Goal: Task Accomplishment & Management: Manage account settings

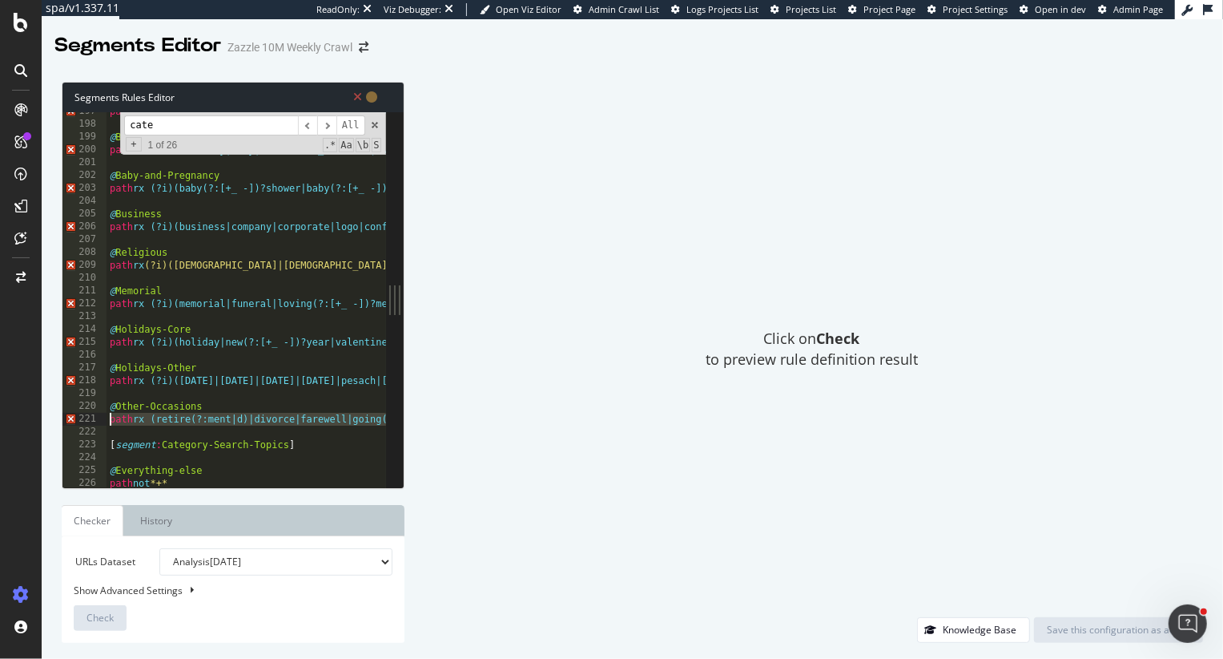
scroll to position [2520, 0]
type textarea "]"
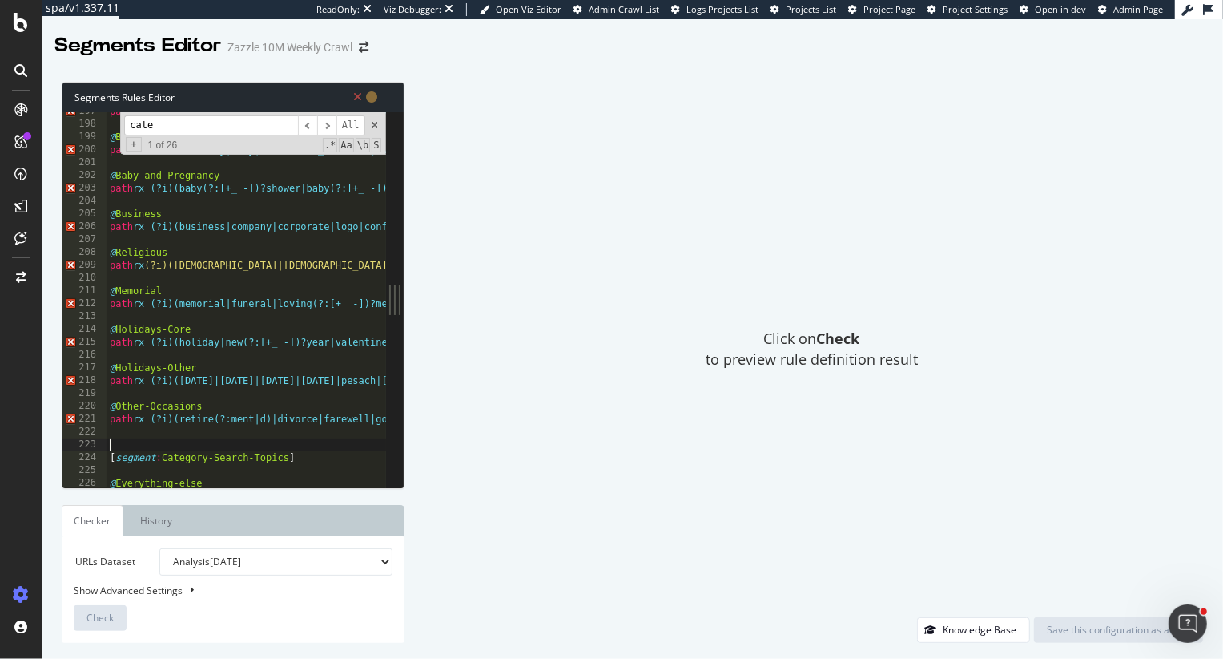
scroll to position [2260, 0]
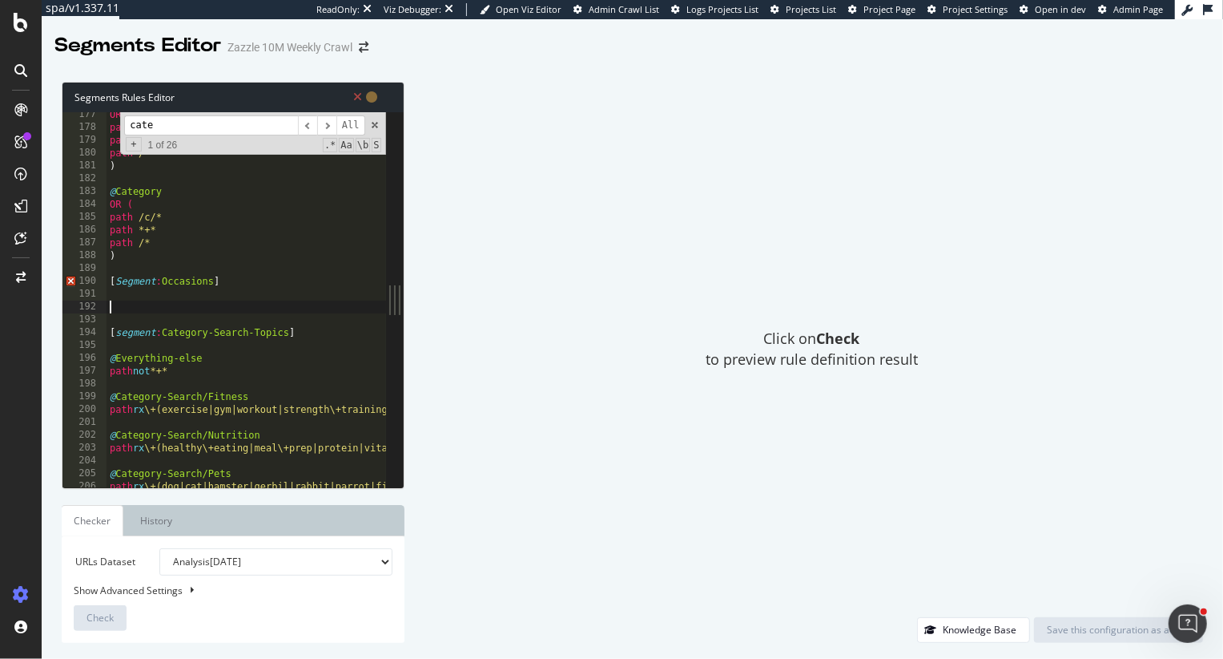
paste textarea ")"
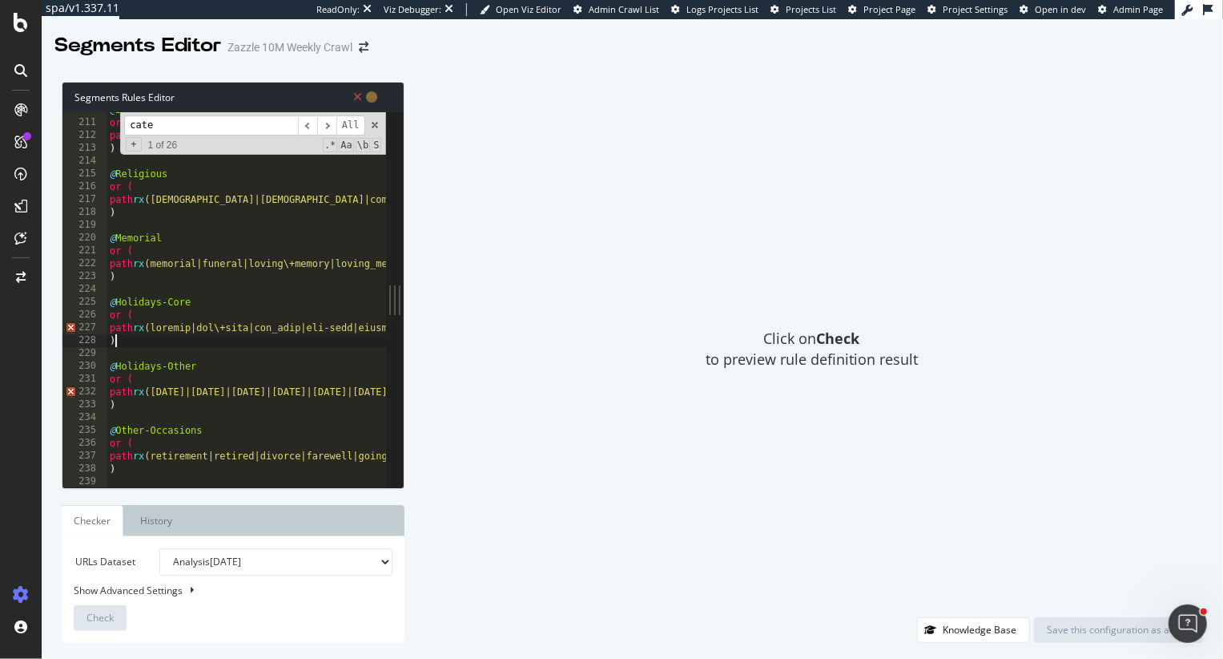
type textarea ")"
type textarea "o"
type textarea "@Holidays-Core"
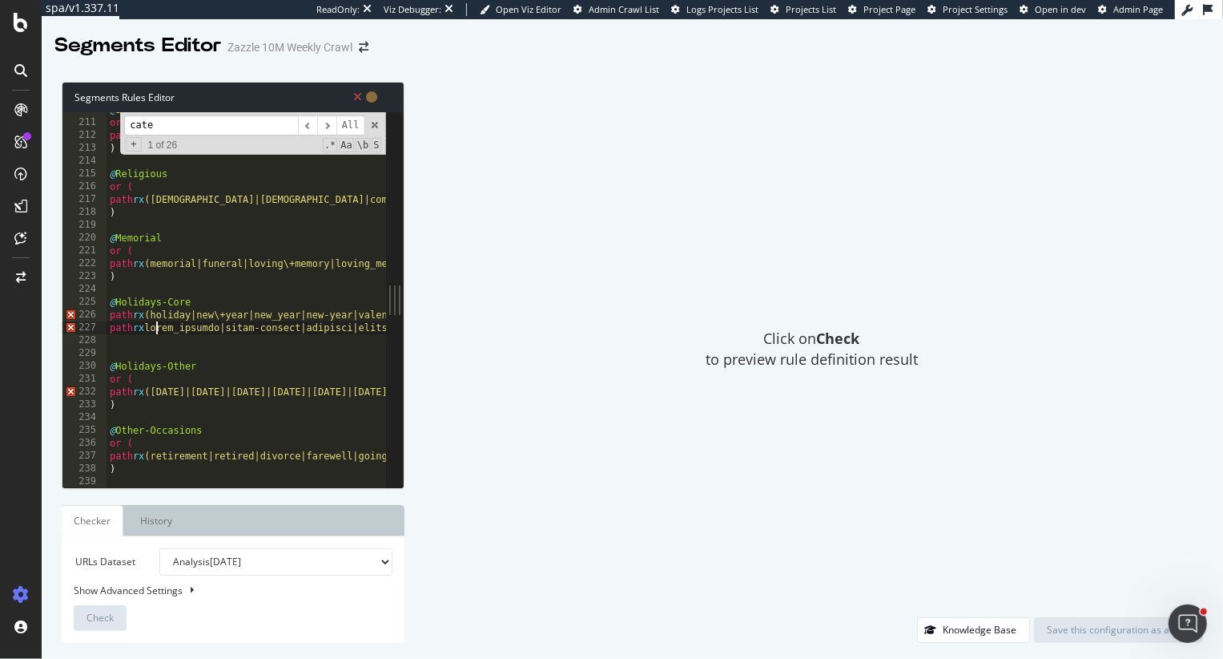
scroll to position [0, 4]
type textarea "path rx (saint_patrick|saint-[PERSON_NAME]|shamrock|leprechaun|st\+[PERSON_NAME…"
type textarea "@Holidays-Core"
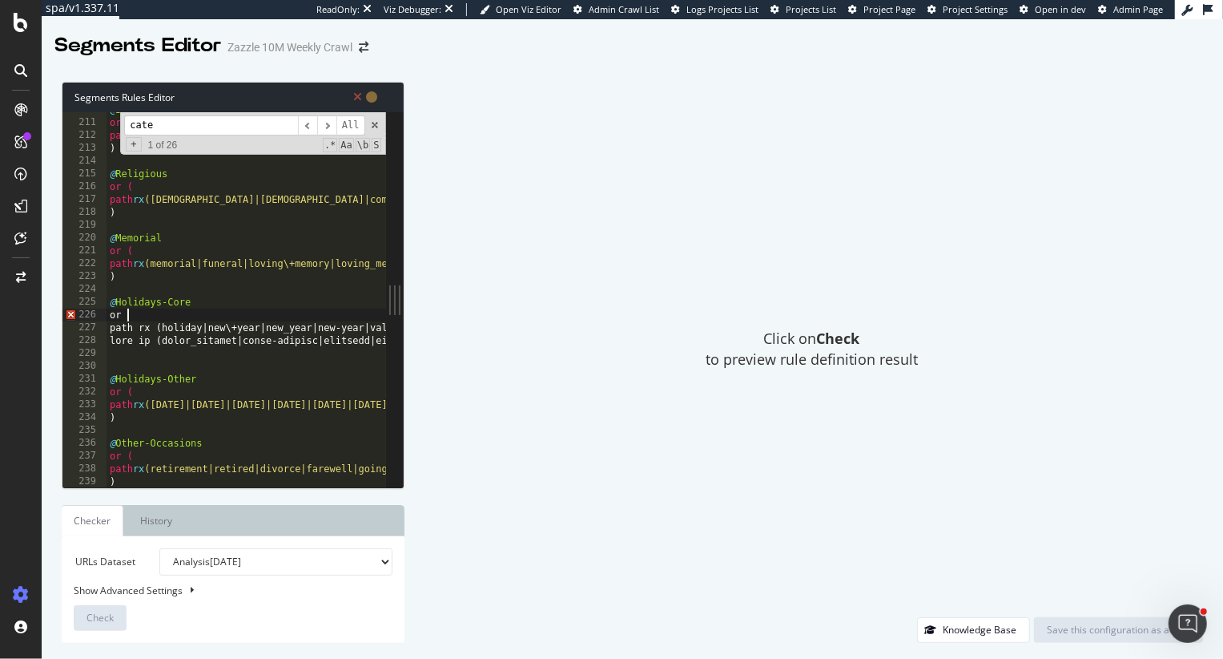
scroll to position [0, 1]
type textarea "path rx (saint_patrick|saint-[PERSON_NAME]|shamrock|leprechaun|st\+[PERSON_NAME…"
type textarea ")"
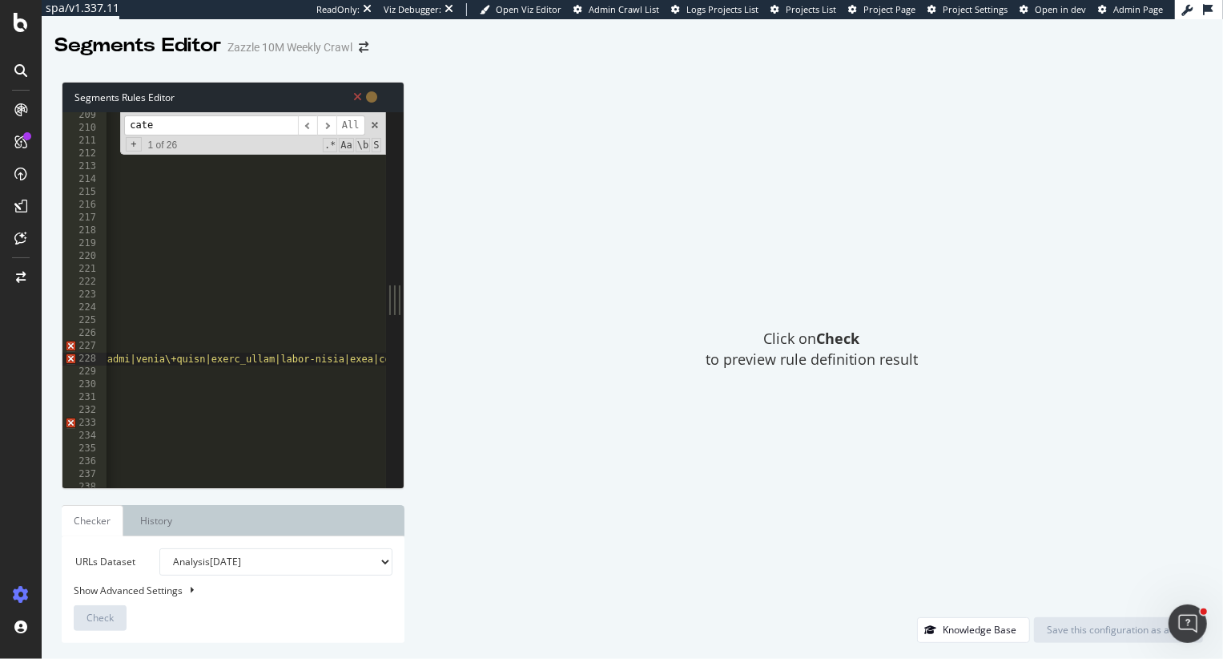
type textarea "path rx (holiday|new\+year|new_year|new-year|valentine|galentine|st\+patrick|st…"
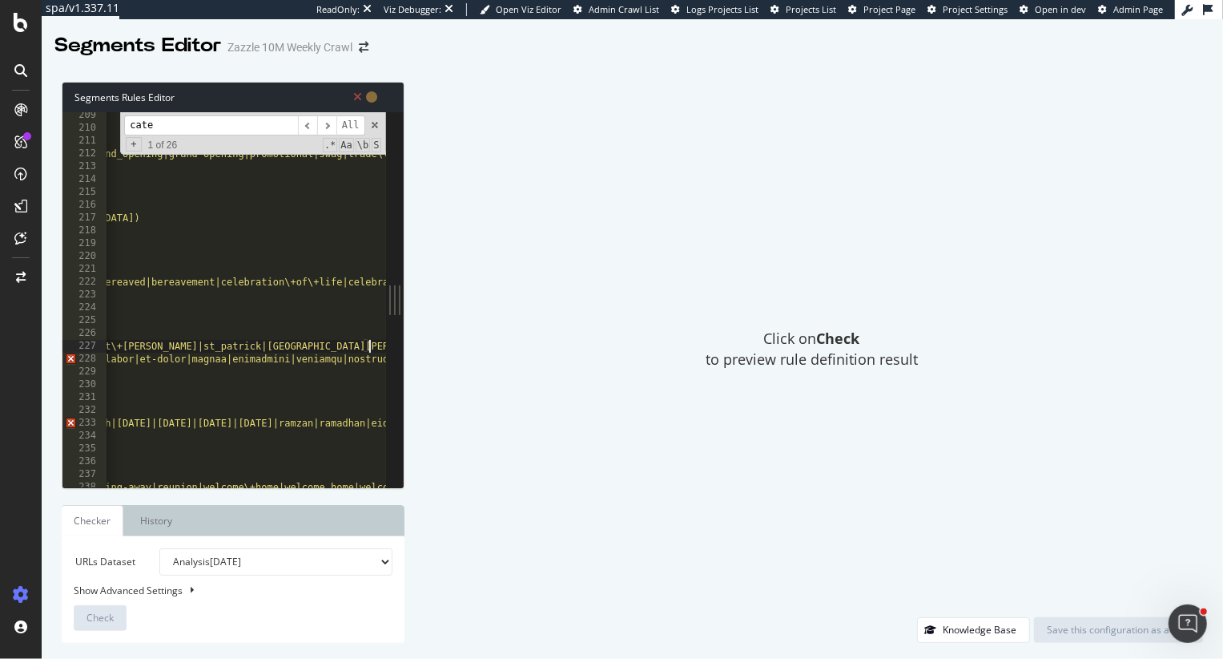
scroll to position [0, 54]
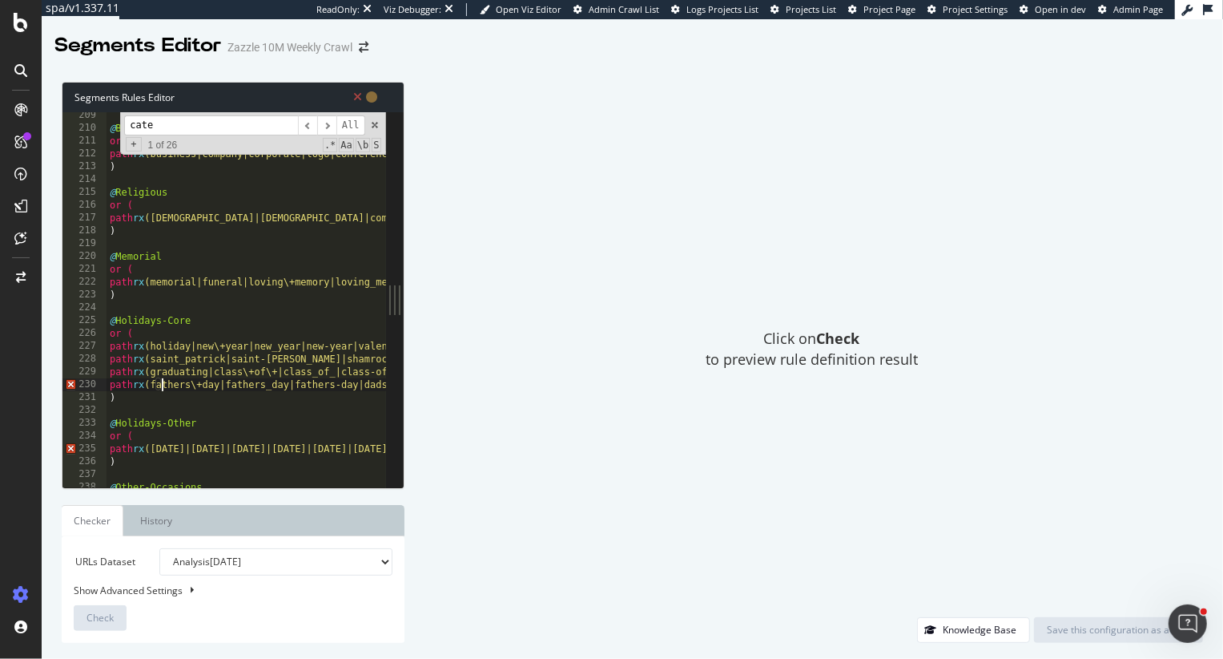
type textarea ")"
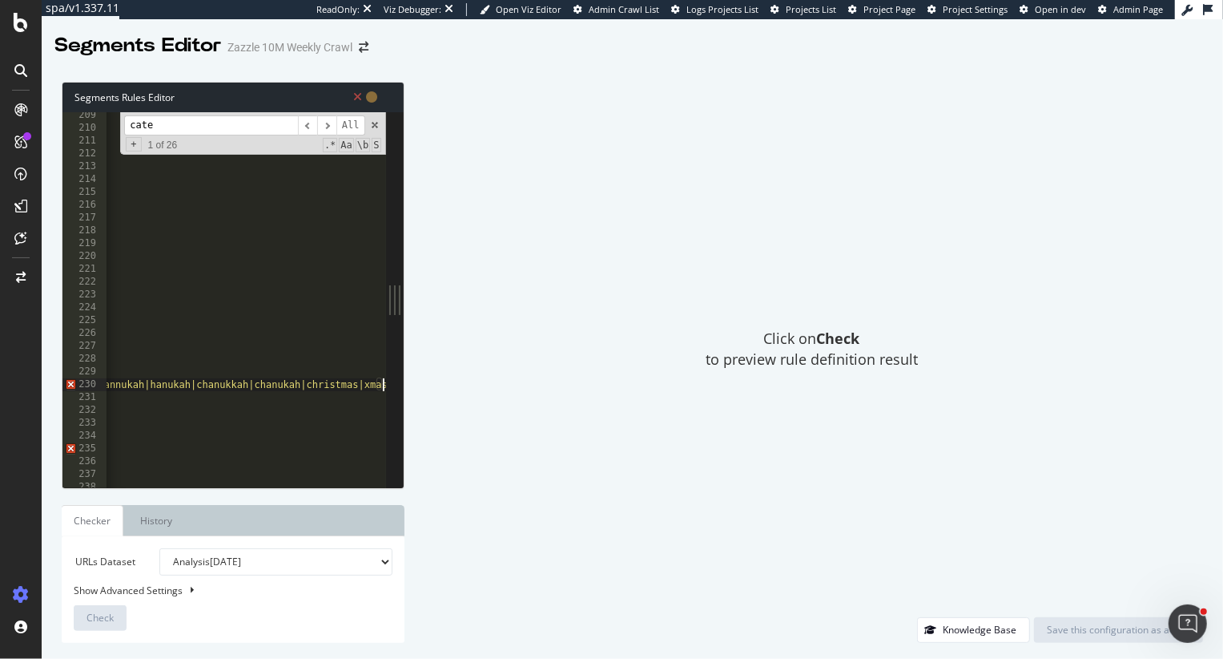
type textarea "path rx (graduating|class\+of\+|class_of_|class-of-|mothers\+day|mothers_day|mo…"
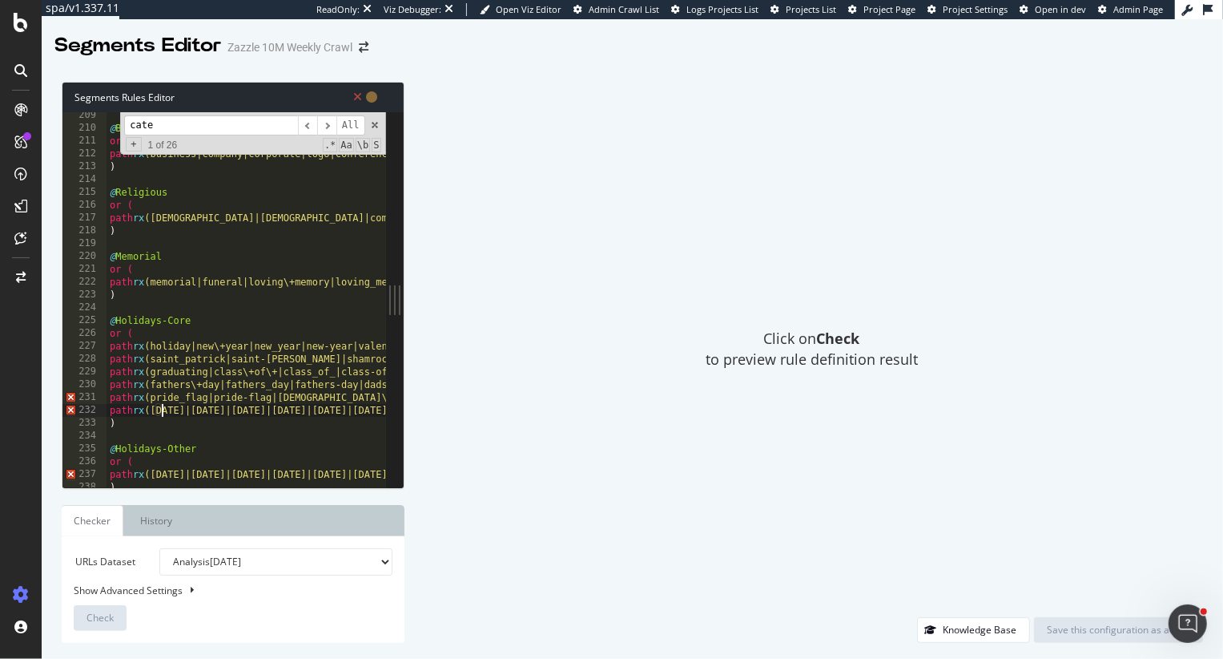
scroll to position [0, 0]
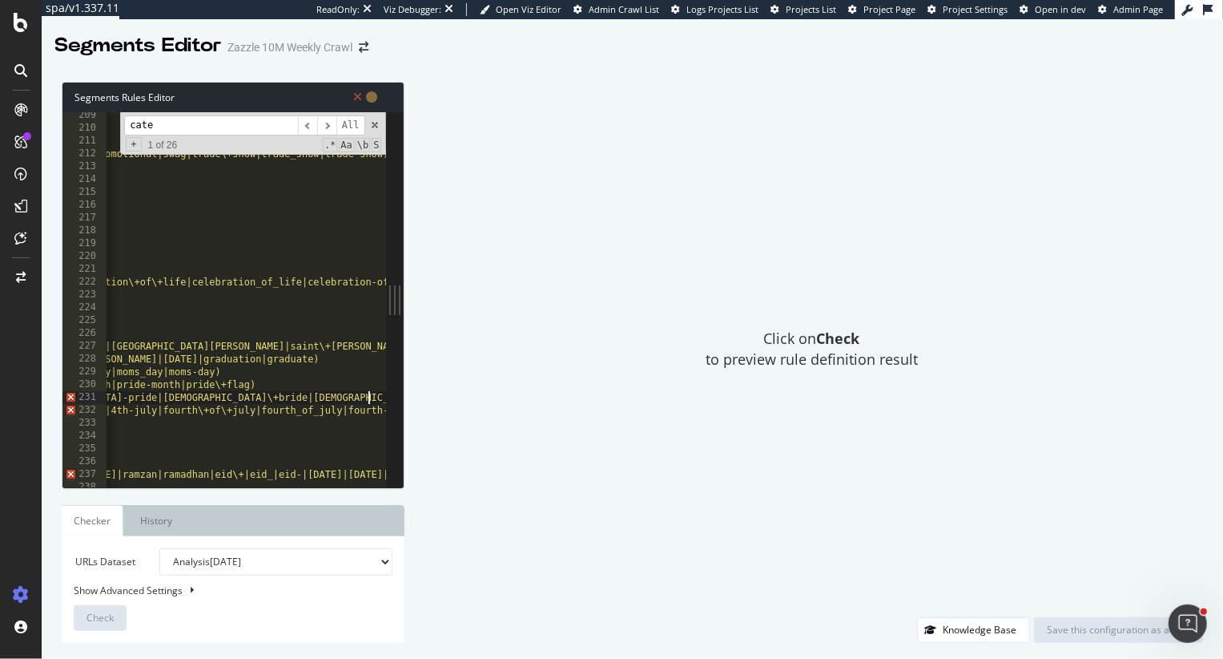
scroll to position [0, 560]
type textarea "path rx (independence\+day|independence_day|independence-day|4th\+of\+july|4th_…"
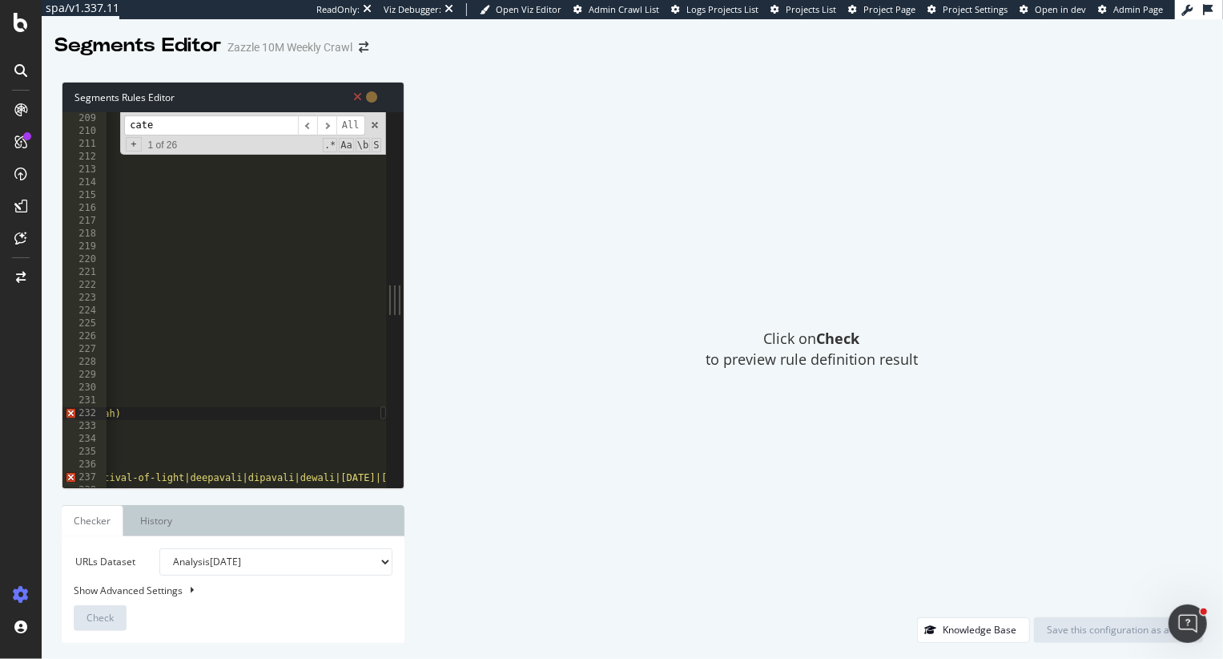
scroll to position [0, 3196]
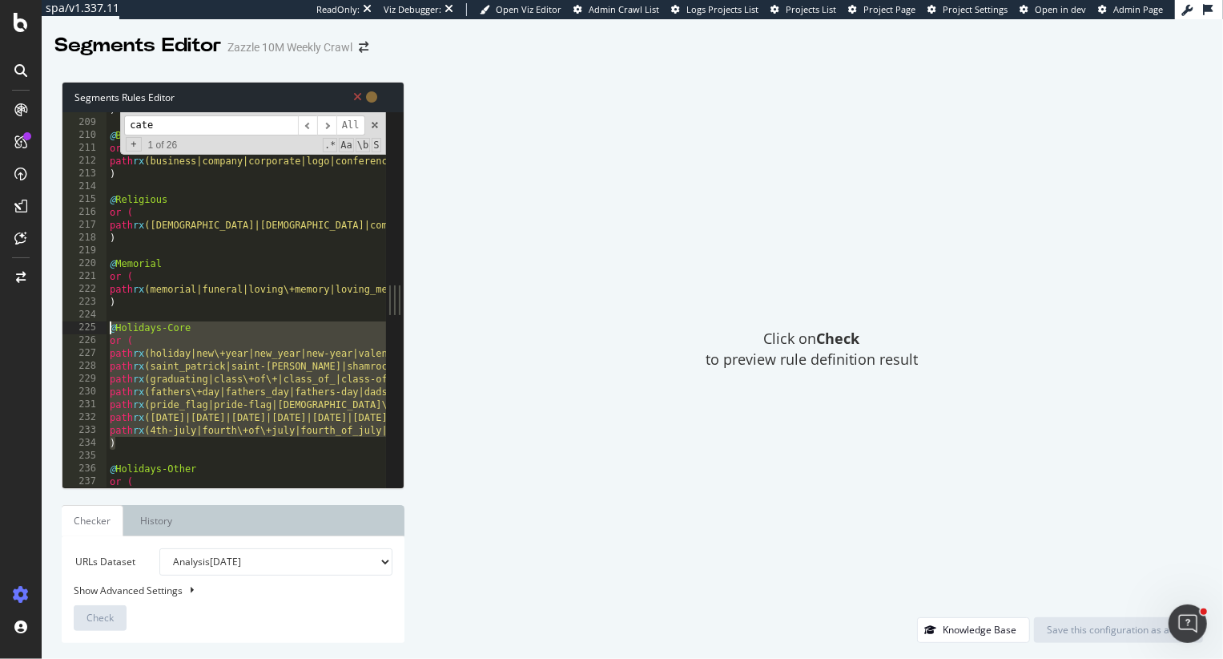
drag, startPoint x: 125, startPoint y: 445, endPoint x: 105, endPoint y: 328, distance: 117.9
click at [105, 328] on div ") 208 209 210 211 212 213 214 215 216 217 218 219 220 221 222 223 224 225 226 2…" at bounding box center [224, 299] width 324 height 375
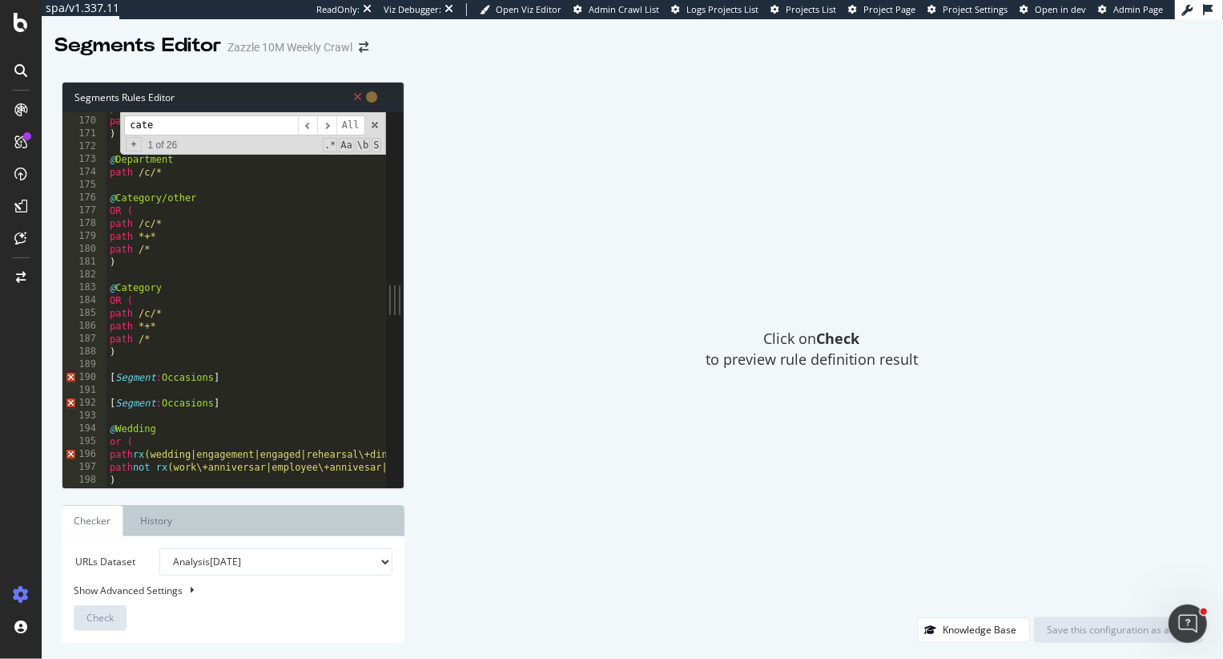
scroll to position [2163, 0]
type textarea "[Segment:Occasions]"
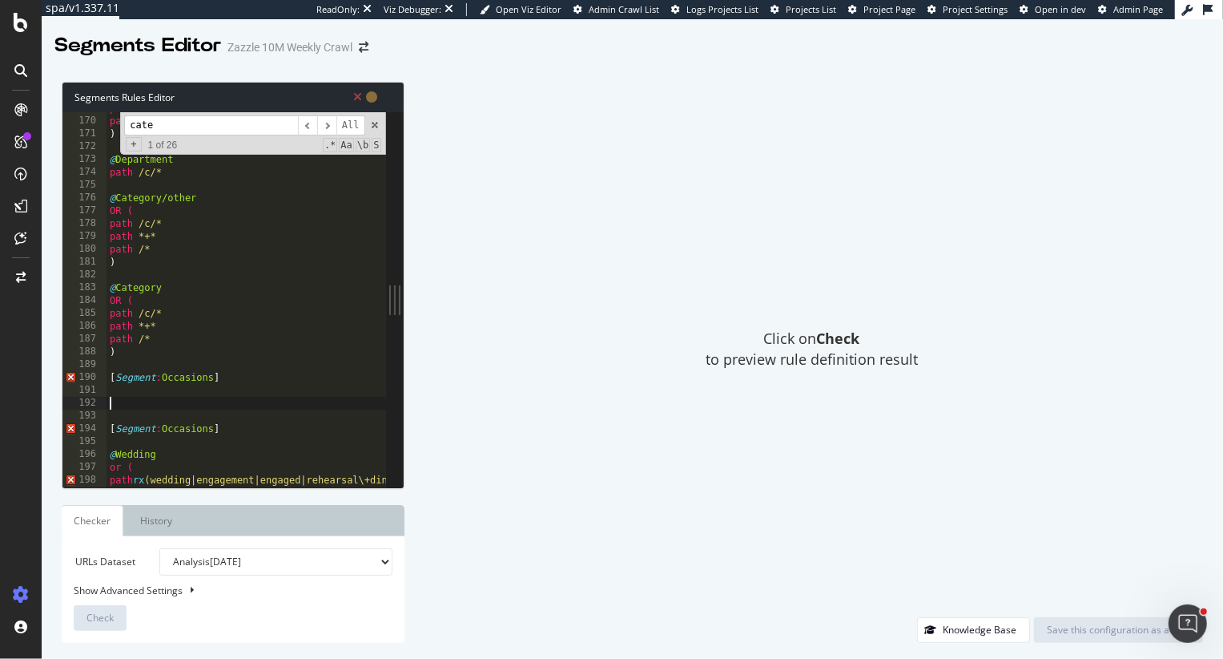
paste textarea "Cursor at row 284"
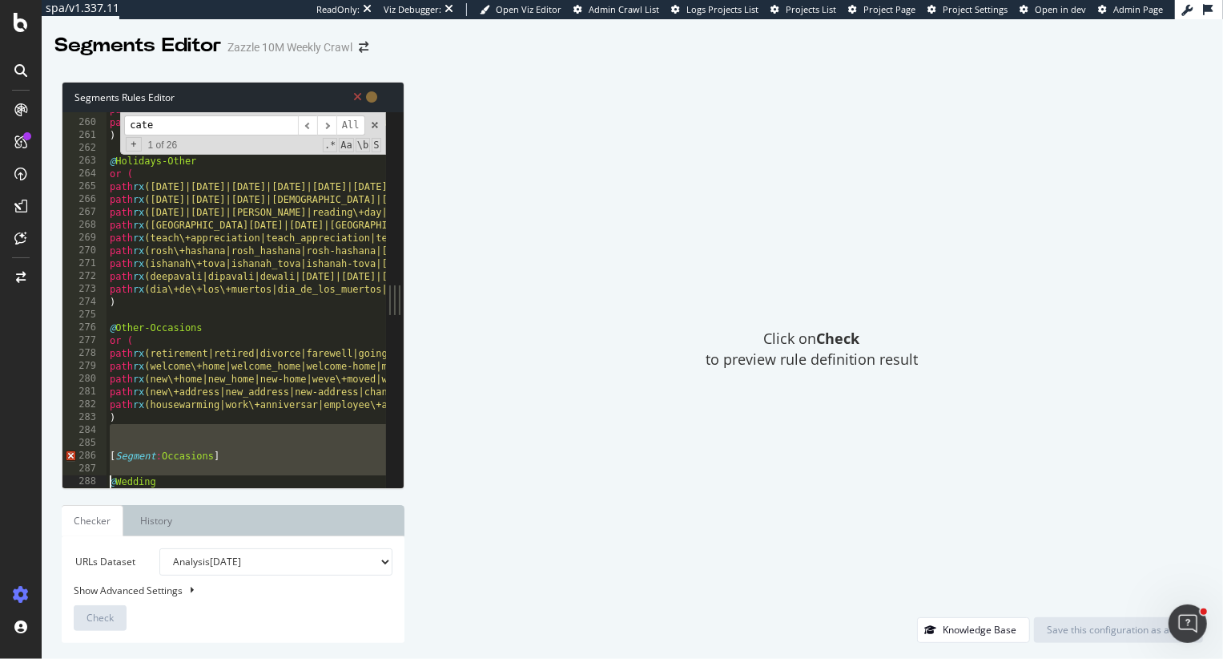
type textarea "or ( path rx (wedding|engagement|engaged|rehearsal\+dinner|rehearsal_dinner|reh…"
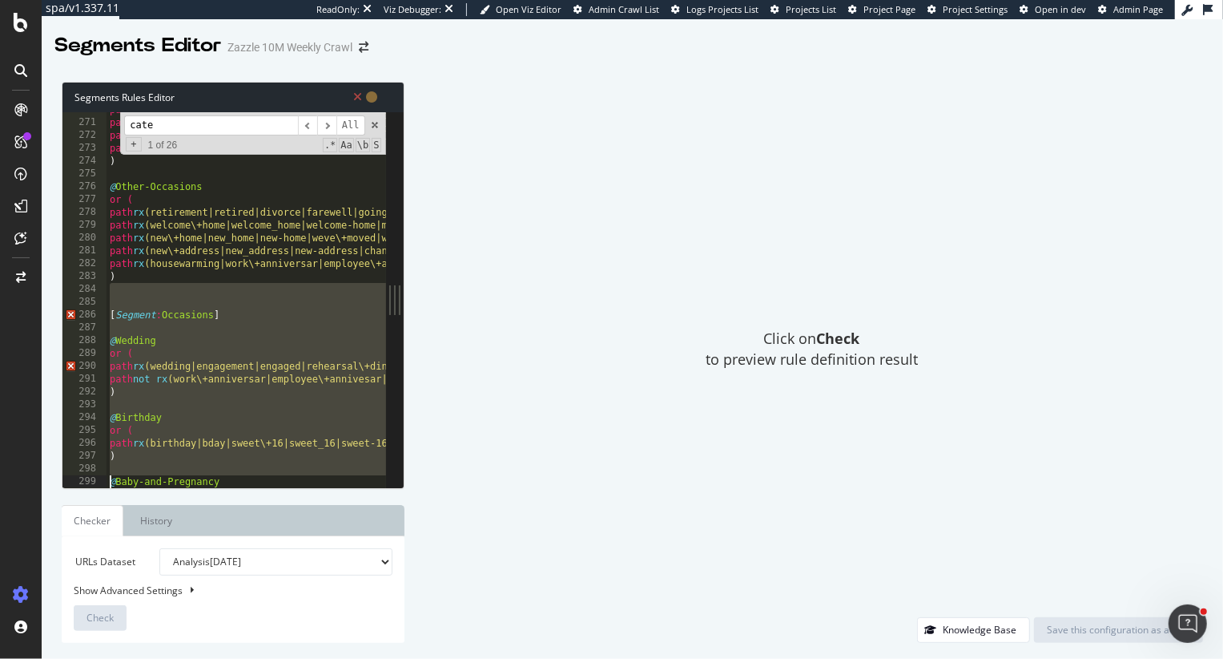
type textarea "or ( path rx (baby\+shower|baby_shower|baby-shower|baby\+girl|baby_girl|baby-gi…"
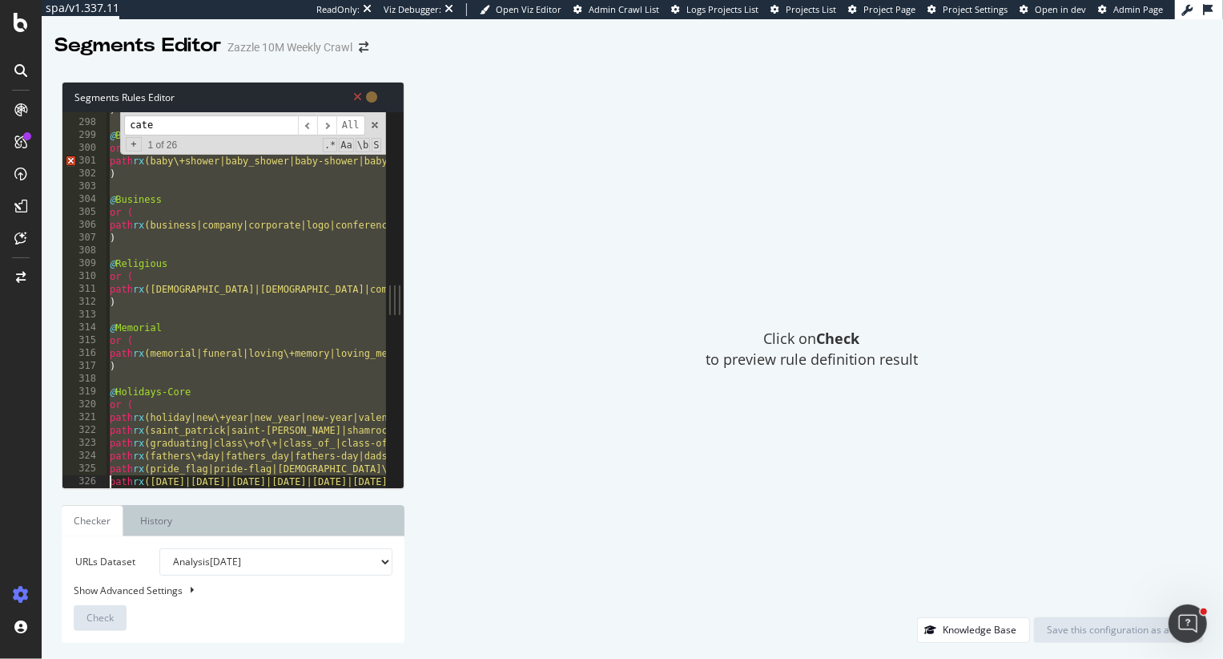
type textarea "path rx (independence\+day|independence_day|independence-day|4th\+of\+july|4th_…"
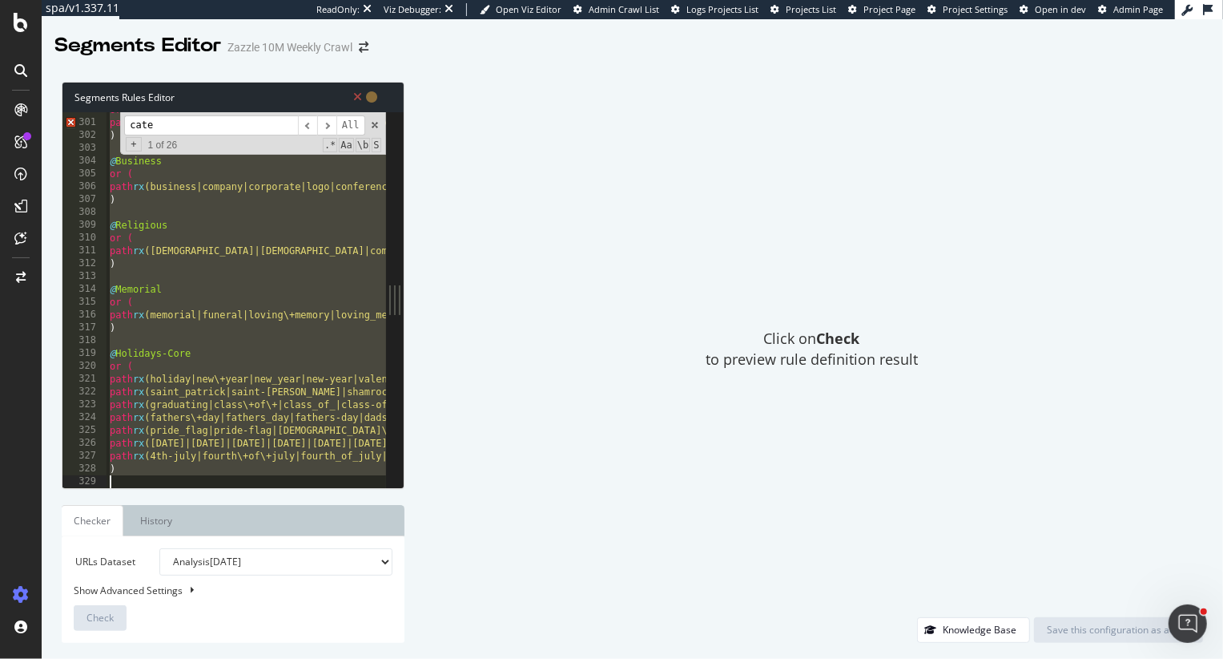
type textarea "or ( path rx (mardi\+gras|mardi_gras|mardi-gras|pi\+day|pi_day|pi-day|nowruz|pa…"
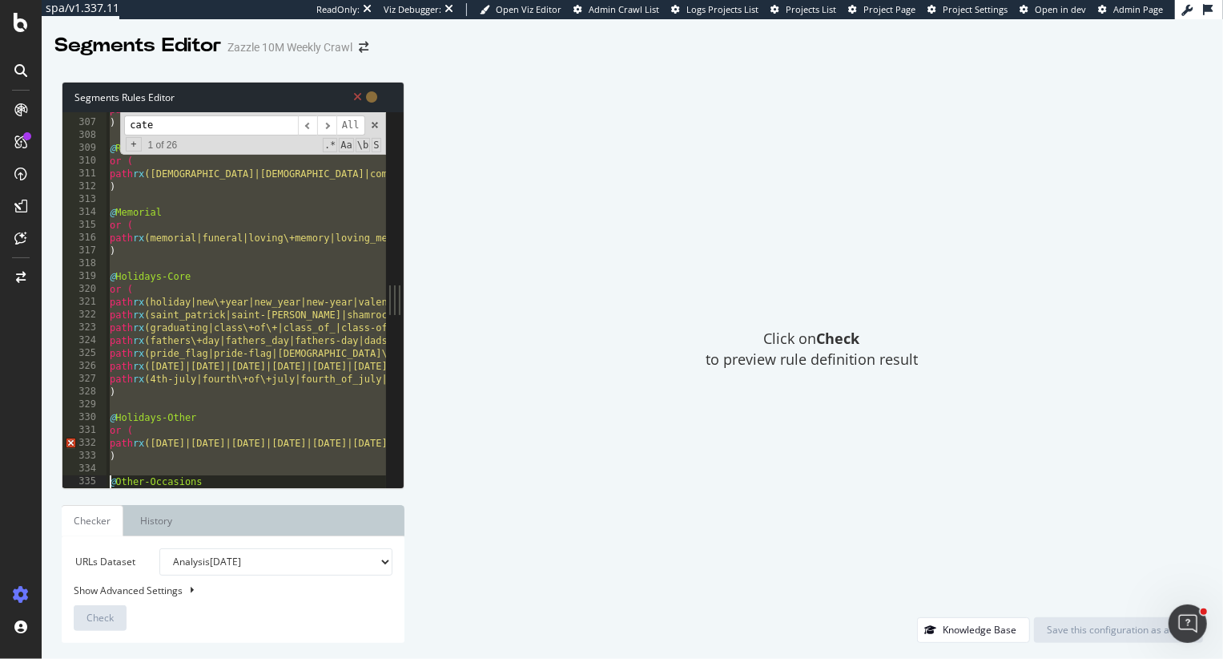
type textarea "or ( path rx (retirement|retired|divorce|farewell|going\+away|going_away|going-…"
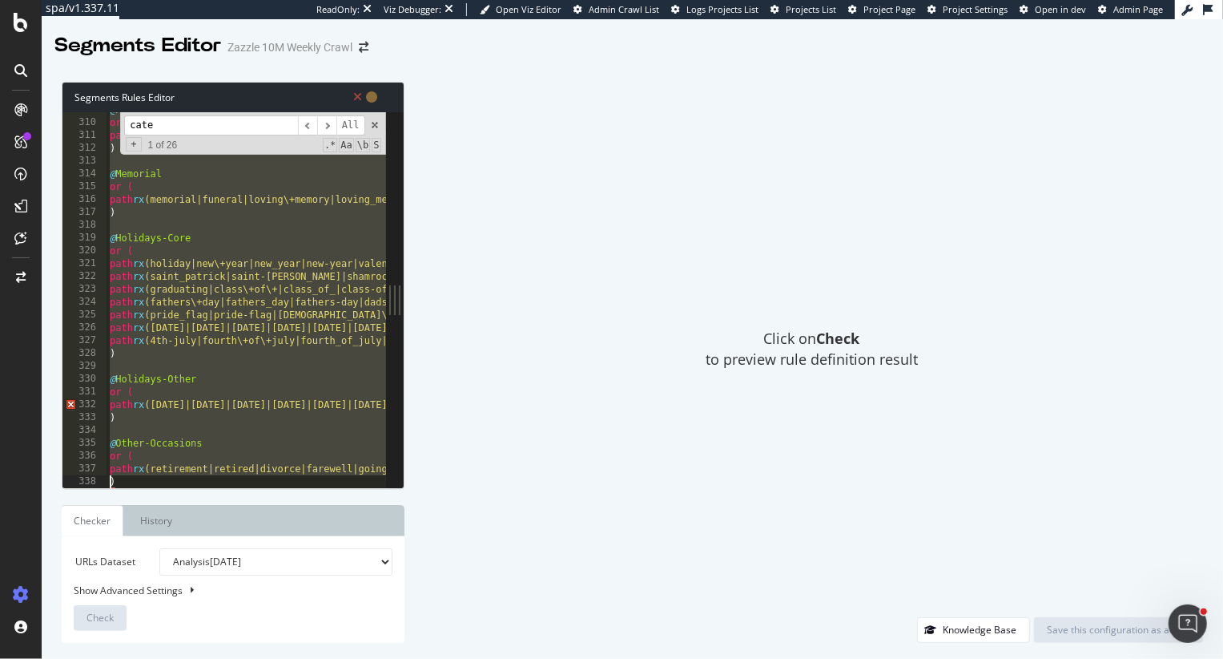
type textarea ")"
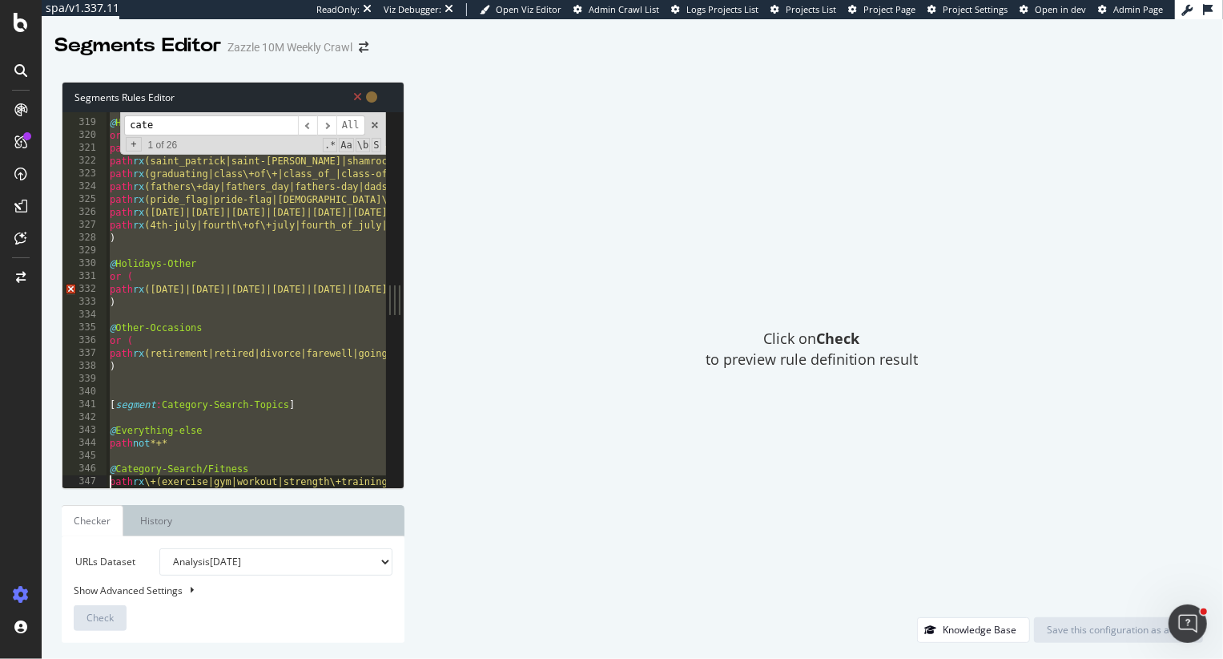
scroll to position [4098, 0]
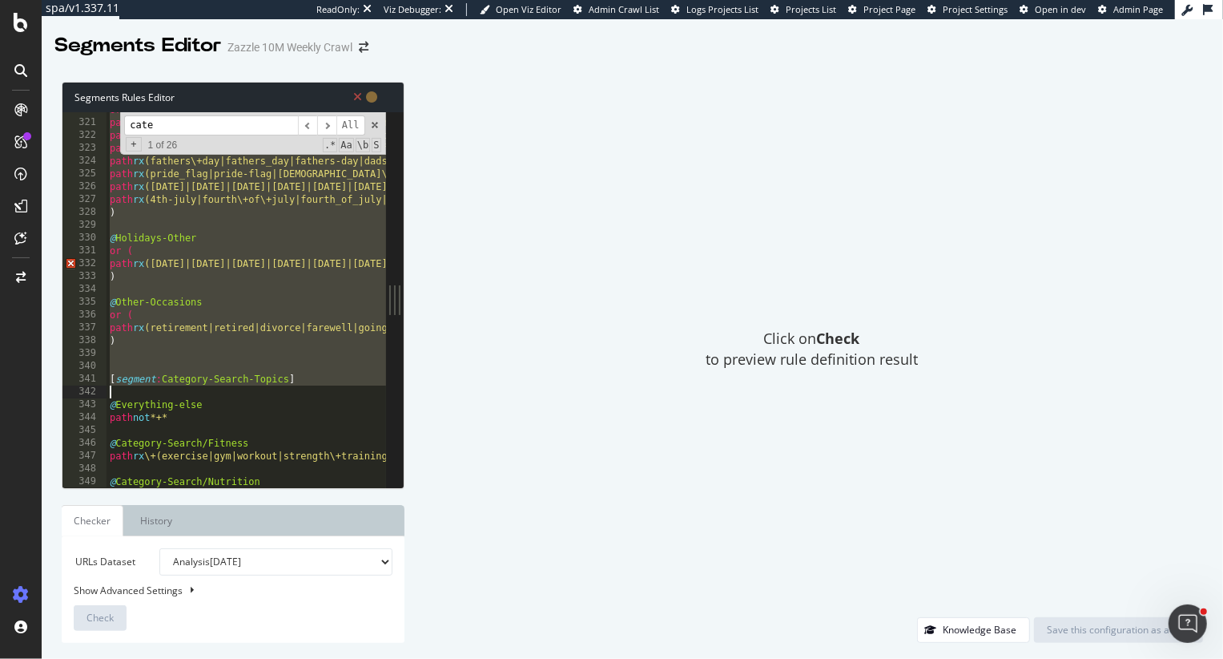
type textarea "[segment:Category-Search-Topics]"
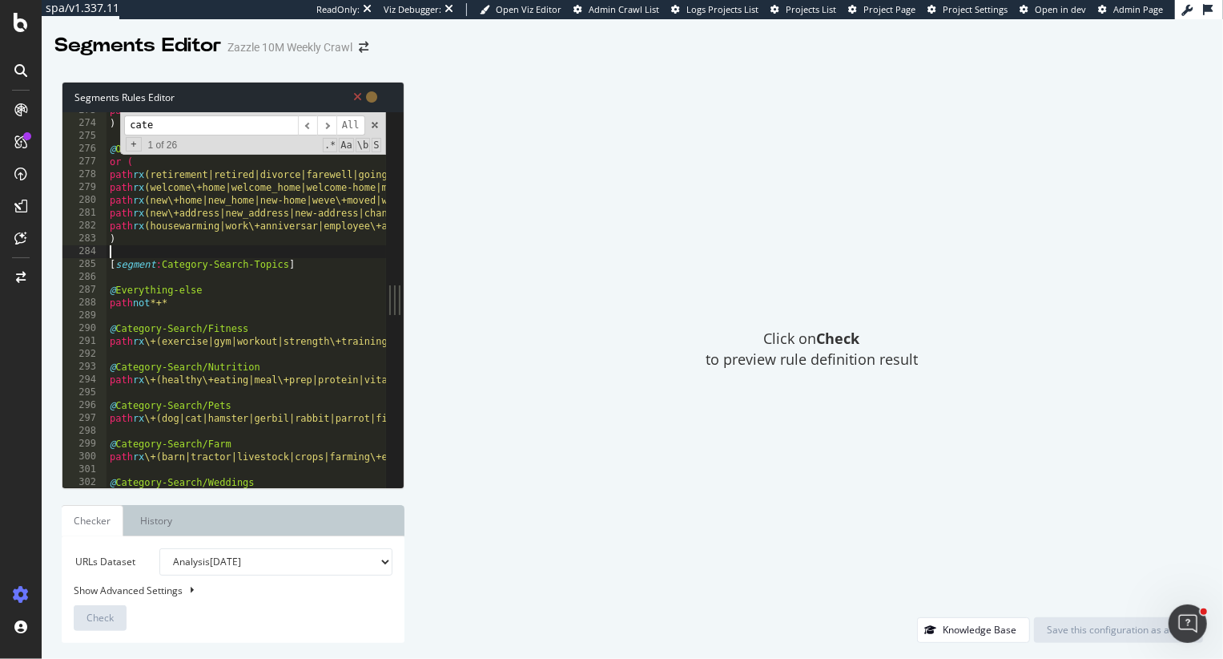
scroll to position [3494, 0]
type textarea "@Other-Occasions"
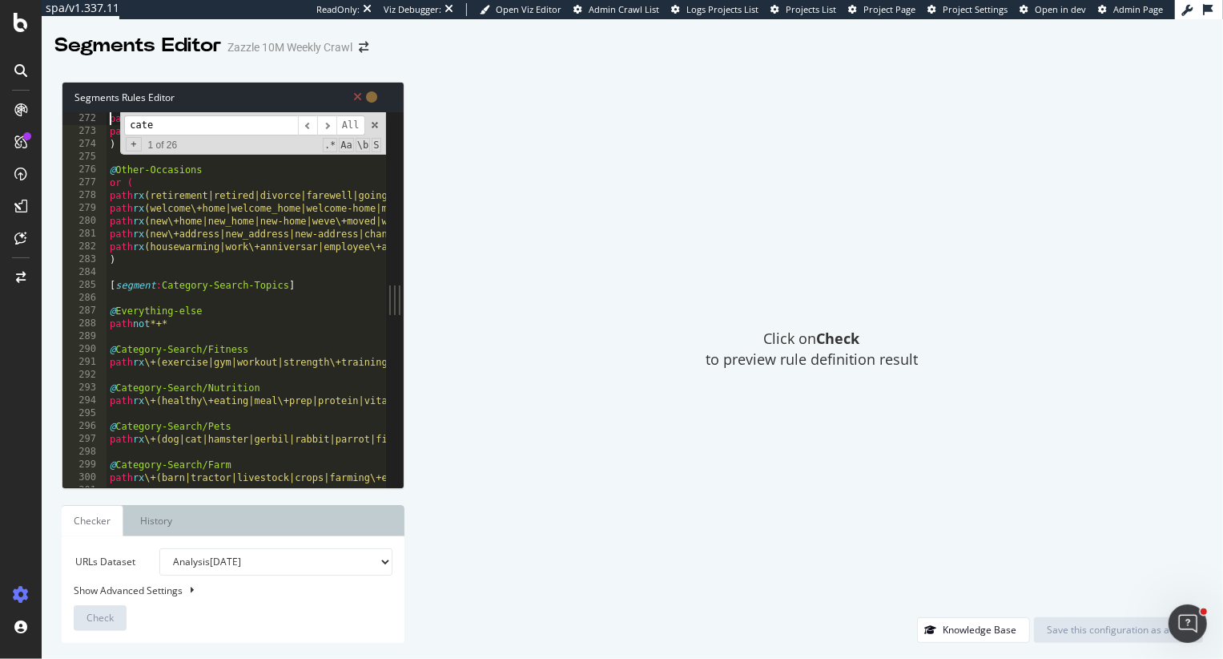
scroll to position [3461, 0]
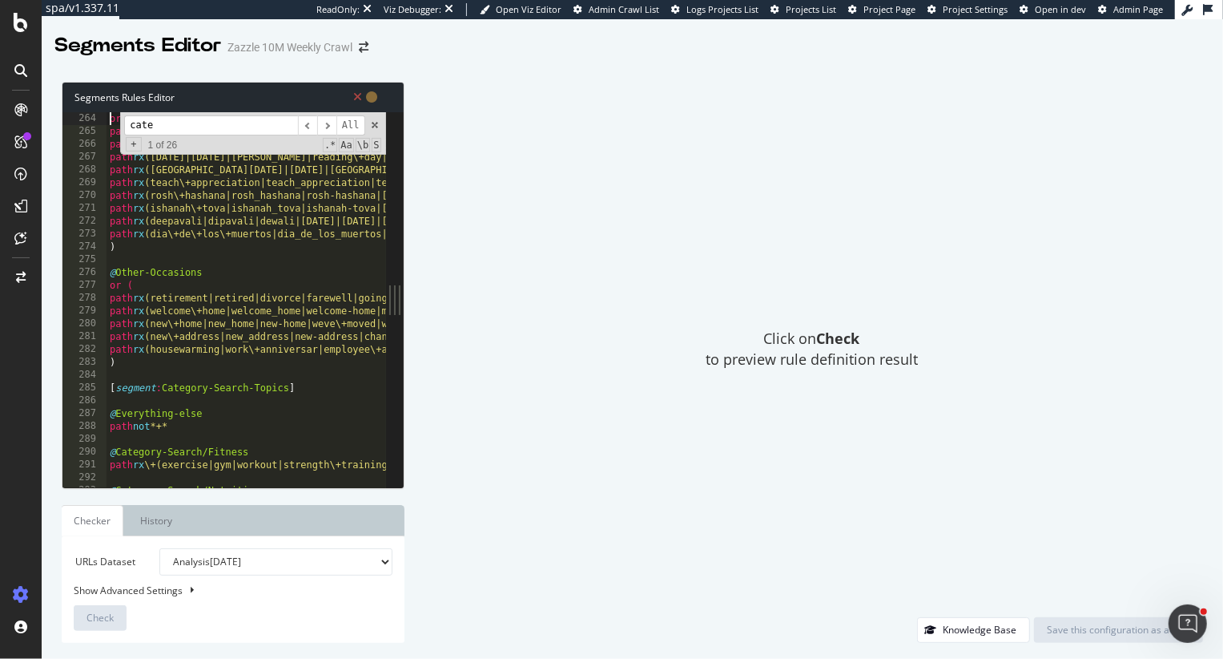
type textarea "@Holidays-Other"
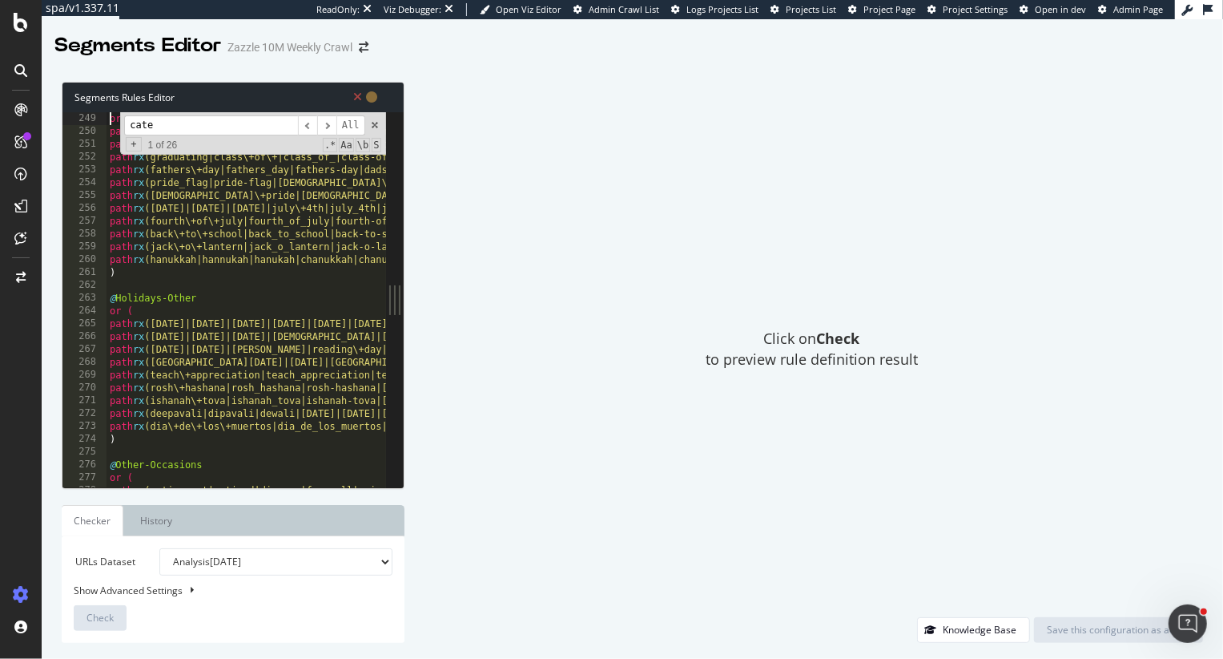
type textarea "@Holidays-Core"
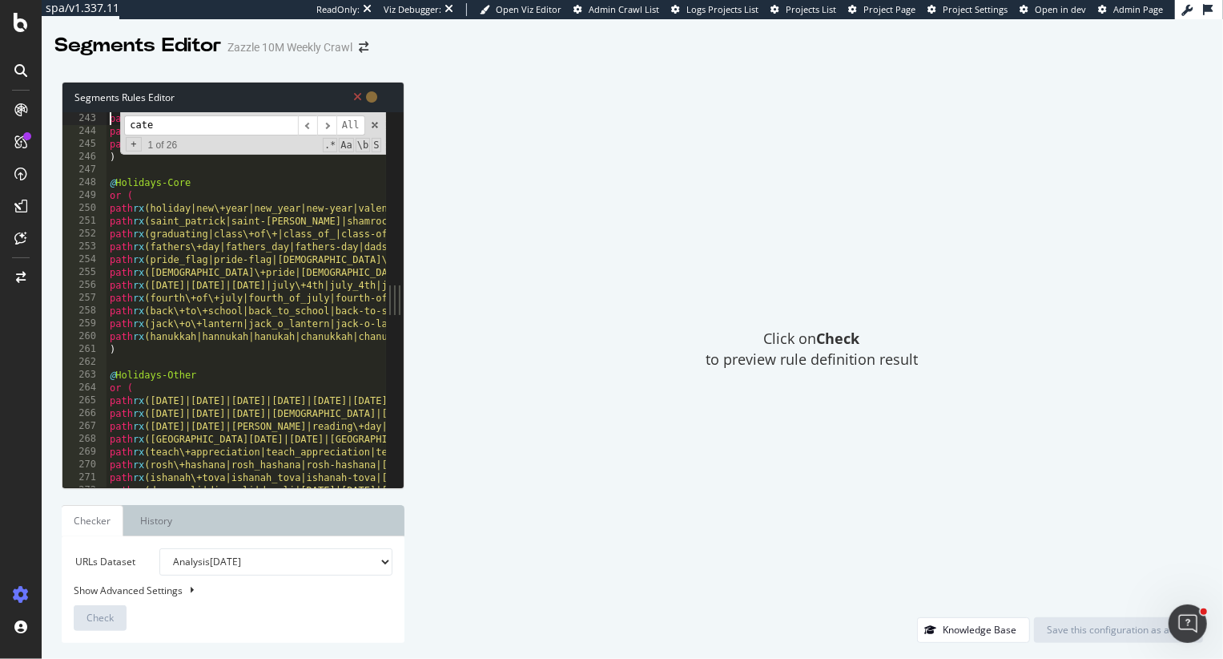
type textarea "@Memorial"
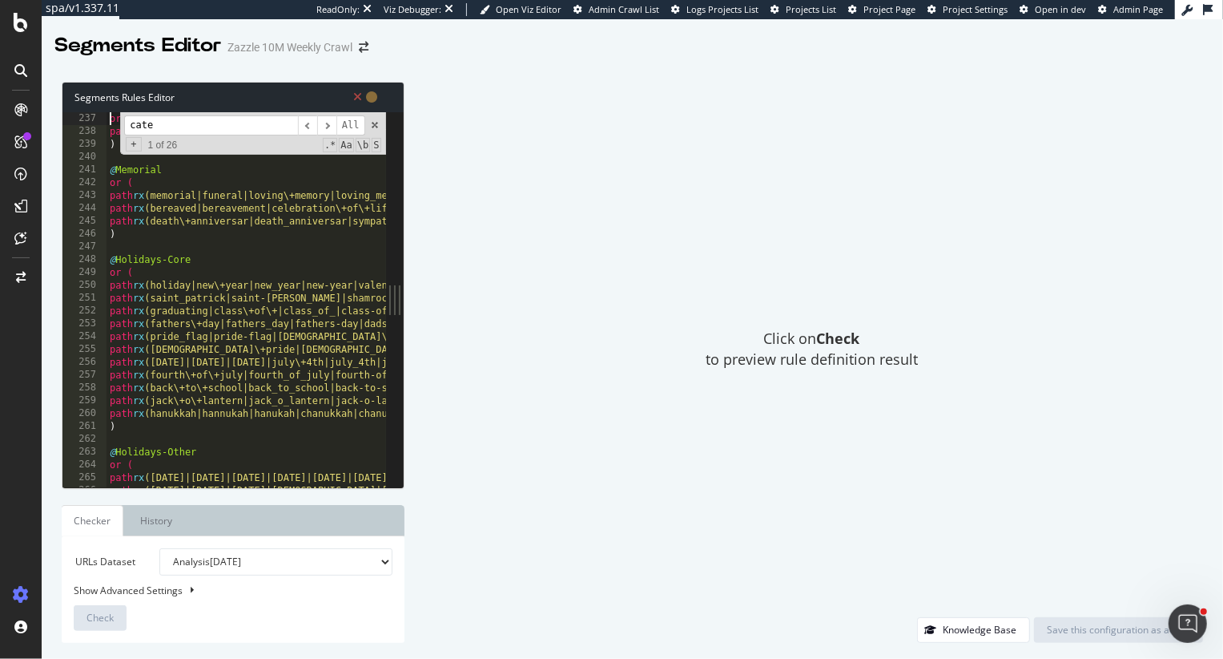
type textarea "@Religious"
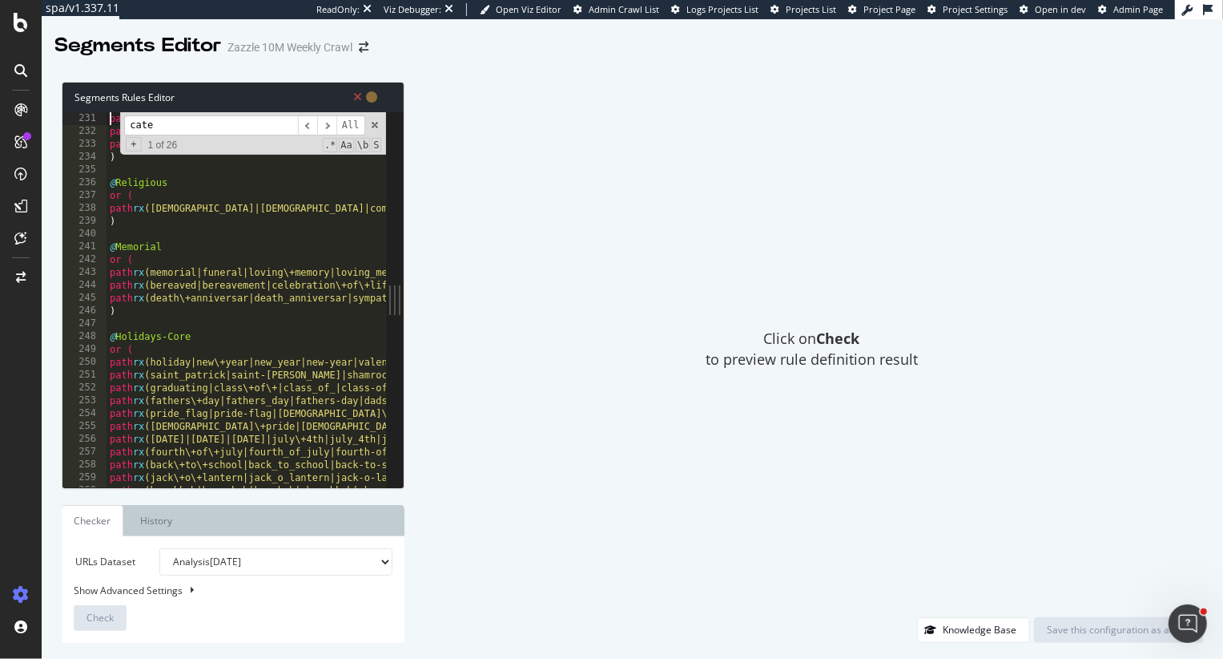
type textarea "@Business"
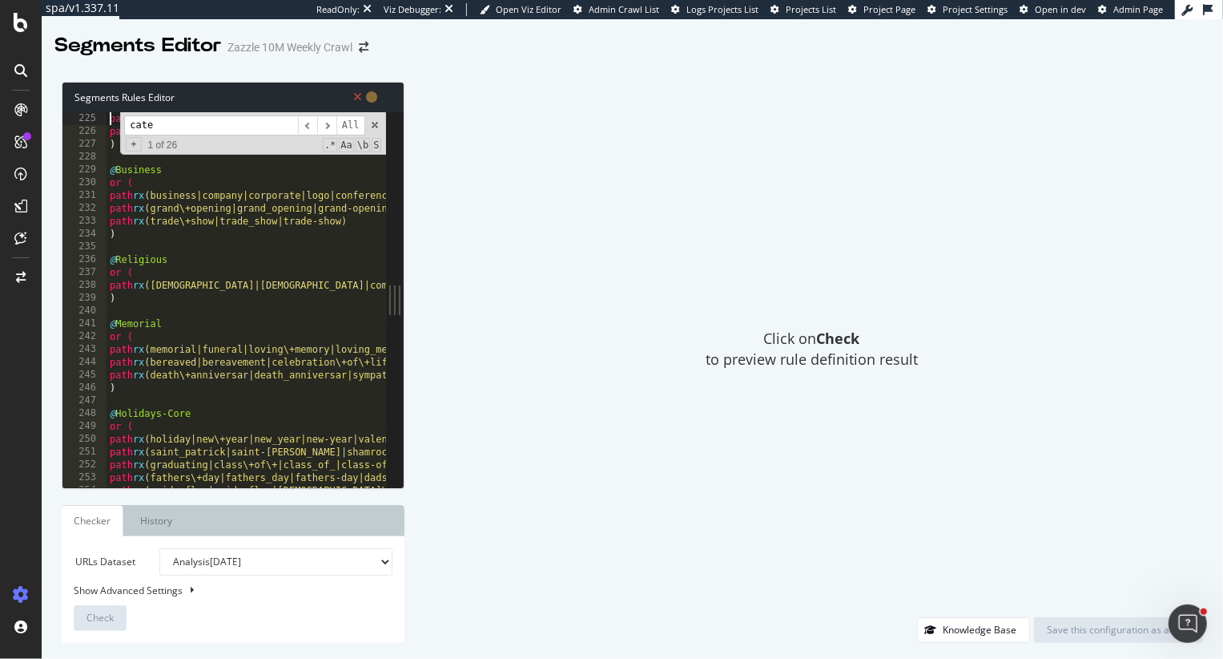
scroll to position [2845, 0]
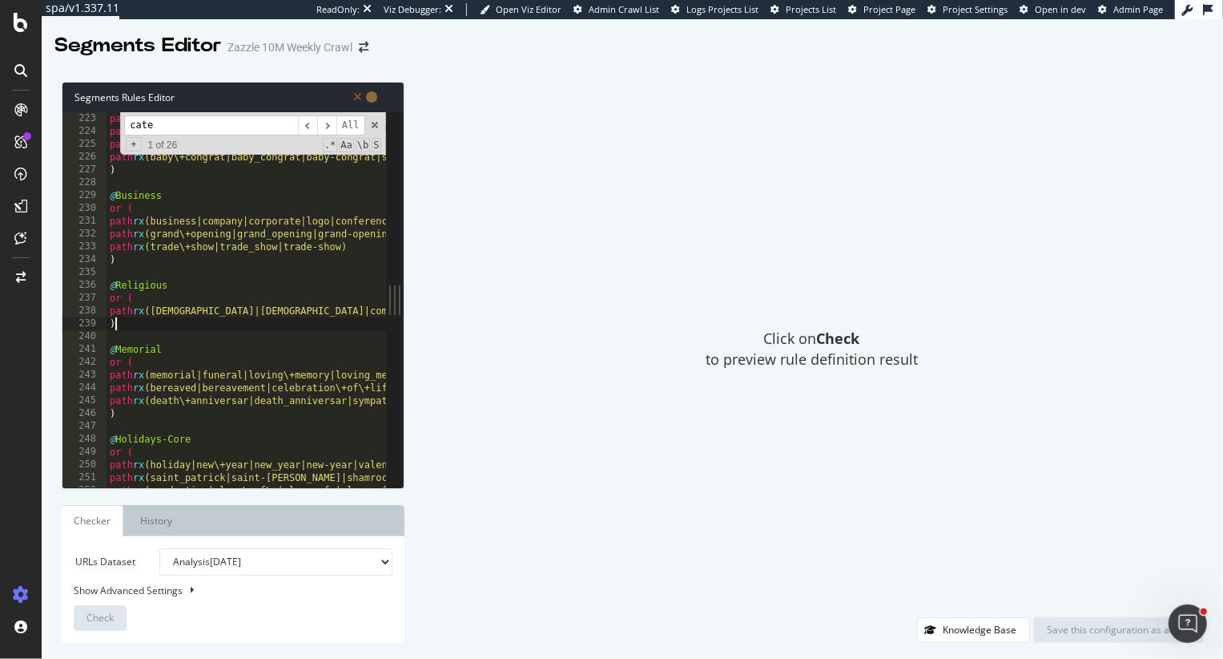
click at [117, 324] on div "path rx (dad\+to\+be|dad_to_be|dad-to-be|daddy\+to\+be|daddy_to_be|daddy-to-be)…" at bounding box center [621, 312] width 1028 height 401
type textarea ")"
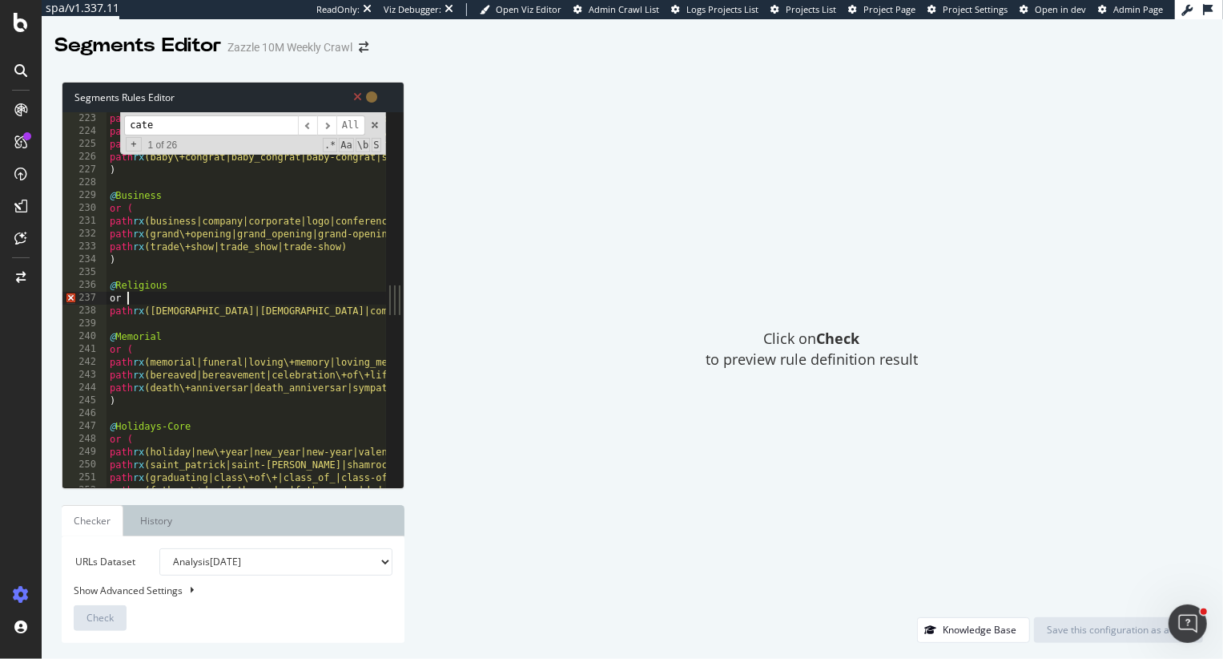
scroll to position [0, 0]
type textarea "o"
type textarea "@Religious"
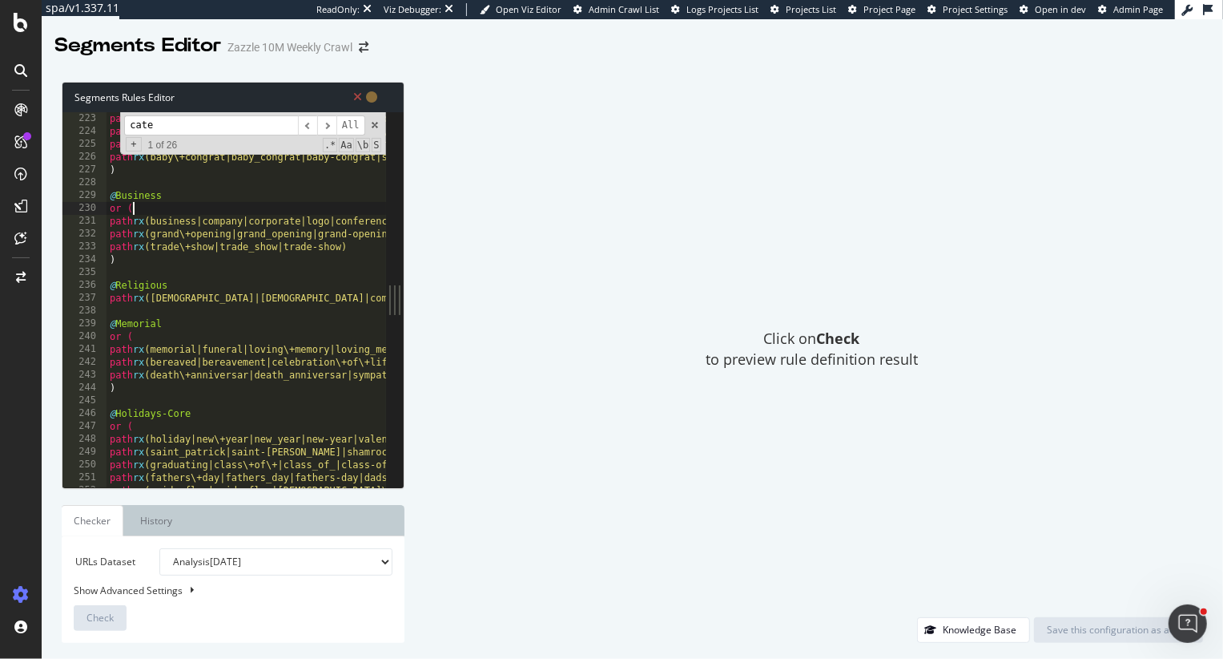
type textarea "@Business"
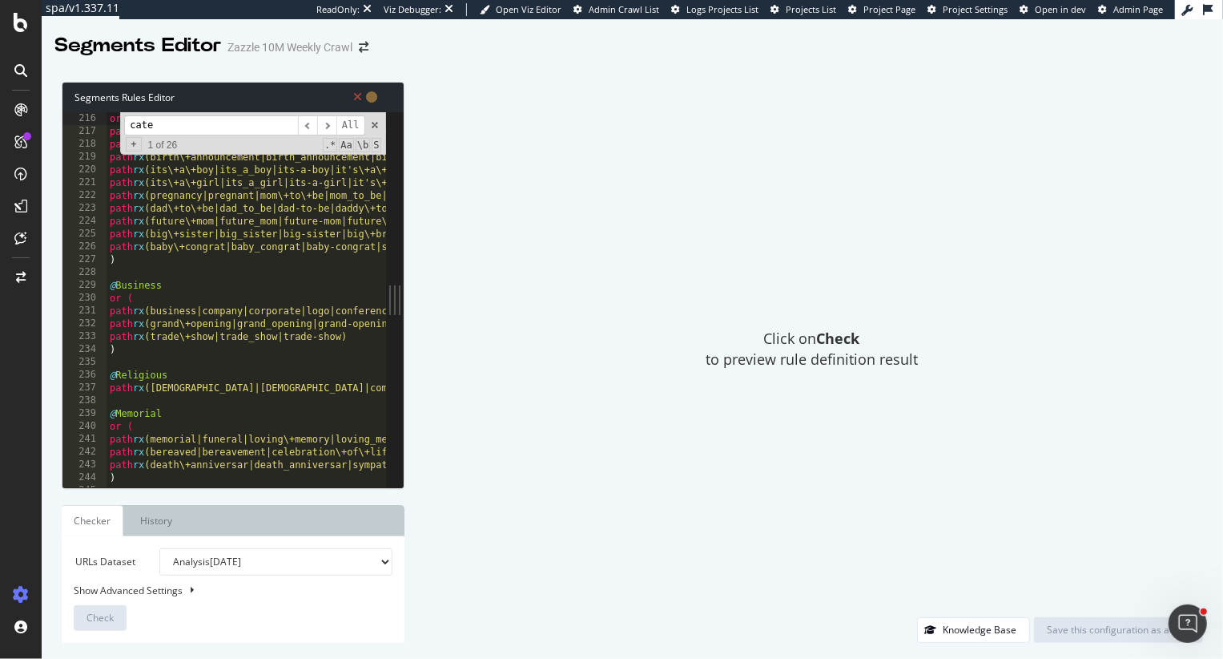
type textarea "@Baby-and-Pregnancy"
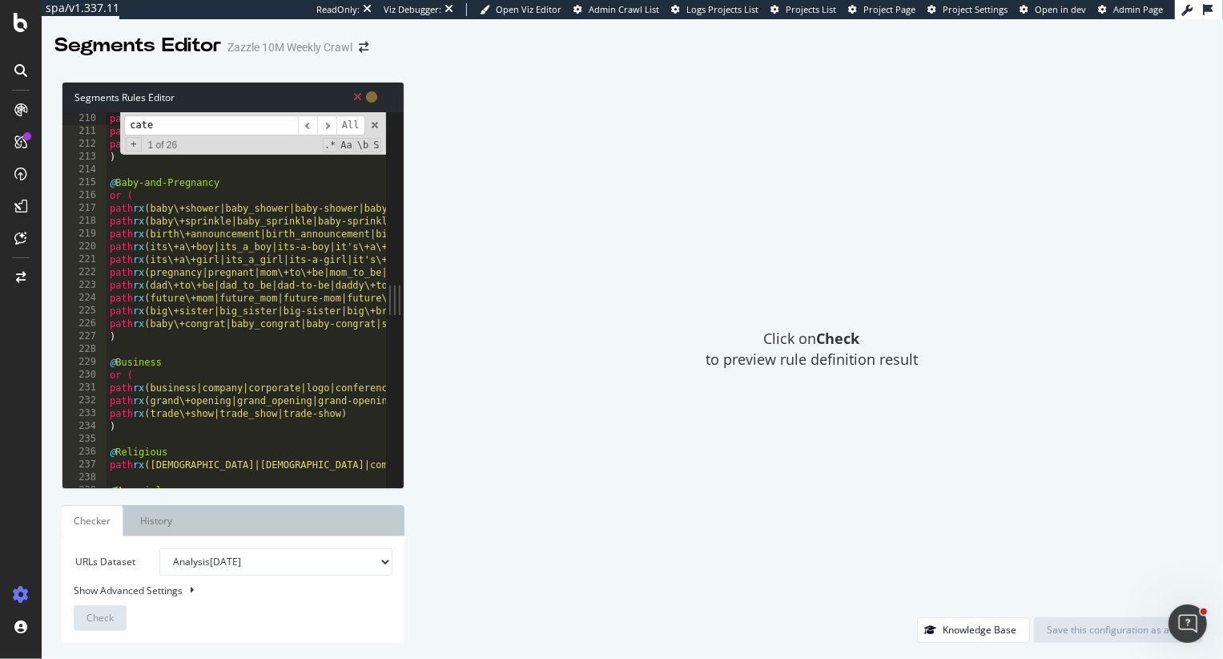
type textarea "@Birthday"
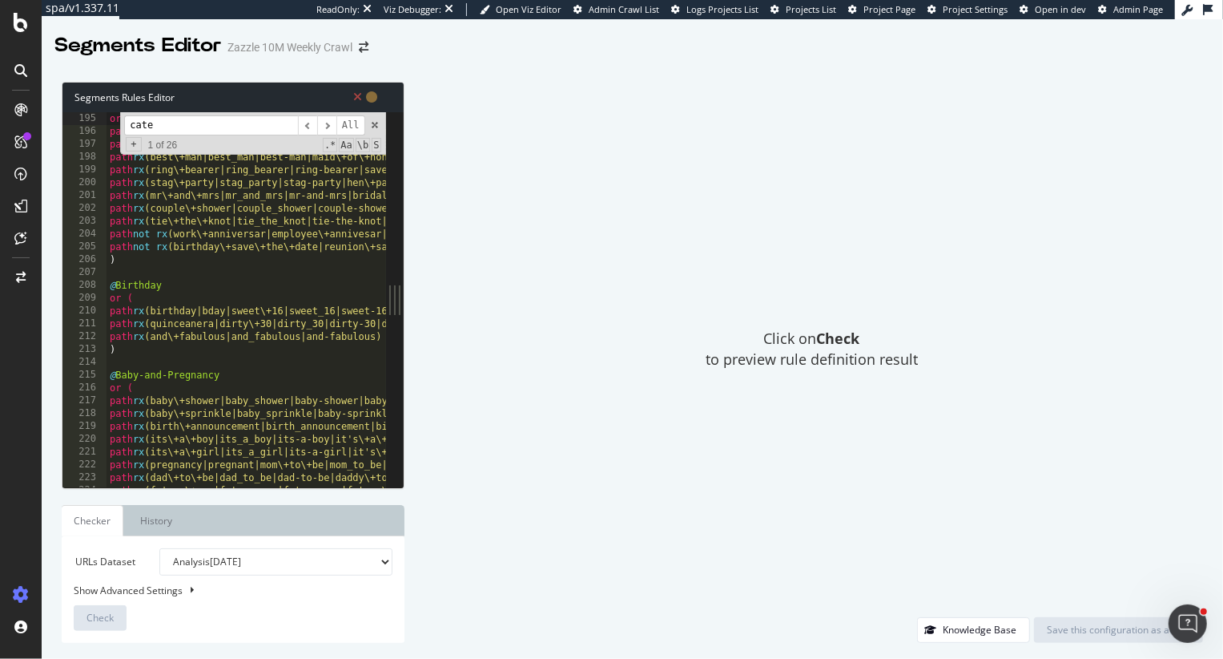
type textarea "@Wedding"
type textarea "[Segment:Occasions]"
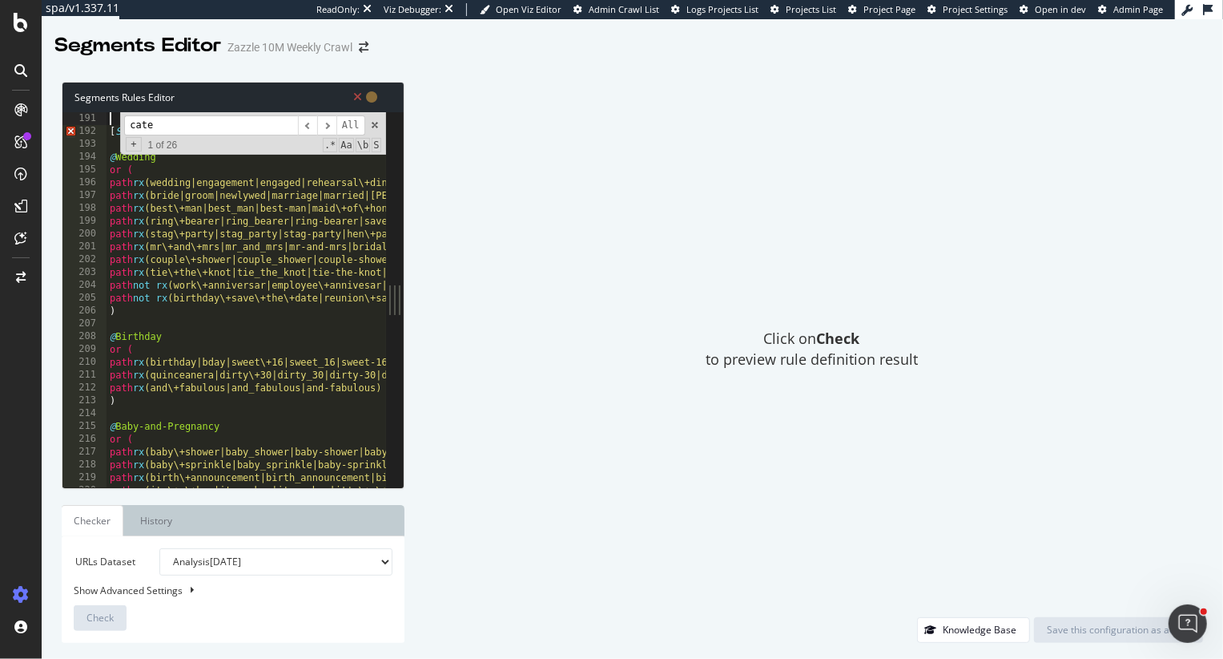
type textarea "[Segment:Occasions]"
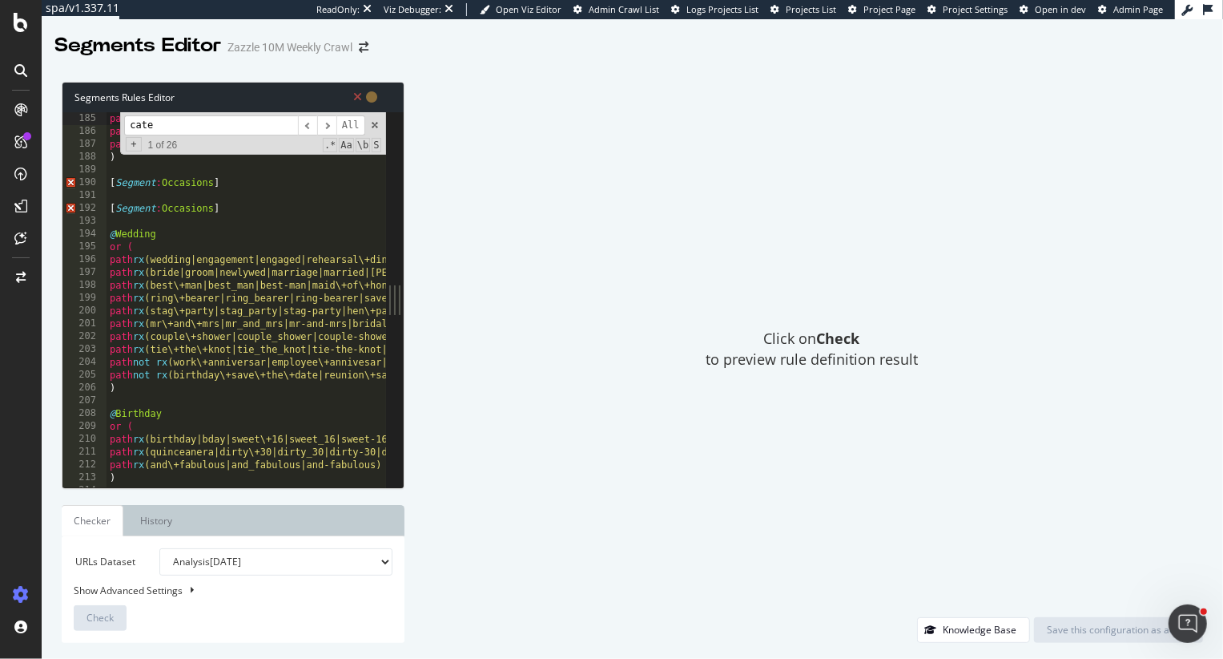
type textarea "@Category"
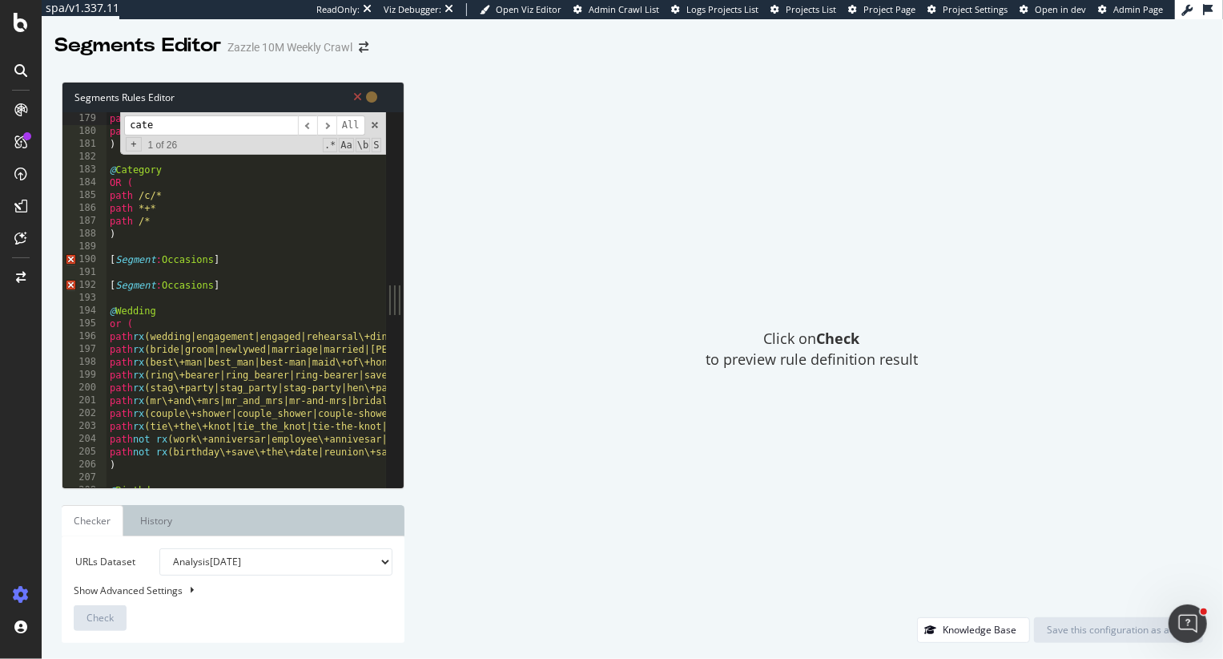
scroll to position [2282, 0]
type textarea ")"
type textarea "[Segment:Occasions]"
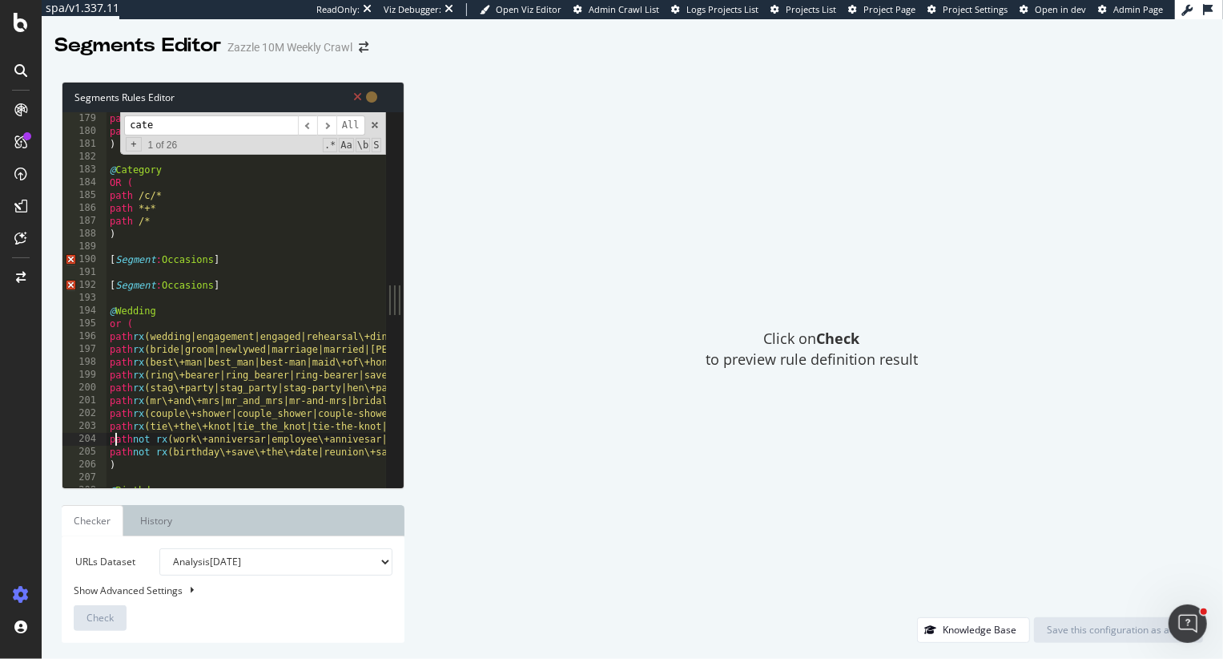
click at [115, 437] on div "path *+* path /* ) @ Category OR ( path /c/* path *+* path /* ) [ Segment : Occ…" at bounding box center [621, 312] width 1028 height 401
type textarea "path not rx (work\+anniversar|employee\+annivesar|death\+anniversar|death_anniv…"
type textarea ")"
drag, startPoint x: 115, startPoint y: 270, endPoint x: 108, endPoint y: 253, distance: 18.3
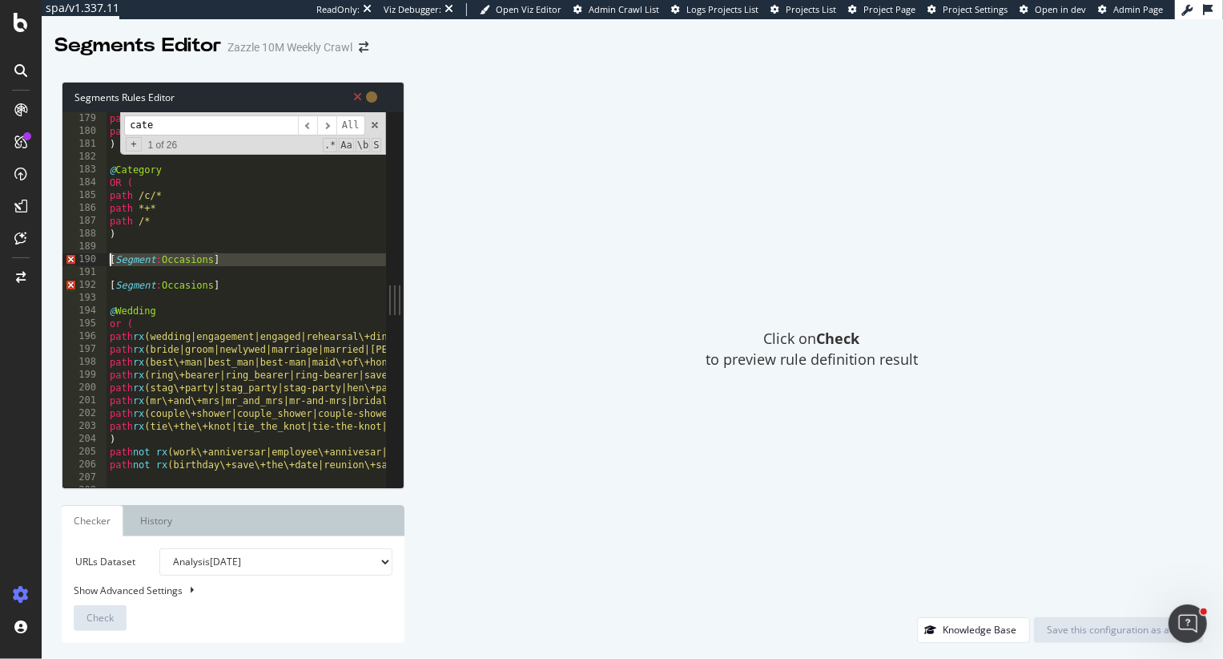
click at [108, 253] on div "path *+* path /* ) @ Category OR ( path /c/* path *+* path /* ) [ Segment : Occ…" at bounding box center [621, 312] width 1028 height 401
type textarea "[Segment:Occasions]"
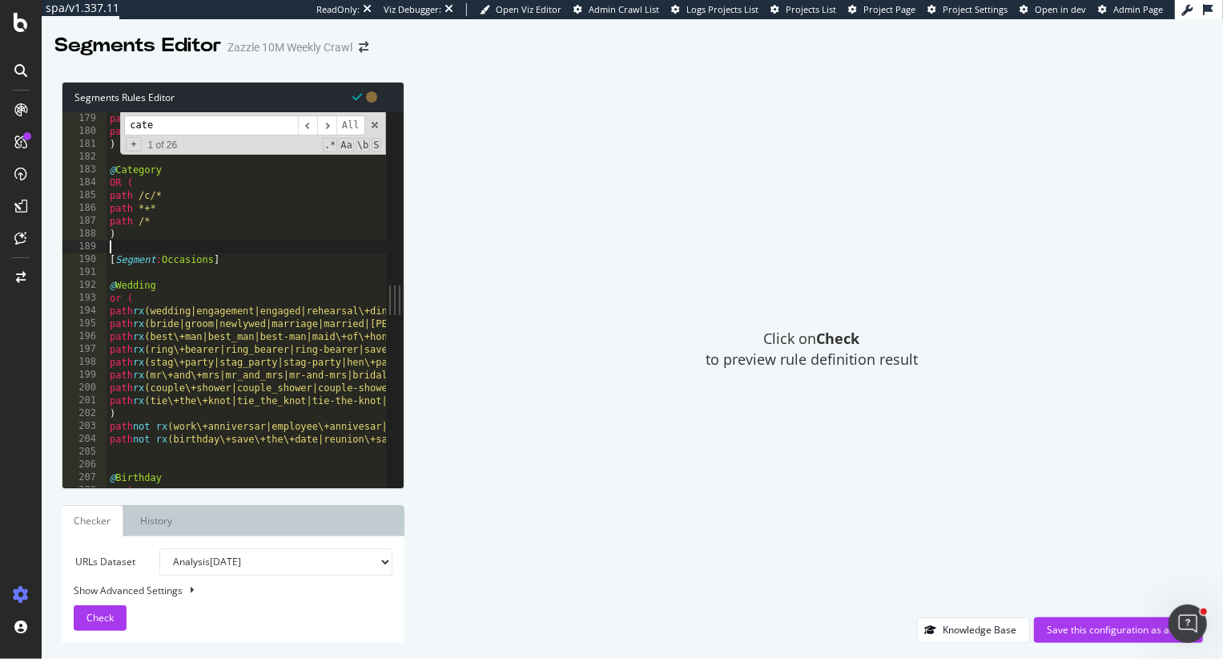
type textarea "[Segment:Occasions]"
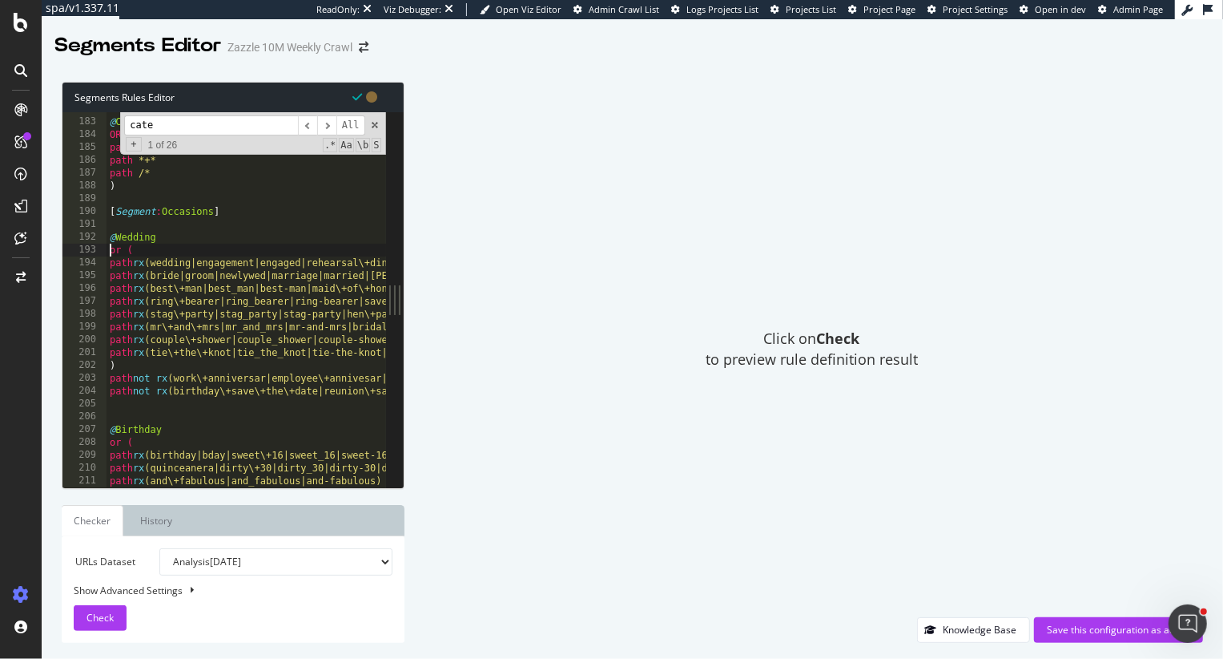
scroll to position [2330, 0]
click at [175, 438] on div "@ Category OR ( path /c/* path *+* path /* ) [ Segment : Occasions ] @ Wedding …" at bounding box center [621, 303] width 1028 height 401
type textarea ")"
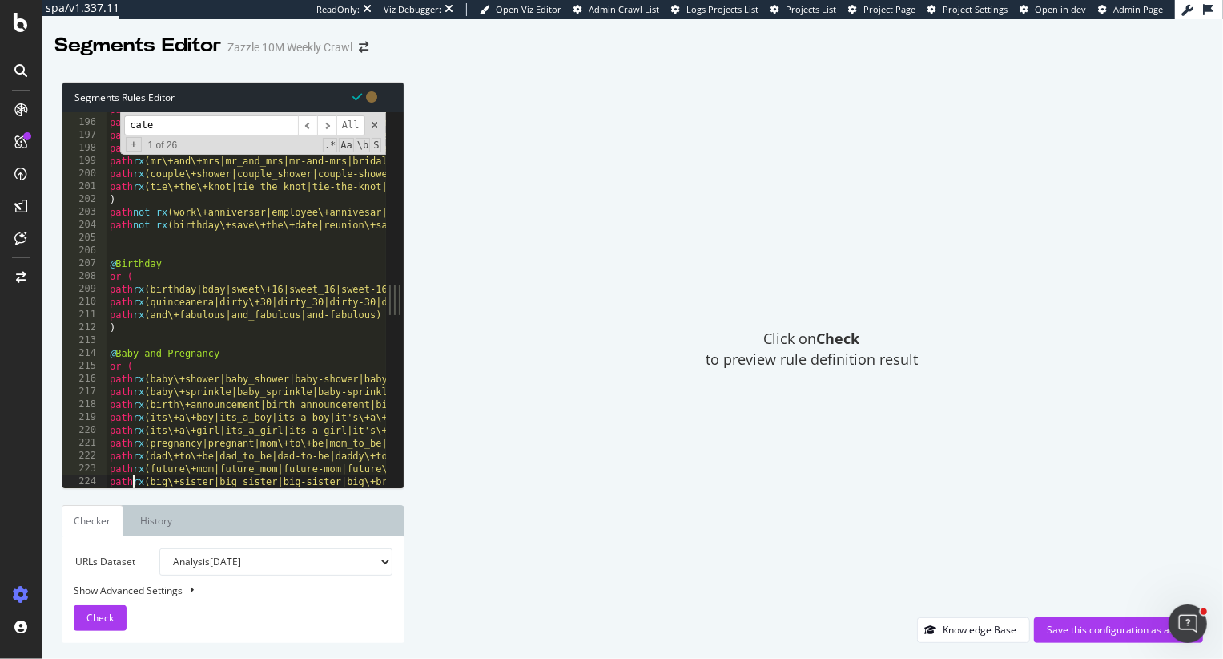
type textarea ")"
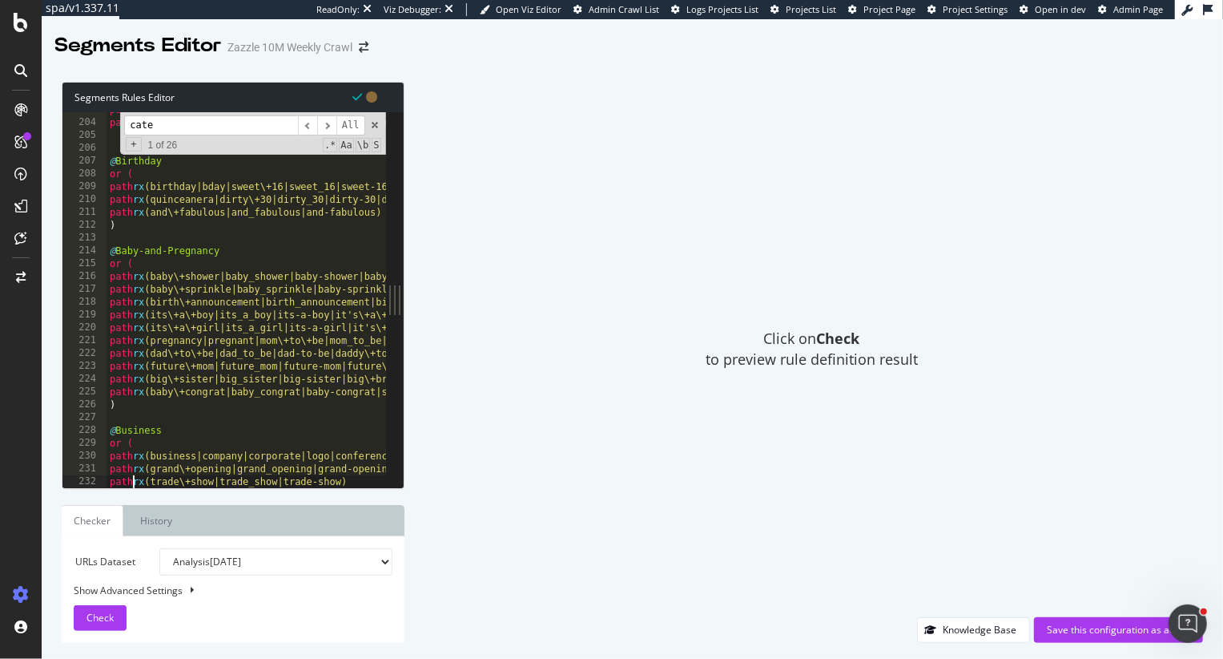
type textarea ")"
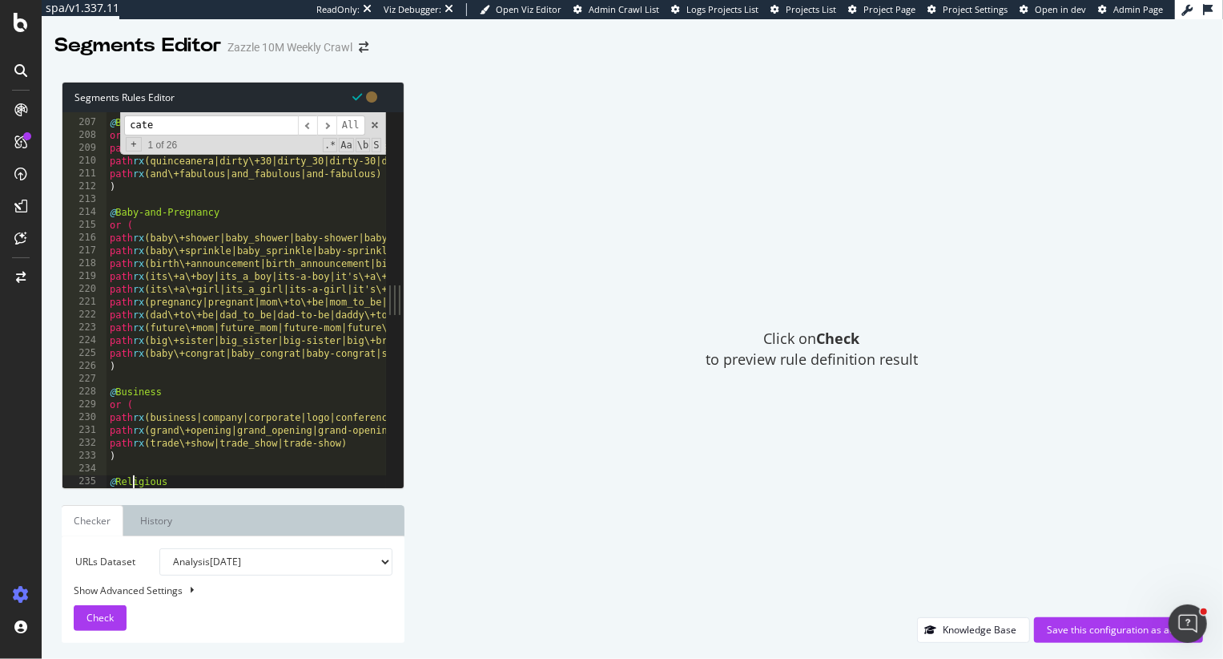
type textarea "path rx (baptism|christening|communion|mitzvah)"
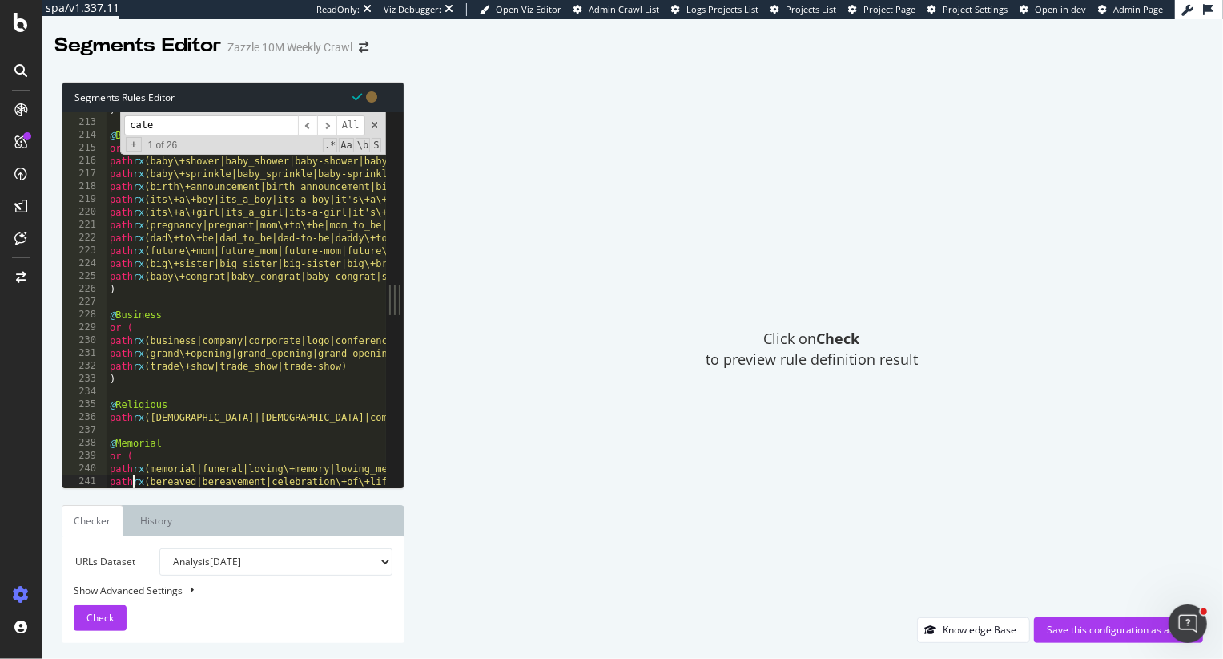
type textarea ")"
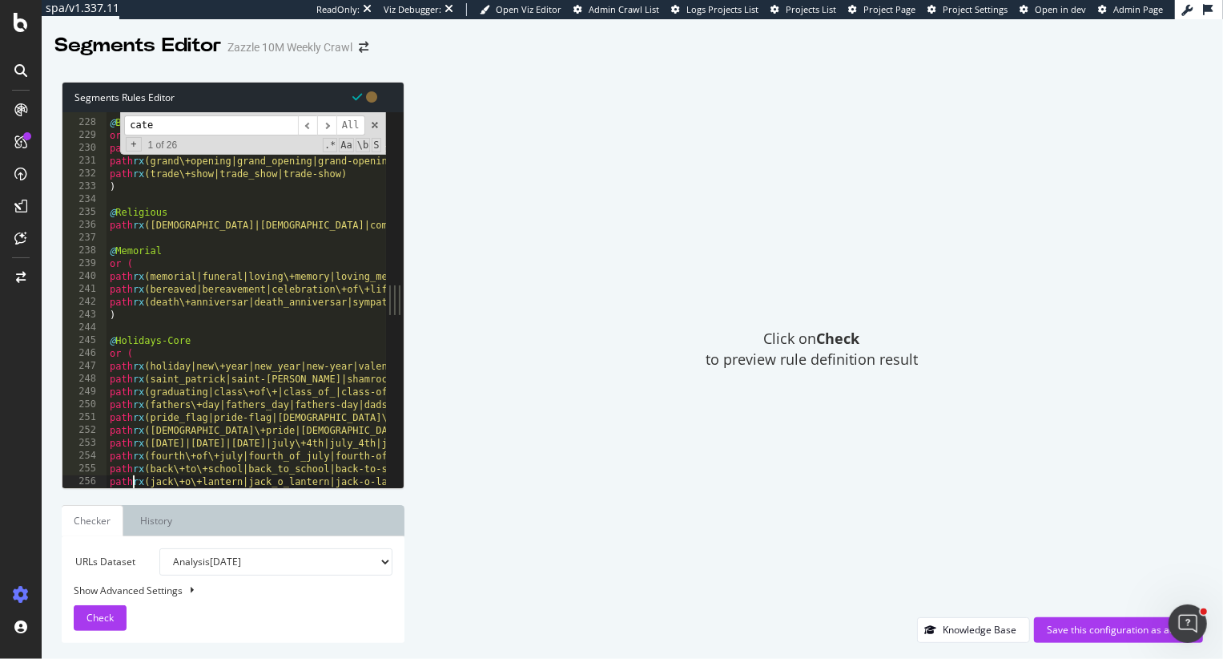
type textarea ")"
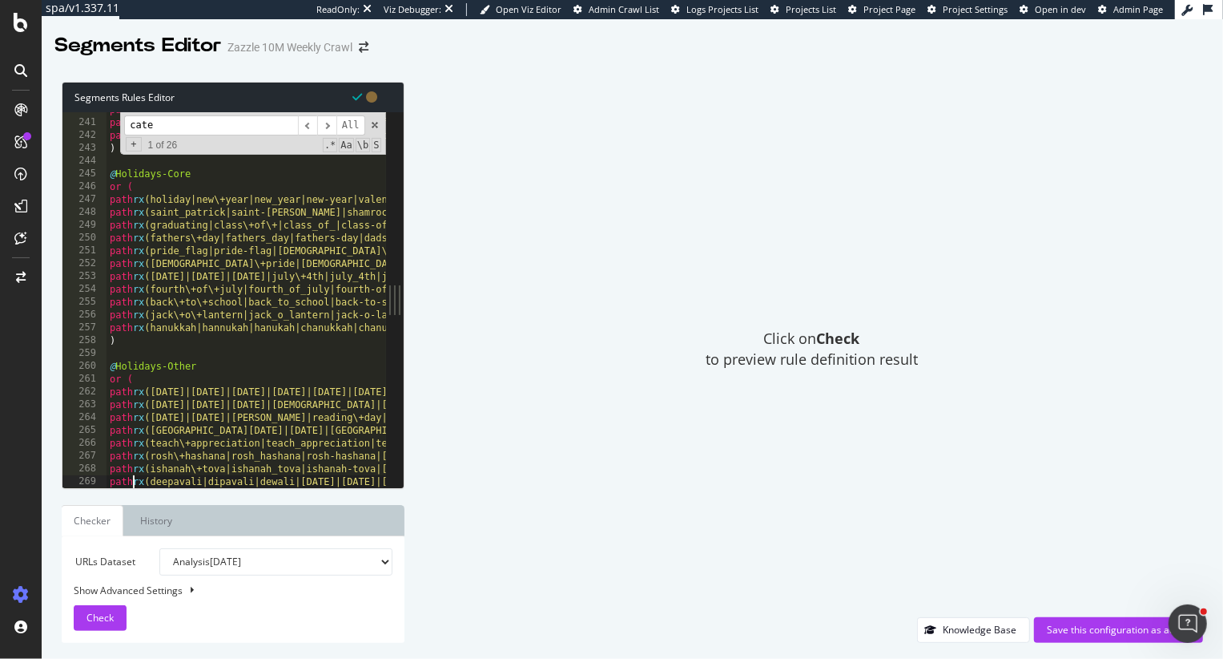
type textarea ")"
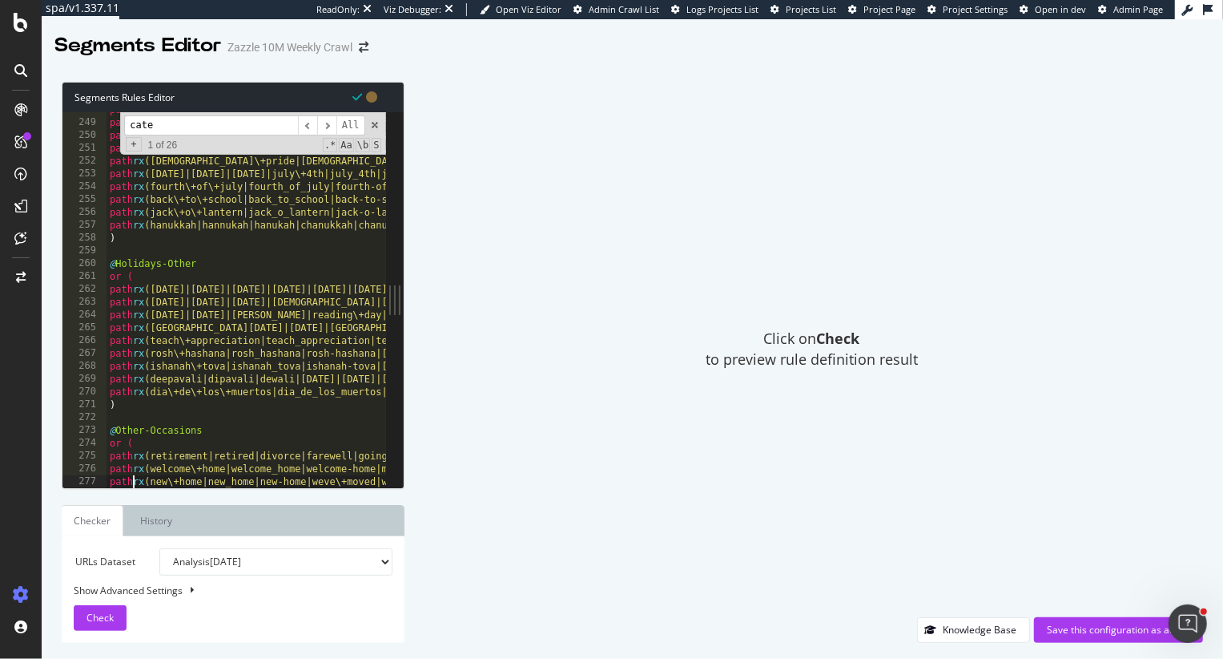
type textarea ")"
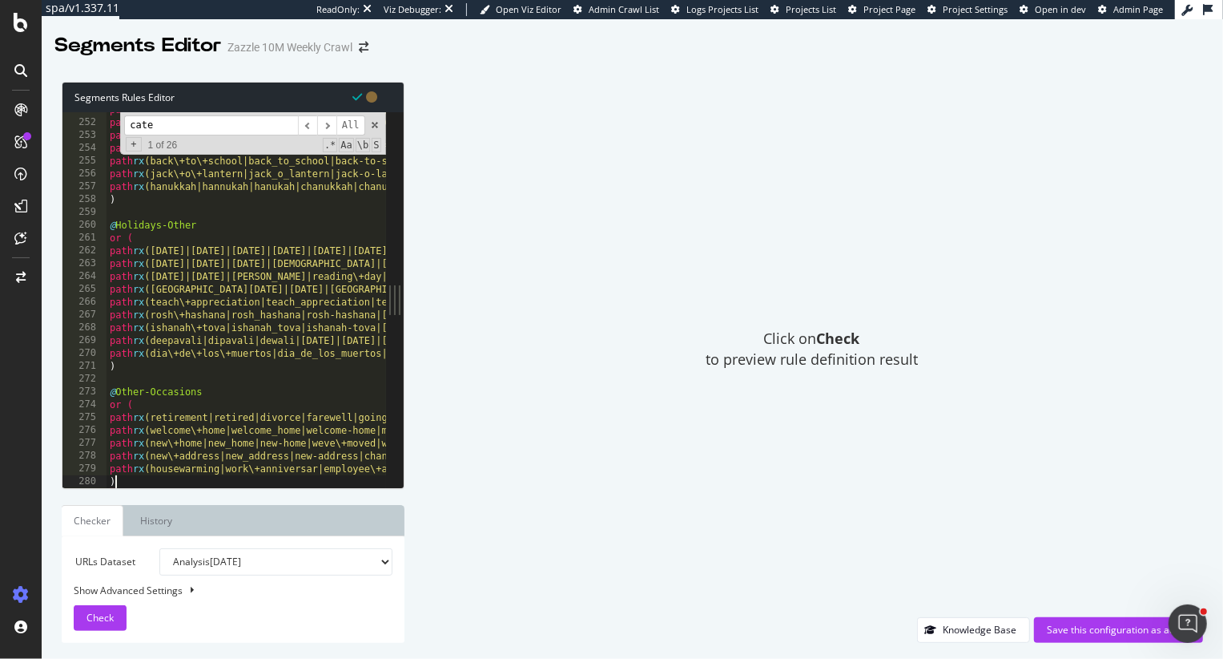
type textarea "[segment:Category-Search-Topics]"
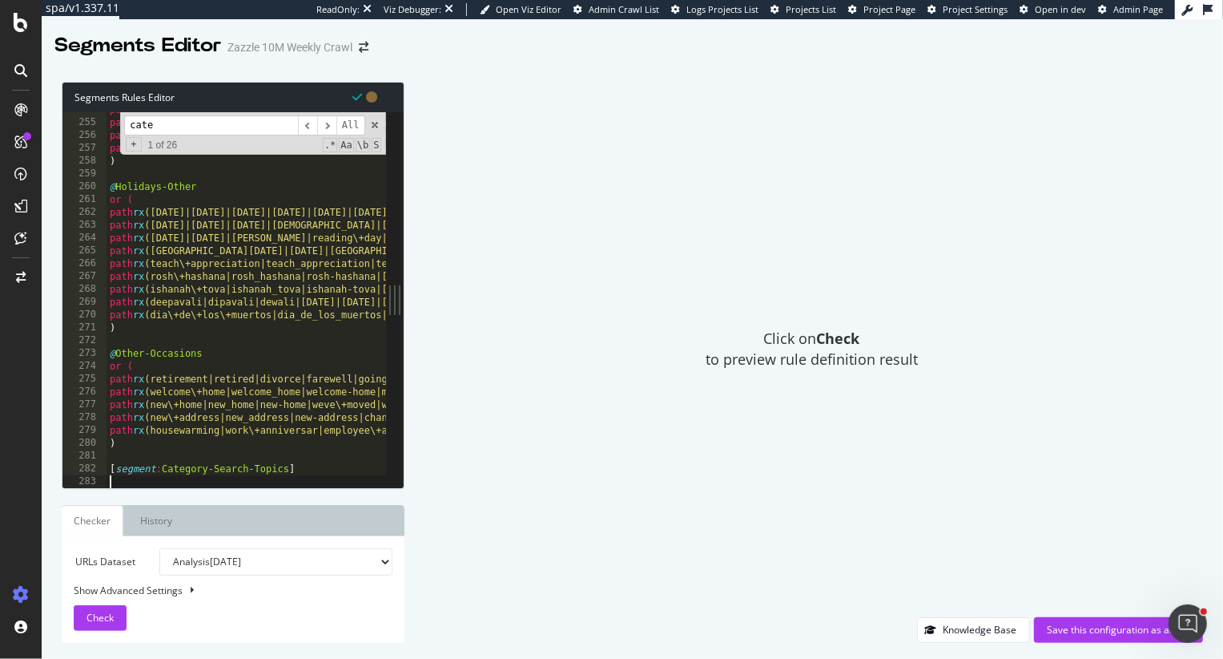
type textarea "path not *+*"
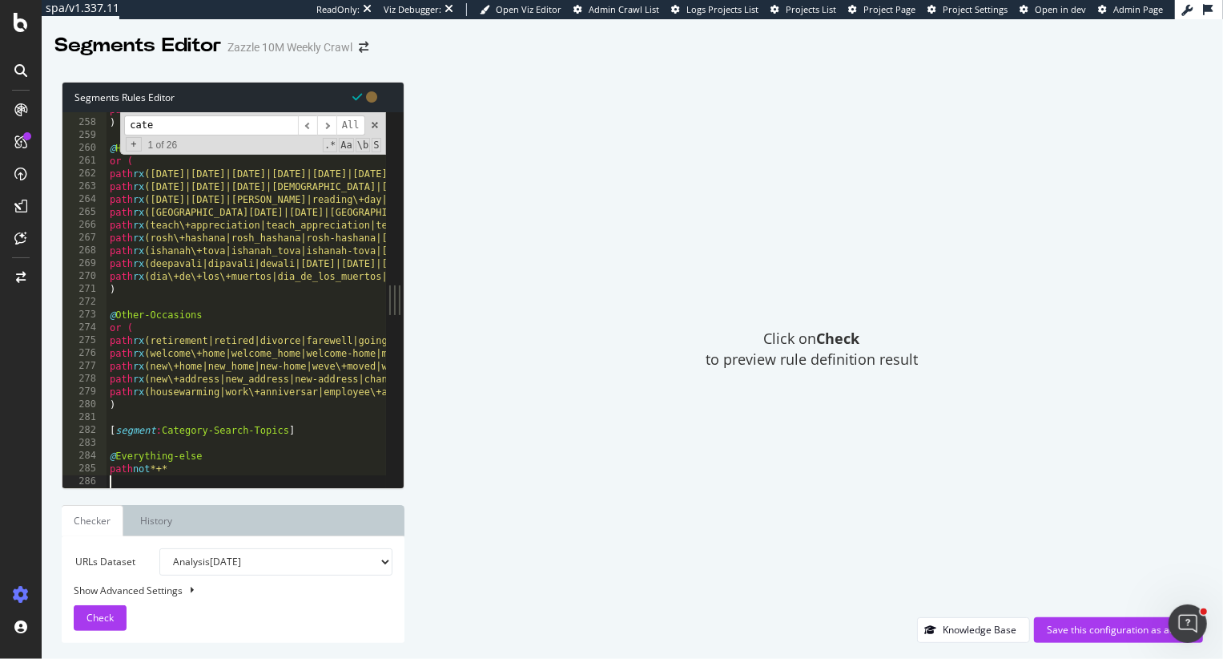
type textarea "path rx \+(exercise|gym|workout|strength\+training|cardio|yoga|pilates|running|…"
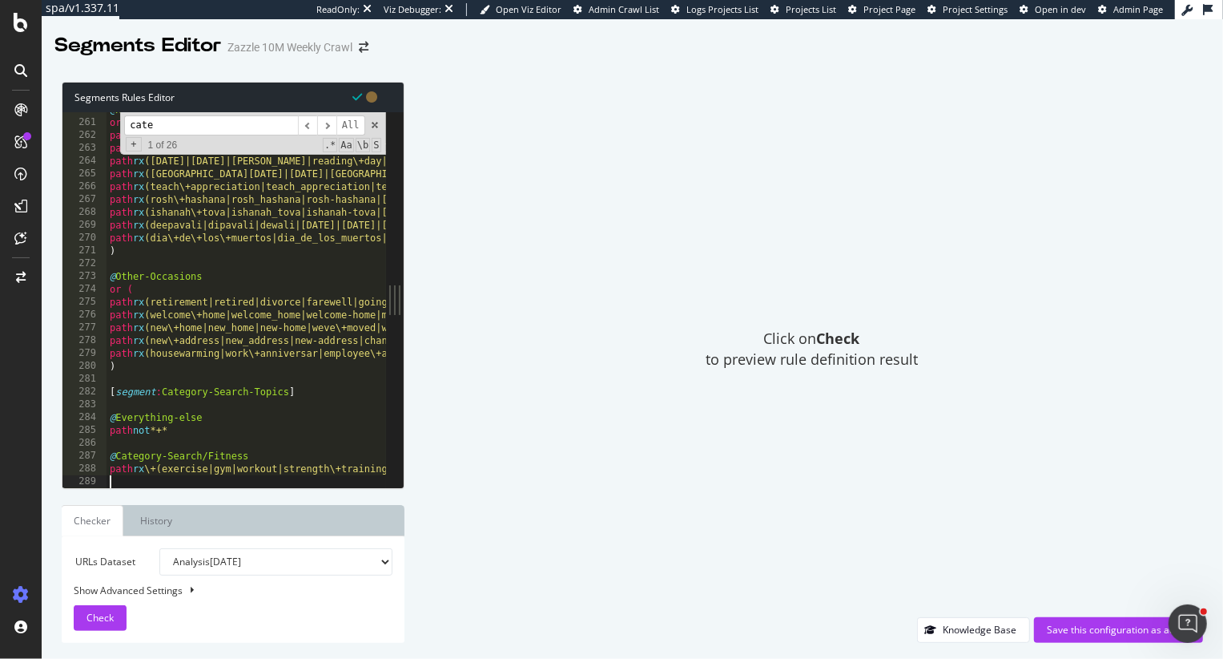
scroll to position [3341, 0]
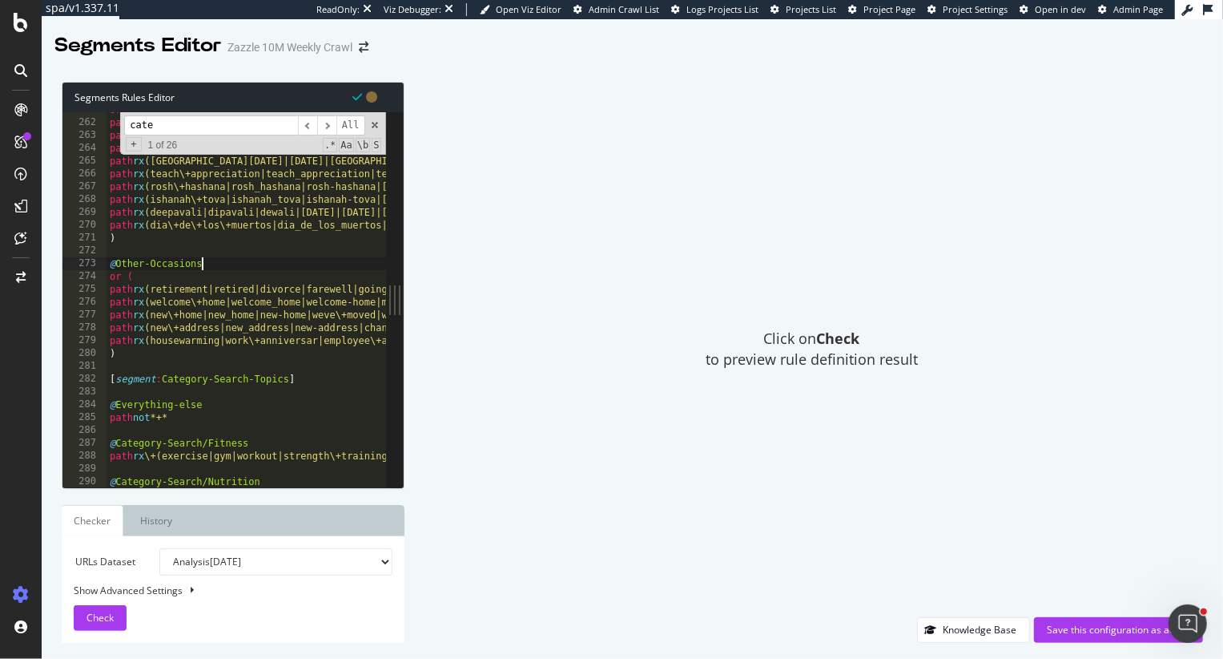
click at [220, 262] on div "or ( path rx (mardi\+gras|mardi_gras|mardi-gras|pi\+day|pi_day|pi-day|nowruz|pa…" at bounding box center [621, 303] width 1028 height 401
type textarea "@Other-Occasions"
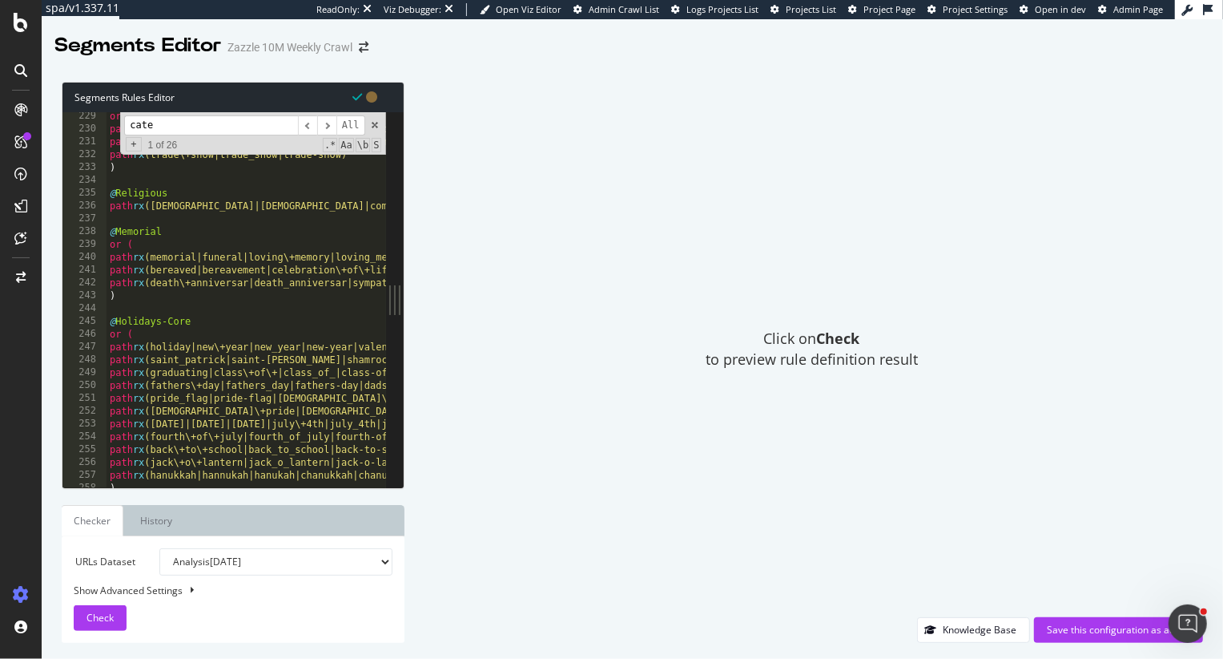
scroll to position [2924, 0]
click at [1103, 630] on div "Save this configuration as active" at bounding box center [1118, 630] width 143 height 14
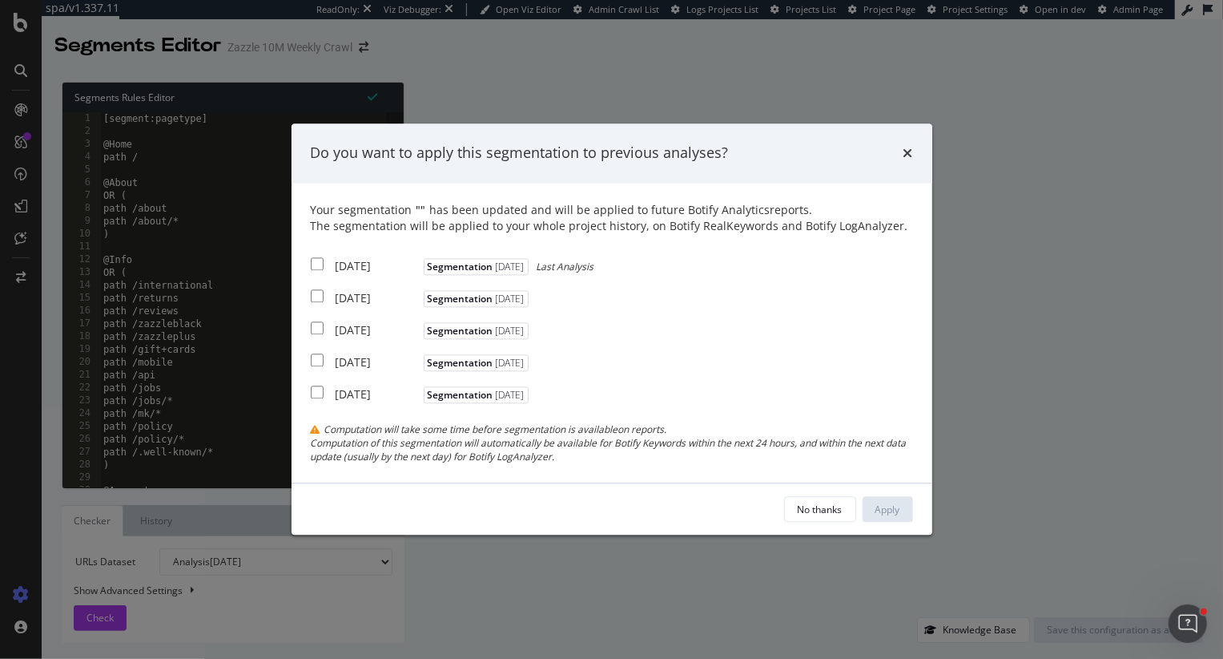
click at [315, 257] on input "modal" at bounding box center [317, 263] width 13 height 13
checkbox input "true"
click at [315, 294] on input "modal" at bounding box center [317, 295] width 13 height 13
checkbox input "true"
click at [315, 330] on input "modal" at bounding box center [317, 327] width 13 height 13
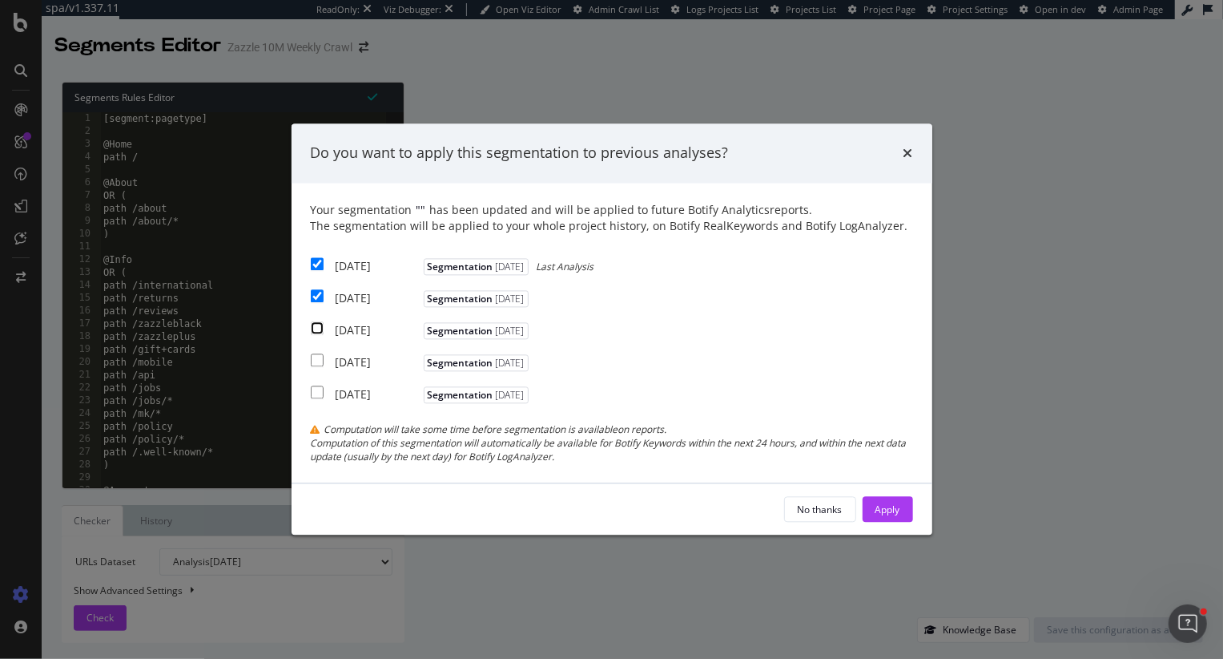
checkbox input "true"
click at [872, 518] on button "Apply" at bounding box center [888, 510] width 50 height 26
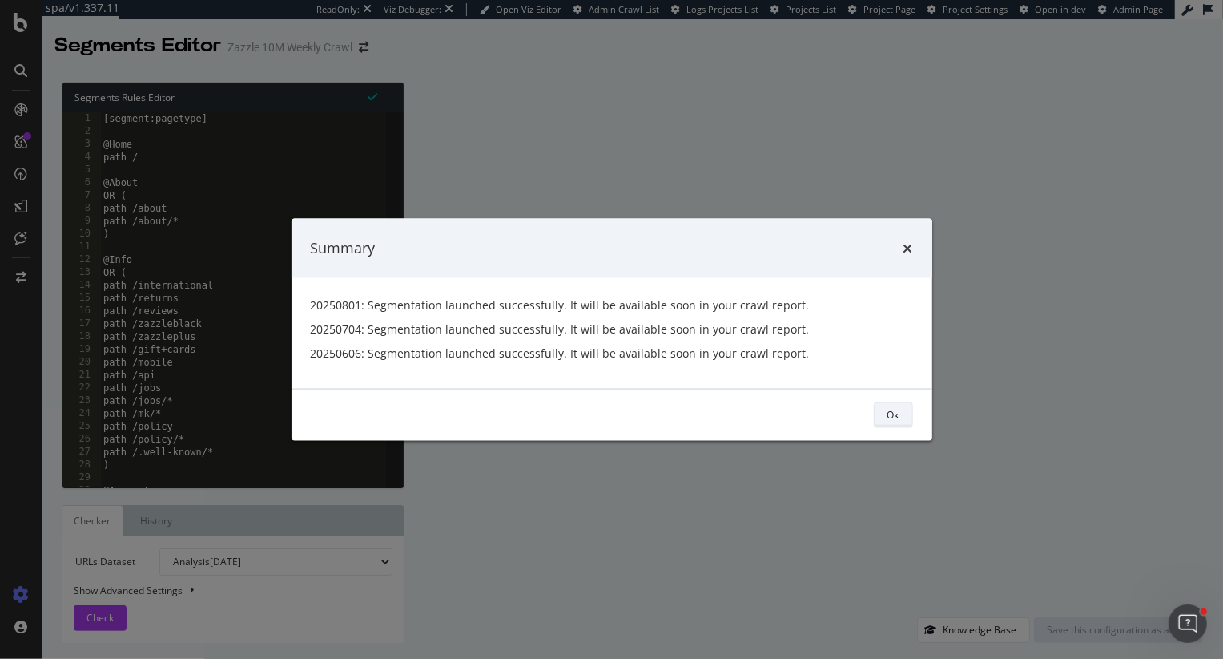
click at [891, 413] on div "Ok" at bounding box center [894, 415] width 12 height 14
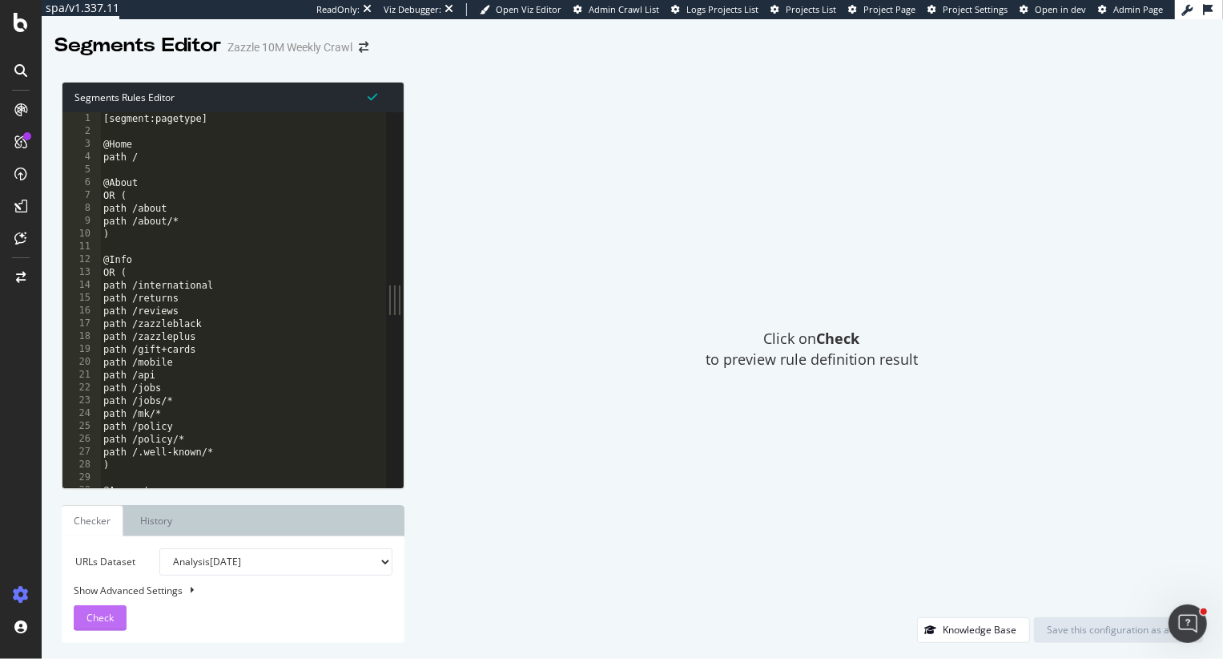
click at [111, 611] on span "Check" at bounding box center [100, 618] width 27 height 14
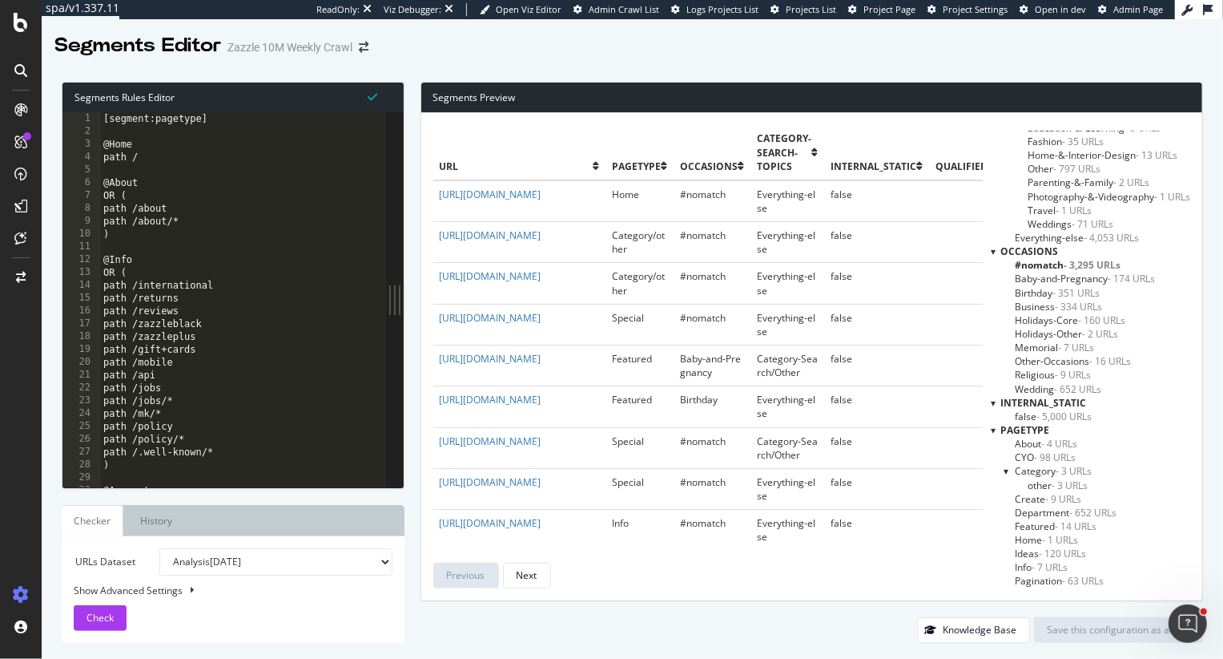
scroll to position [61, 0]
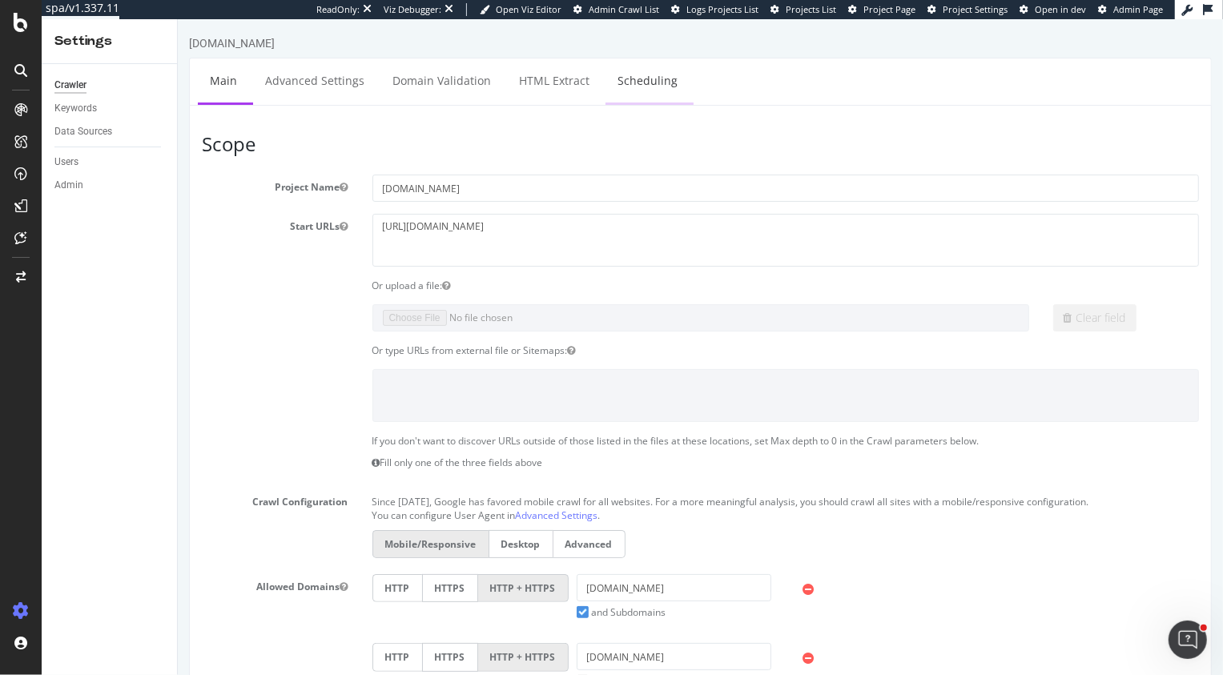
click at [675, 83] on link "Scheduling" at bounding box center [647, 80] width 84 height 44
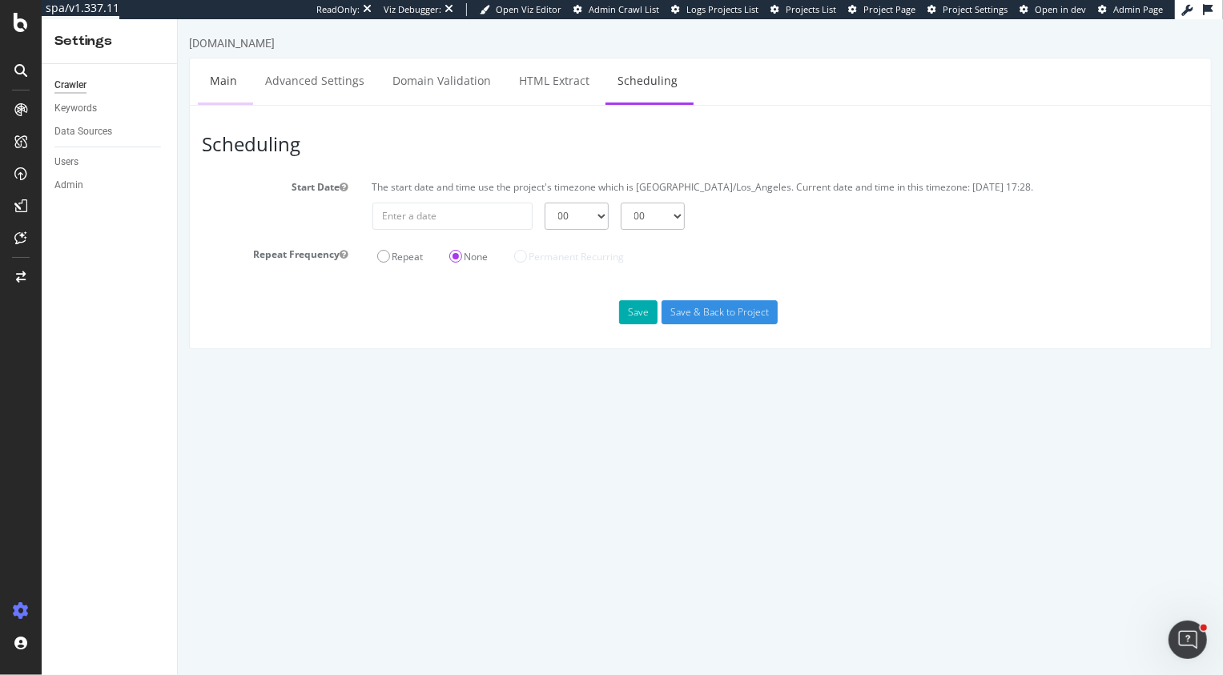
click at [228, 74] on link "Main" at bounding box center [222, 80] width 51 height 44
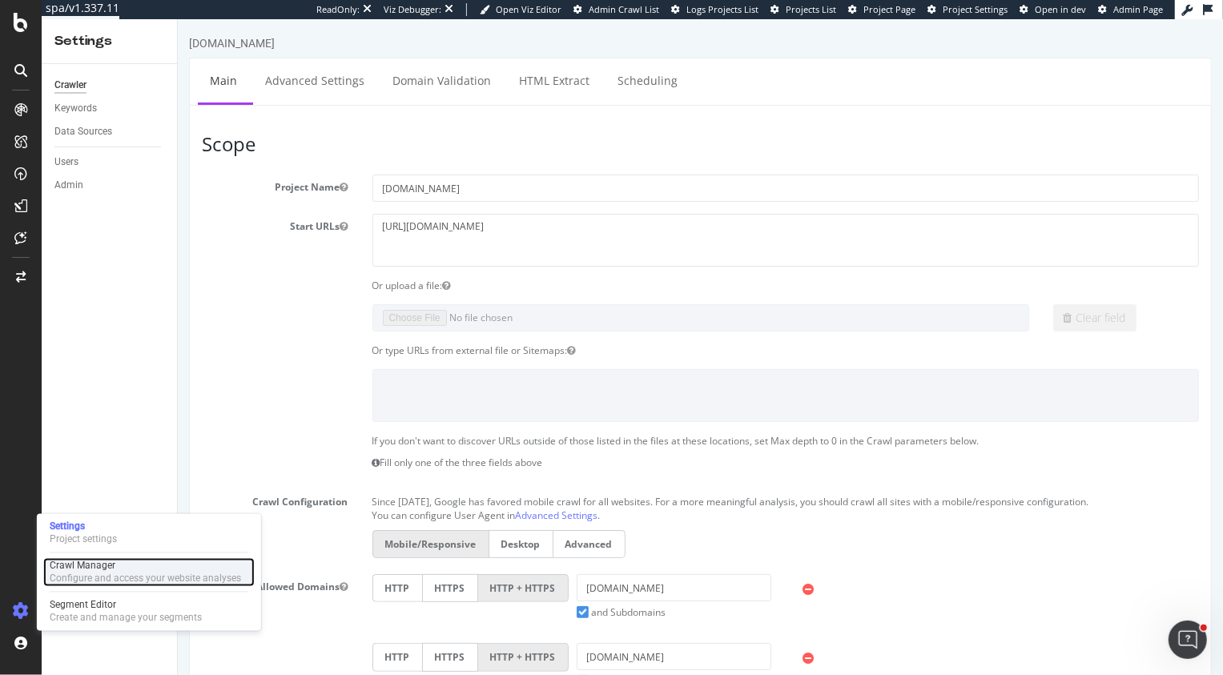
click at [59, 583] on div "Configure and access your website analyses" at bounding box center [145, 579] width 191 height 13
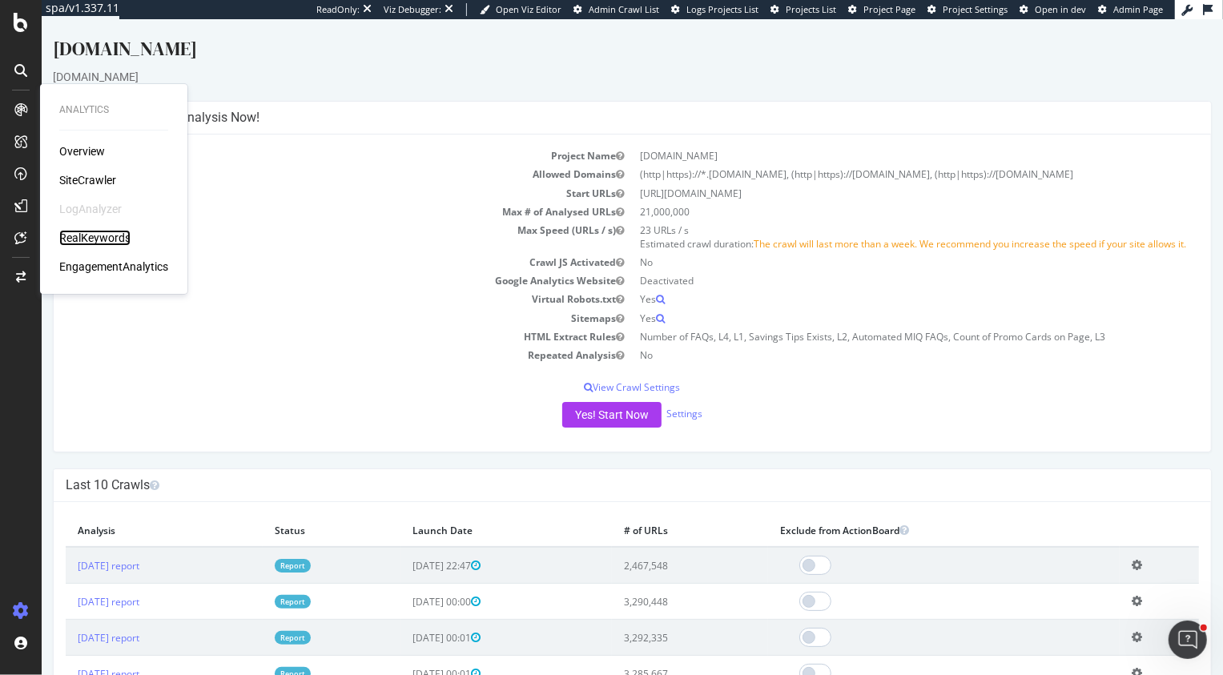
click at [107, 240] on div "RealKeywords" at bounding box center [94, 238] width 71 height 16
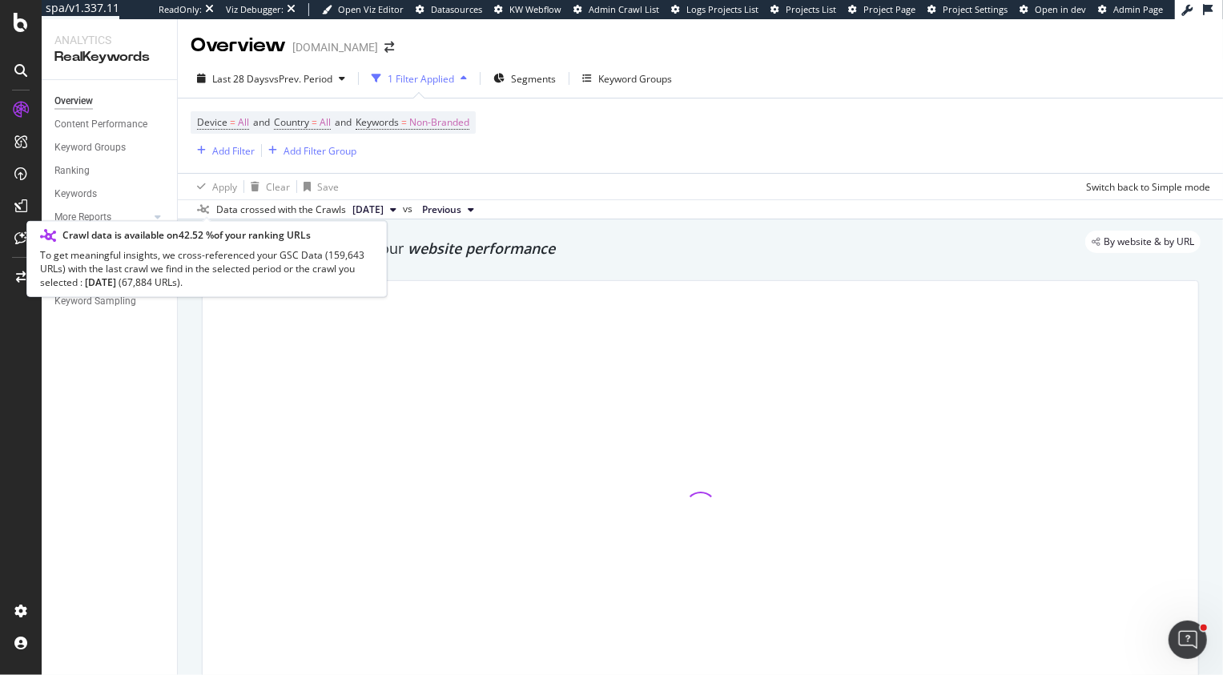
click at [212, 210] on span at bounding box center [206, 210] width 19 height 10
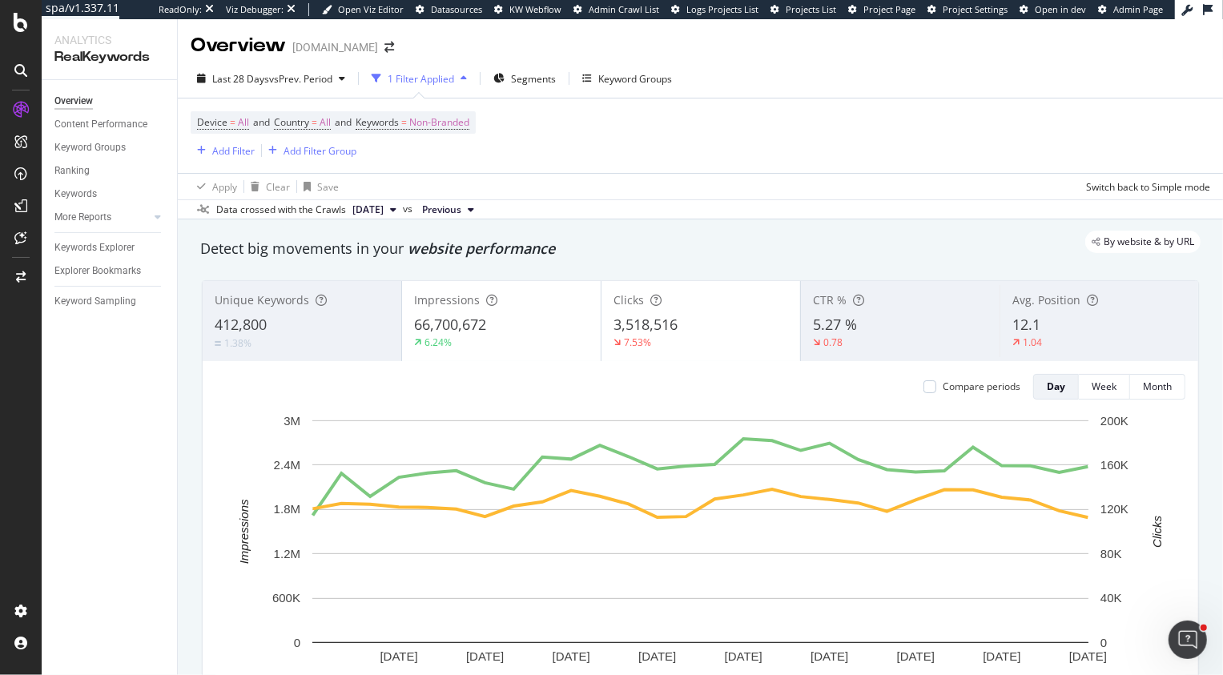
click at [309, 207] on div "Data crossed with the Crawls" at bounding box center [281, 210] width 130 height 14
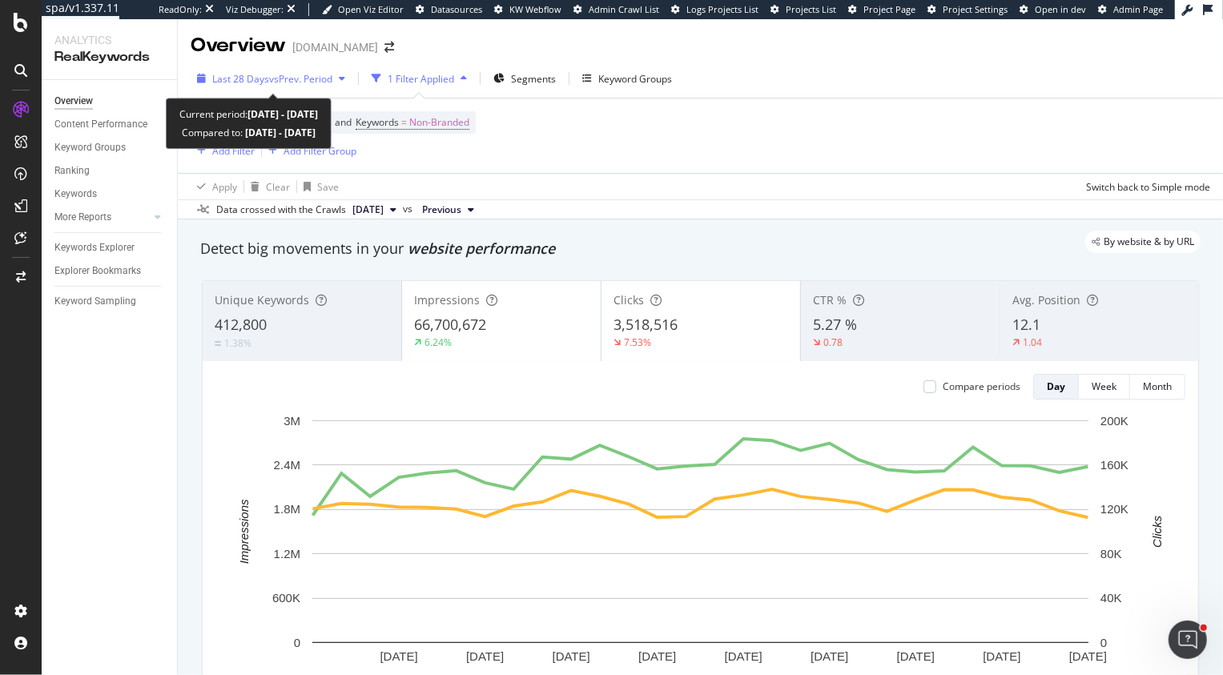
click at [216, 73] on span "Last 28 Days" at bounding box center [240, 79] width 57 height 14
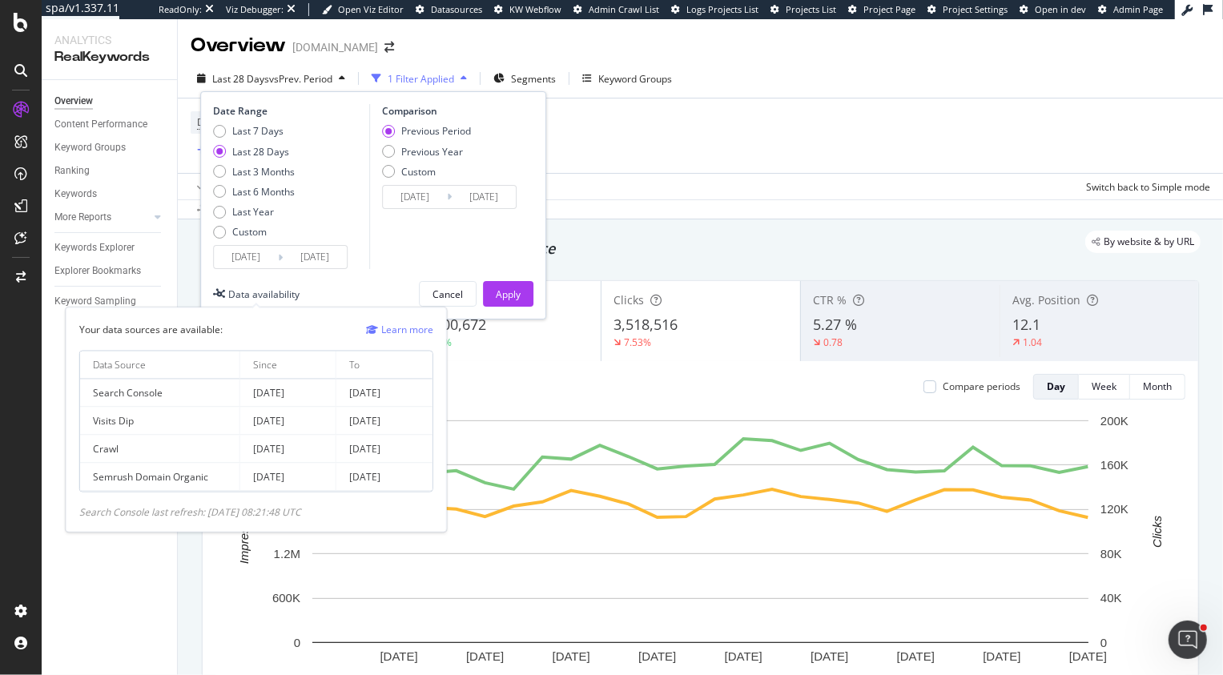
click at [254, 296] on div "Data availability" at bounding box center [263, 295] width 71 height 14
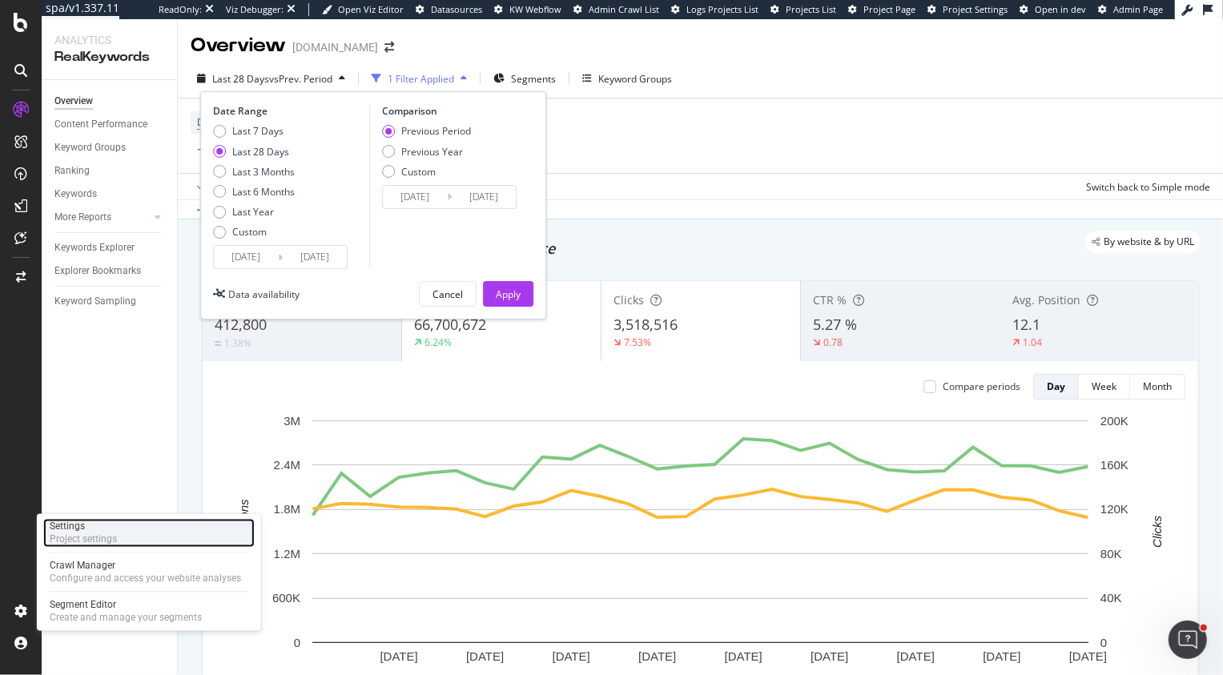
click at [78, 545] on div "Project settings" at bounding box center [83, 540] width 67 height 13
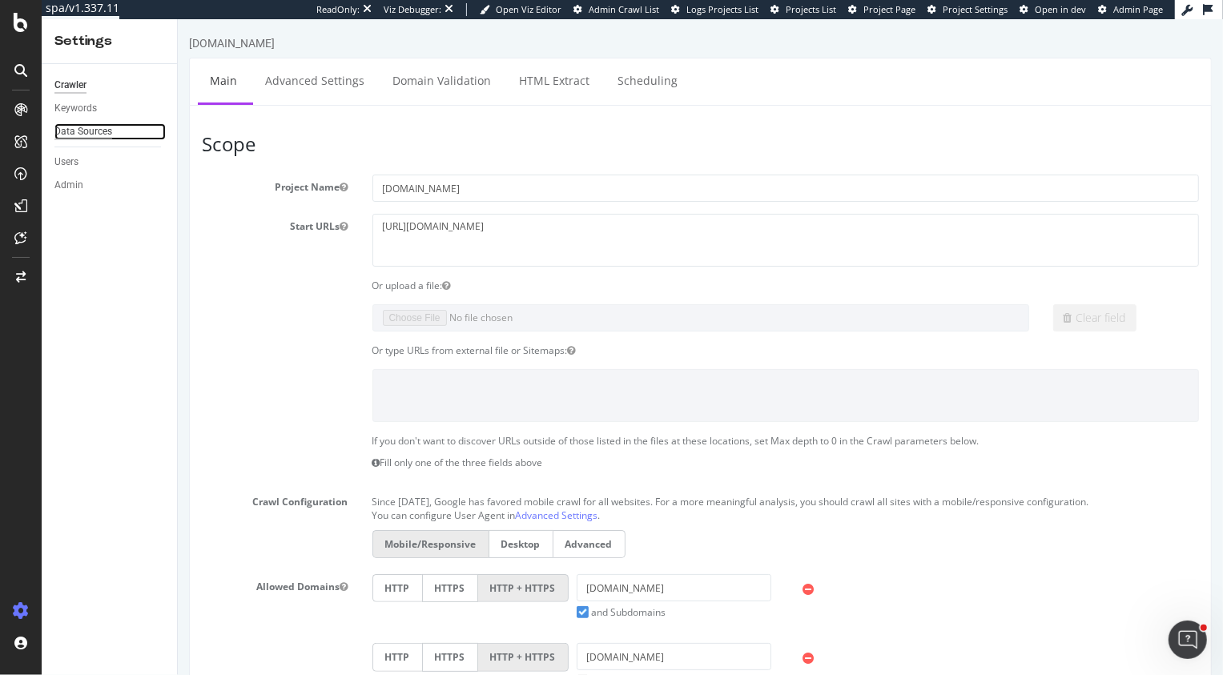
click at [75, 127] on div "Data Sources" at bounding box center [83, 131] width 58 height 17
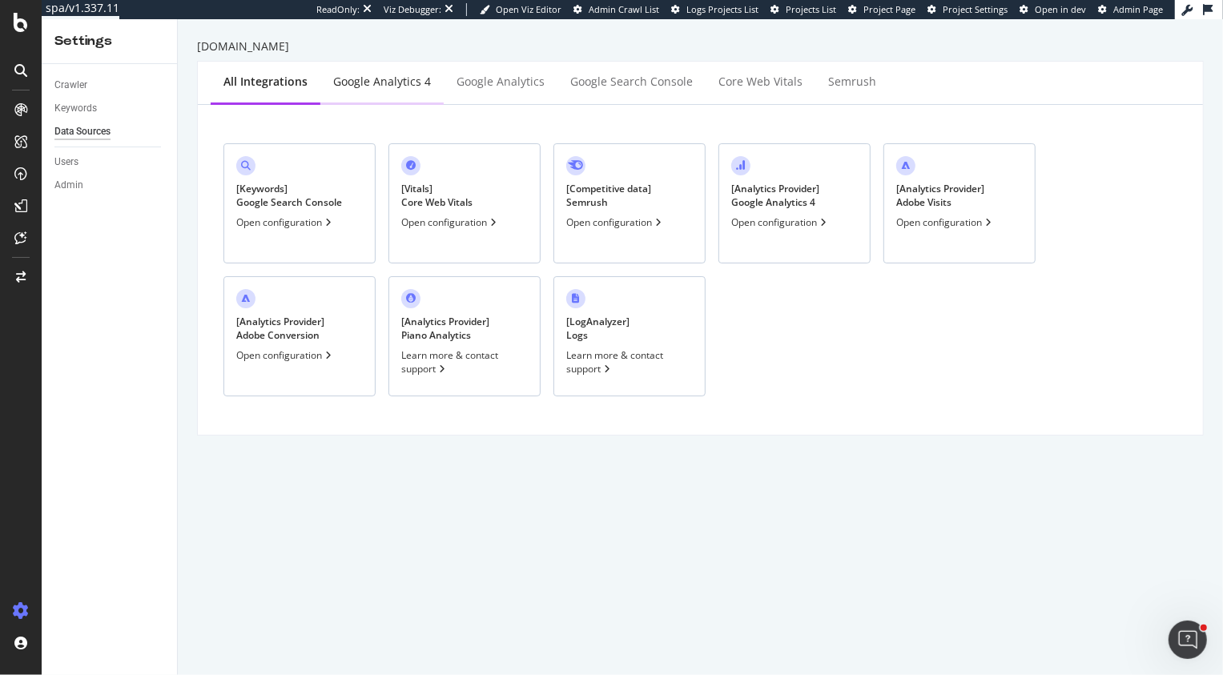
click at [370, 87] on div "Google Analytics 4" at bounding box center [382, 82] width 98 height 16
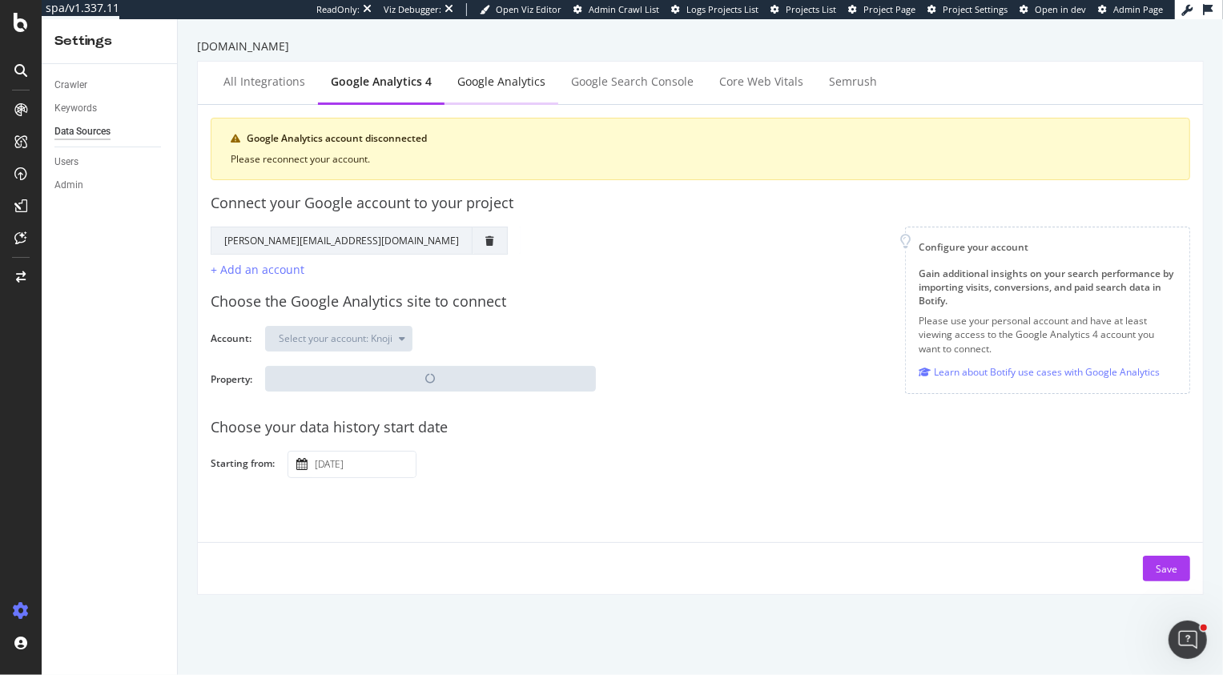
click at [478, 87] on div "Google Analytics" at bounding box center [501, 82] width 88 height 16
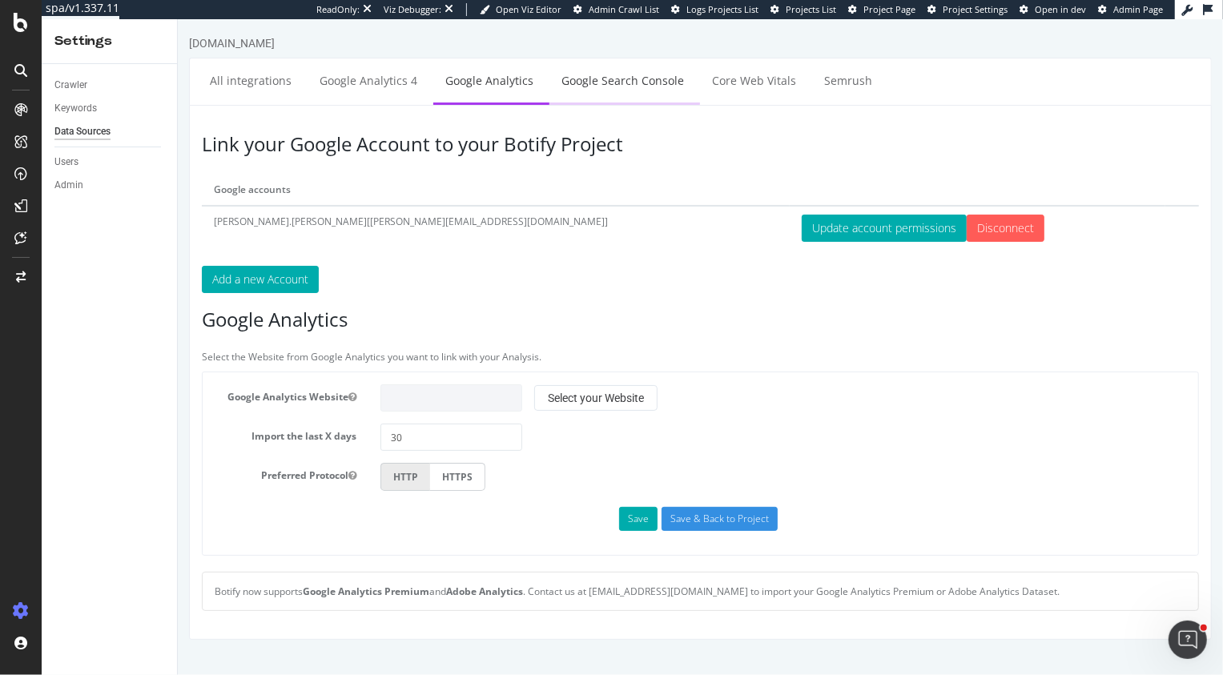
click at [598, 76] on link "Google Search Console" at bounding box center [622, 80] width 147 height 44
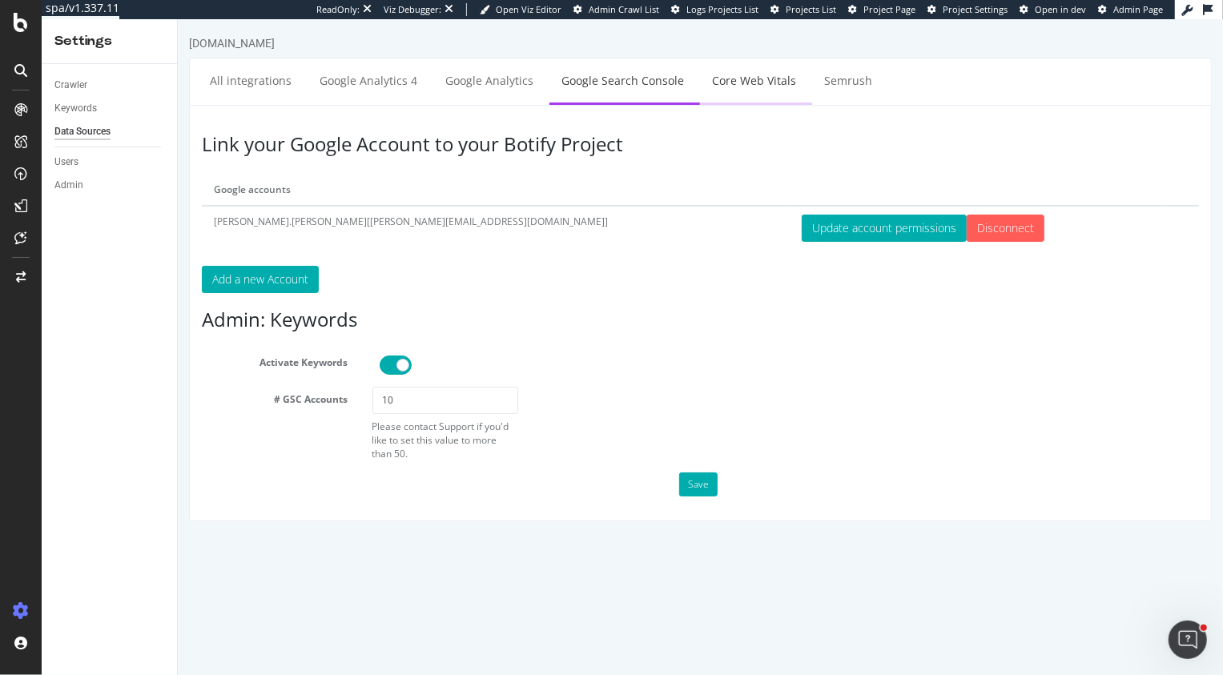
click at [746, 88] on link "Core Web Vitals" at bounding box center [753, 80] width 108 height 44
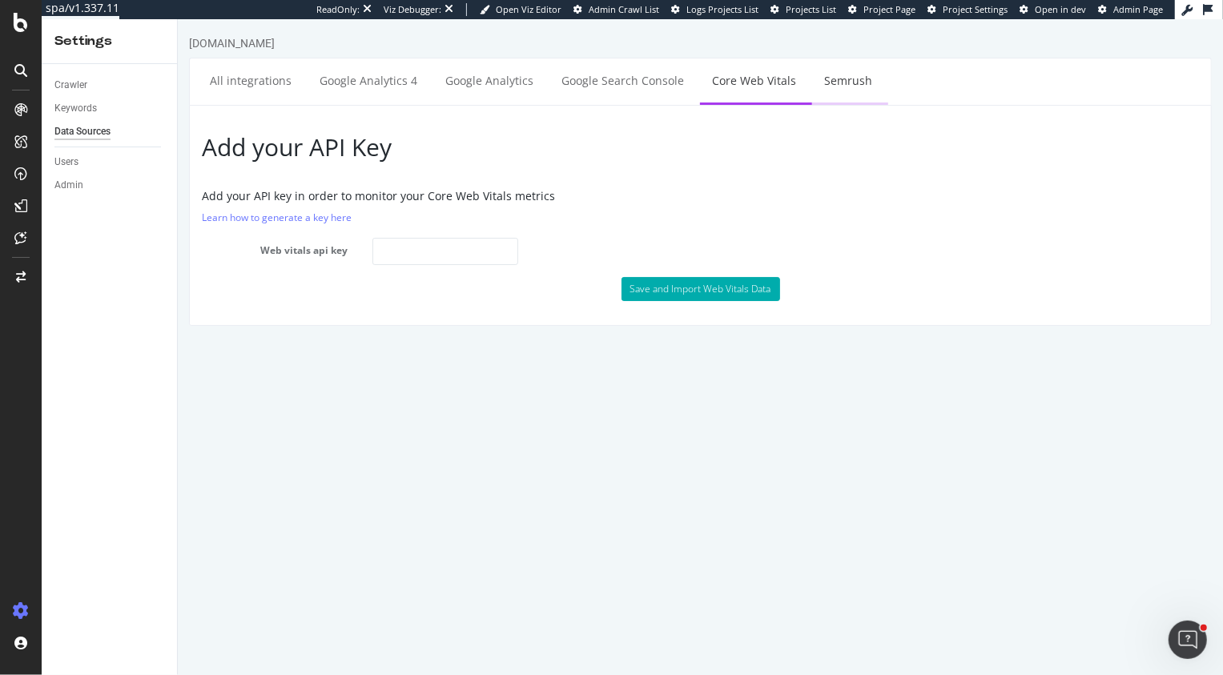
click at [852, 89] on link "Semrush" at bounding box center [848, 80] width 72 height 44
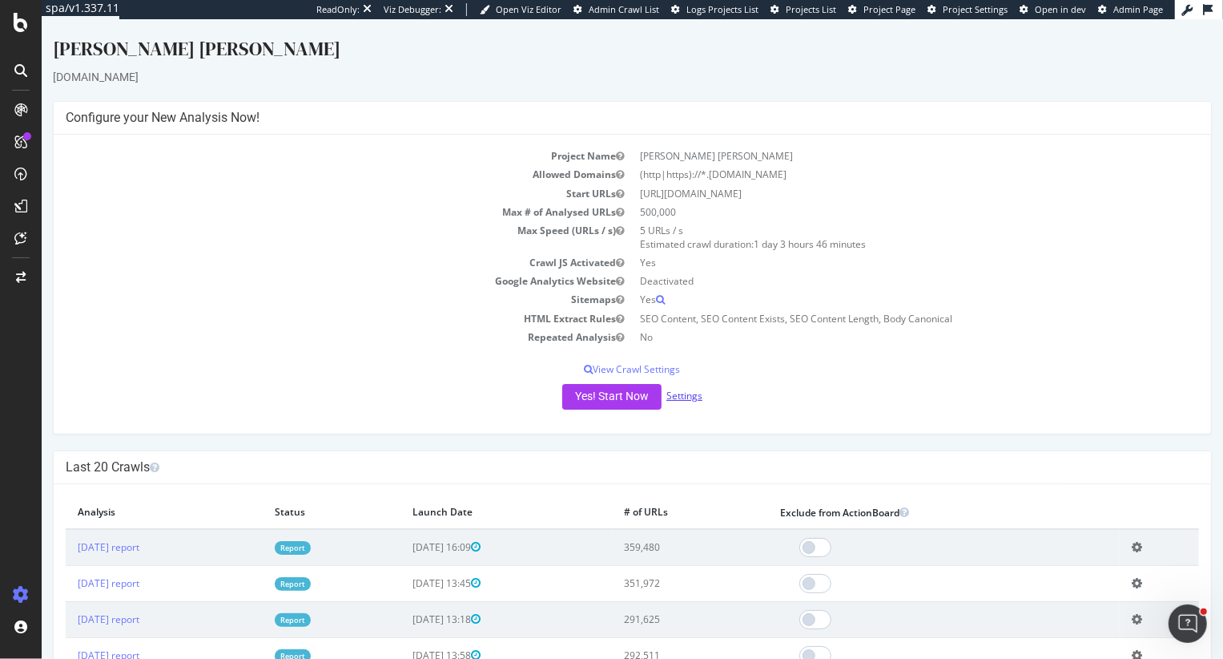
click at [679, 393] on link "Settings" at bounding box center [684, 396] width 36 height 14
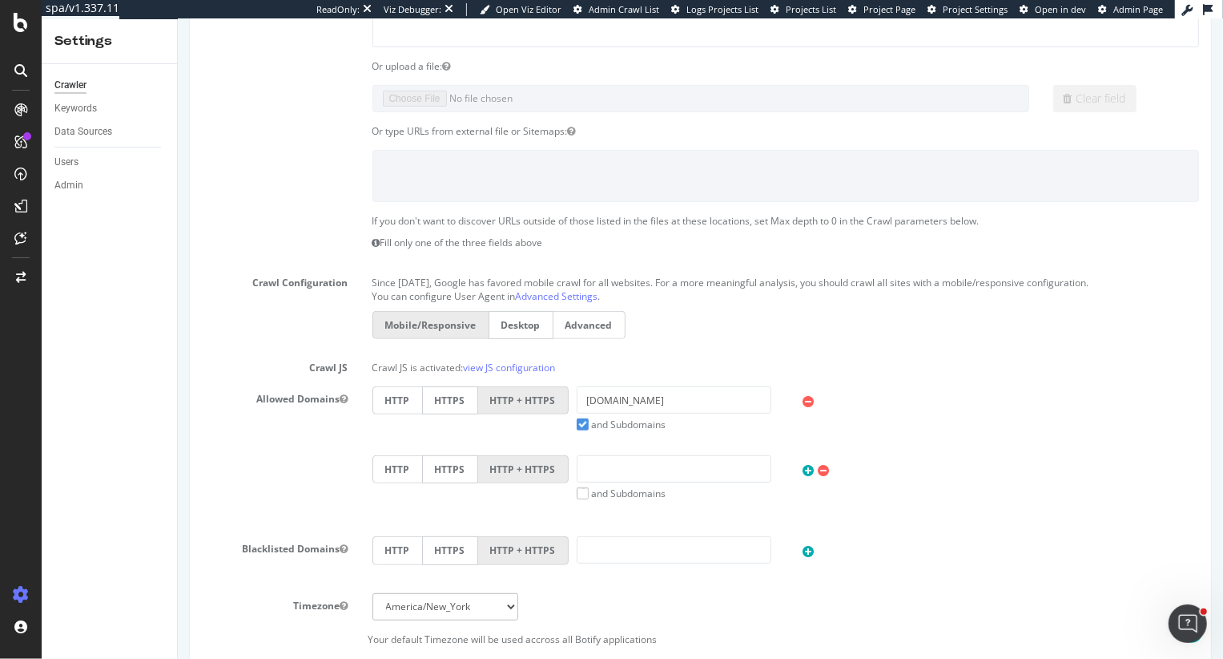
scroll to position [750, 0]
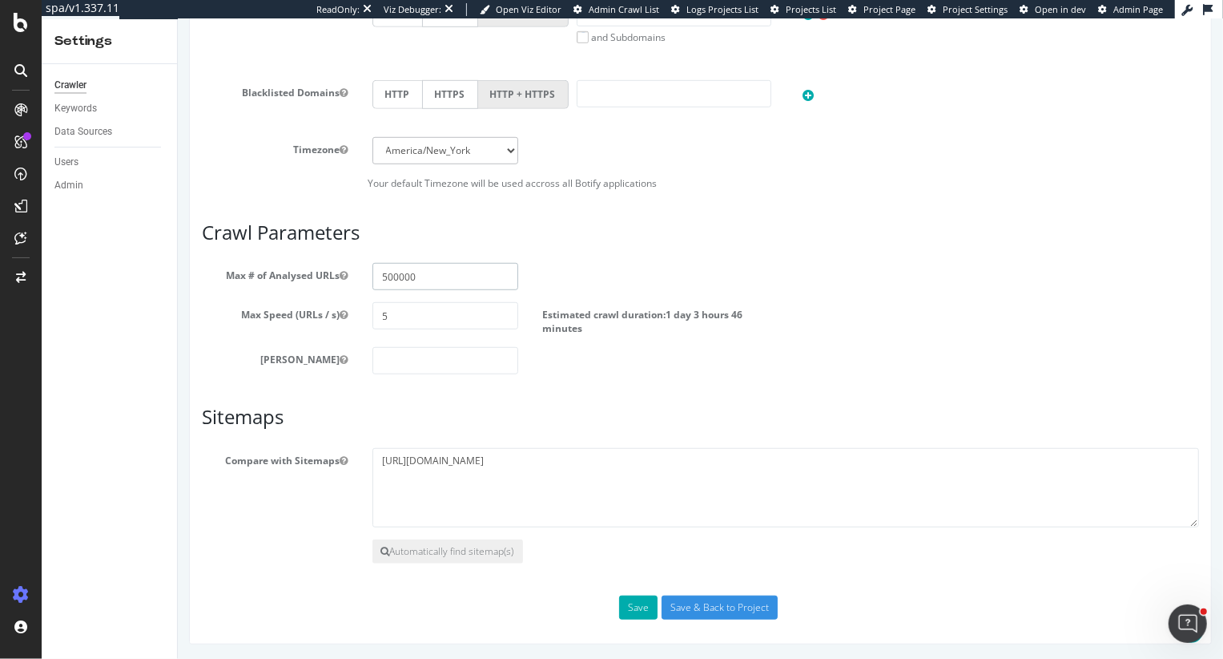
drag, startPoint x: 441, startPoint y: 275, endPoint x: 397, endPoint y: 277, distance: 44.1
click at [397, 277] on input "500000" at bounding box center [445, 276] width 147 height 27
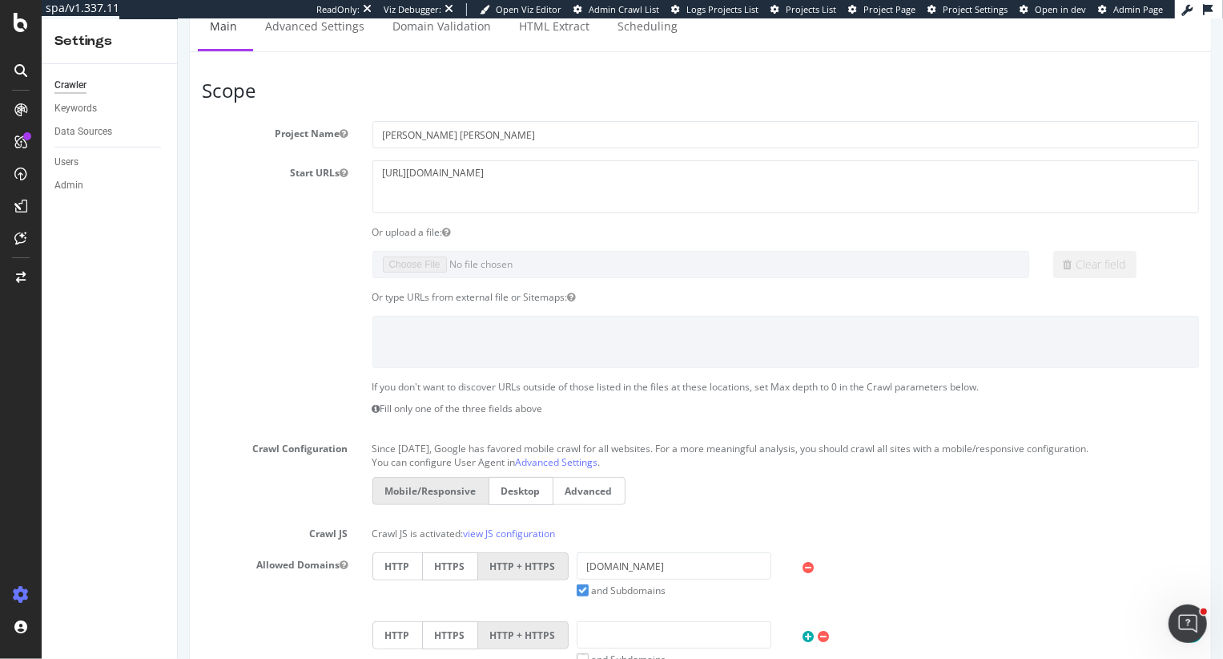
scroll to position [0, 0]
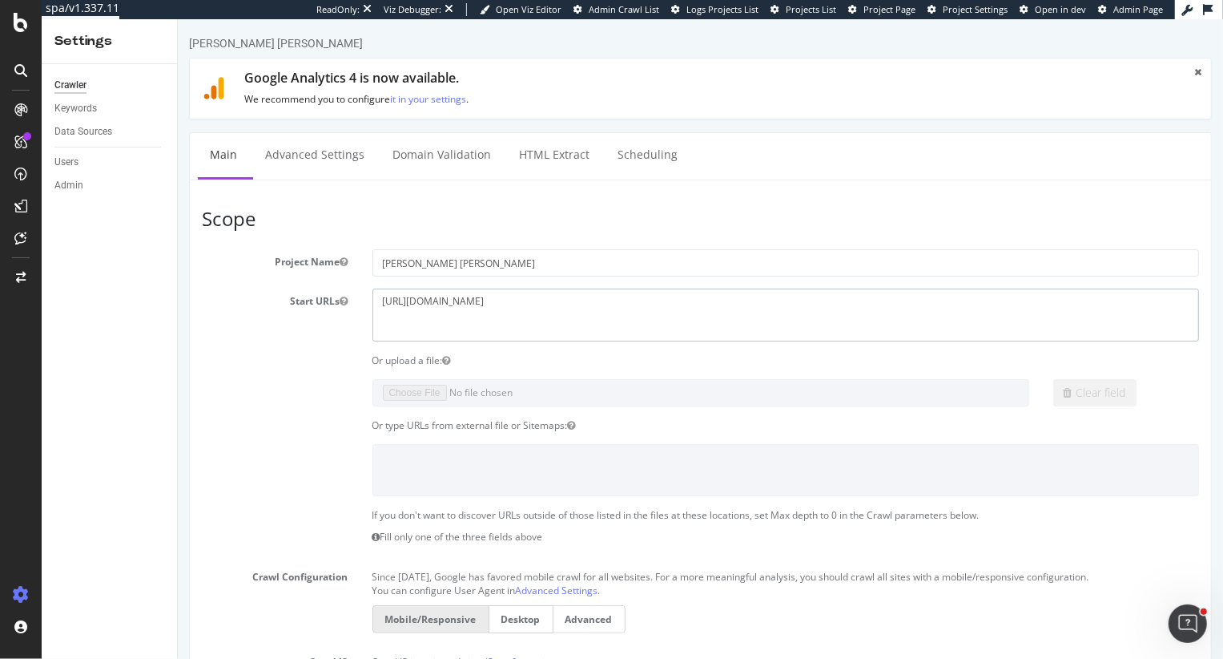
drag, startPoint x: 551, startPoint y: 310, endPoint x: 309, endPoint y: 280, distance: 243.8
click at [309, 280] on section "Project Name Ralph Lauren Start URLs https://www.ralphlauren.com/ Or upload a f…" at bounding box center [699, 594] width 997 height 691
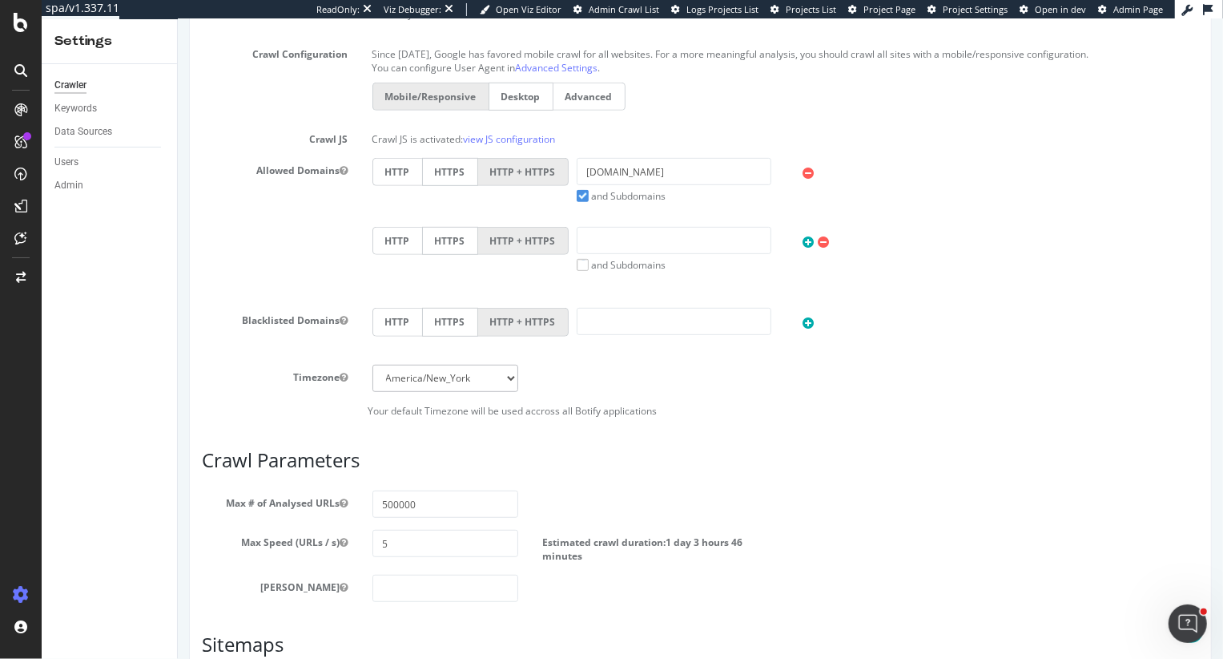
scroll to position [750, 0]
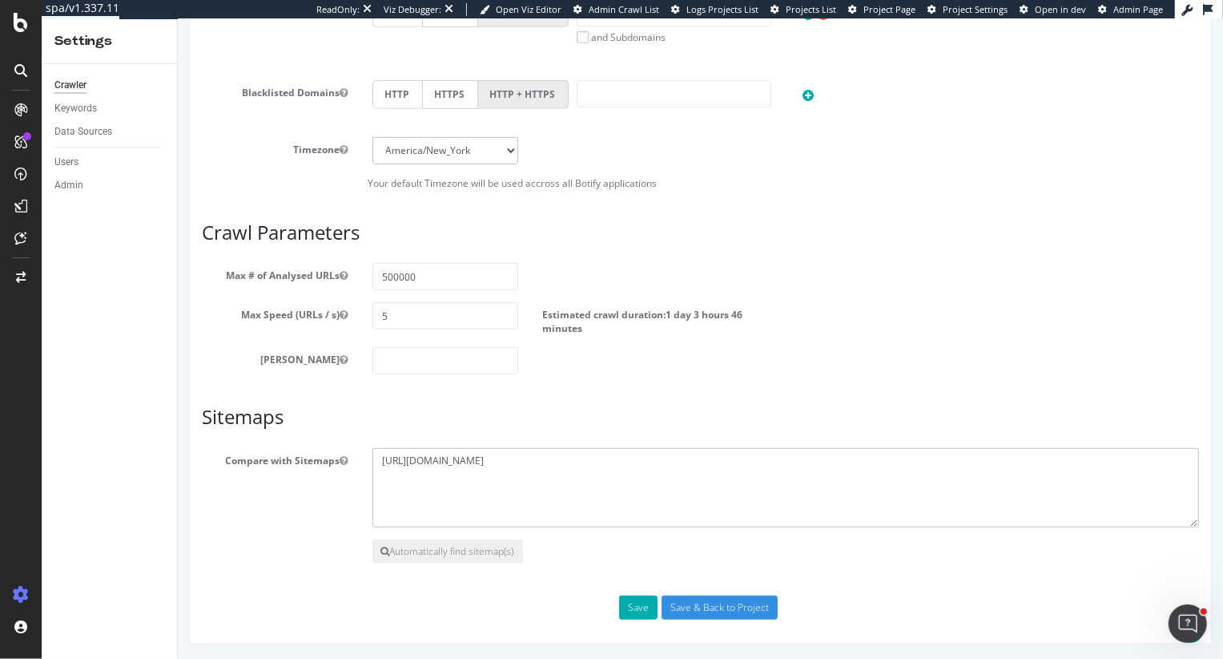
drag, startPoint x: 562, startPoint y: 465, endPoint x: 357, endPoint y: 457, distance: 205.3
click at [357, 457] on div "Compare with Sitemaps https://www.ralphlauren.com/index" at bounding box center [700, 488] width 1022 height 80
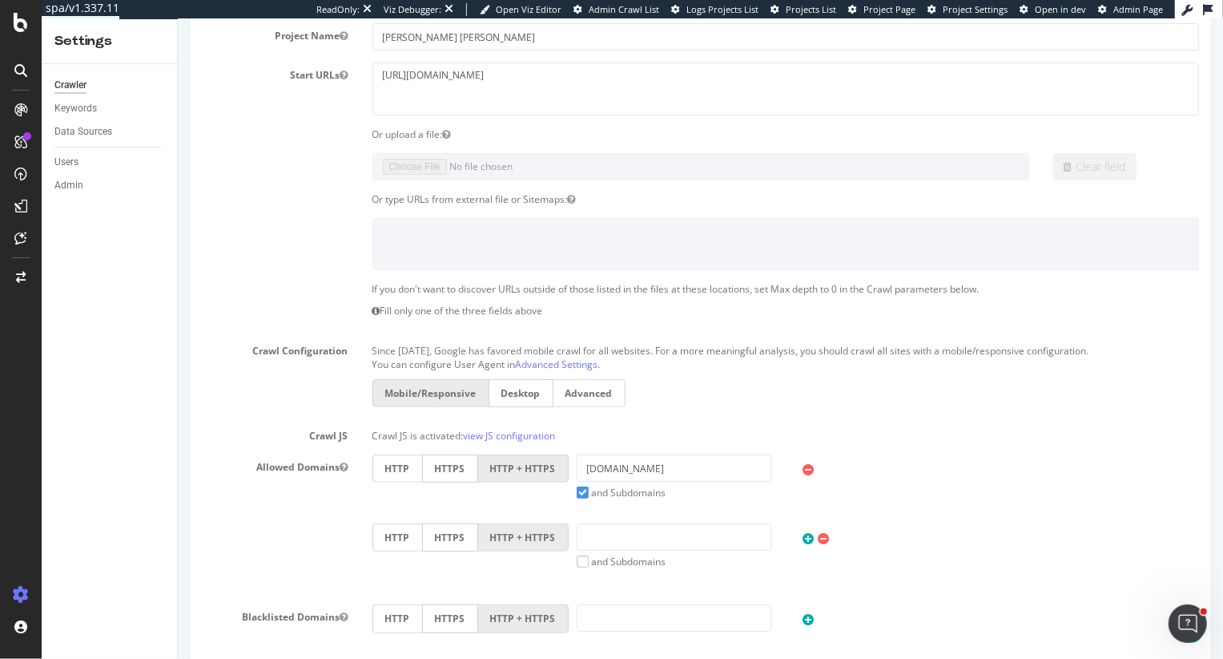
scroll to position [0, 0]
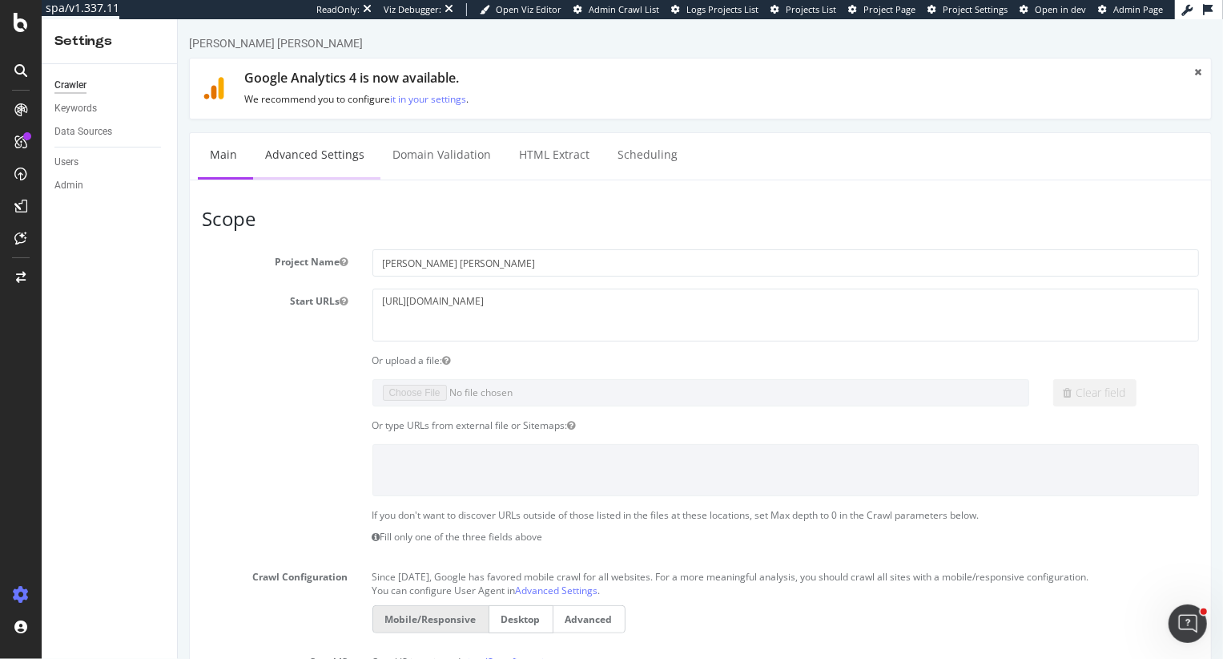
click at [314, 161] on link "Advanced Settings" at bounding box center [313, 155] width 123 height 44
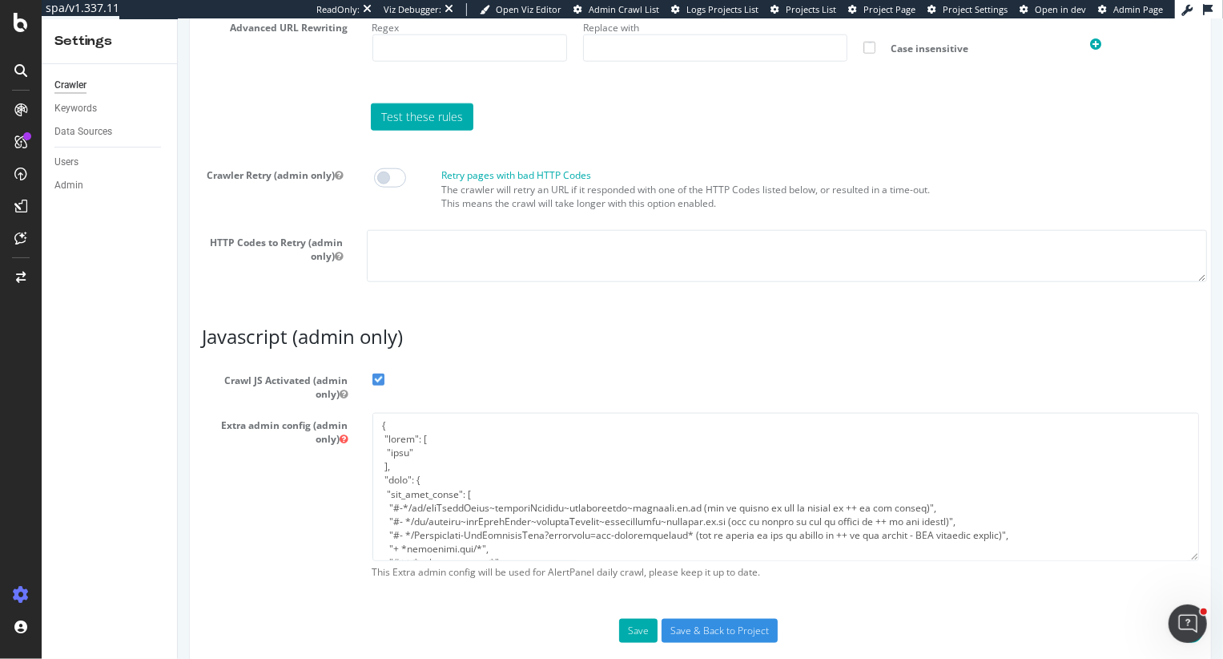
scroll to position [1316, 0]
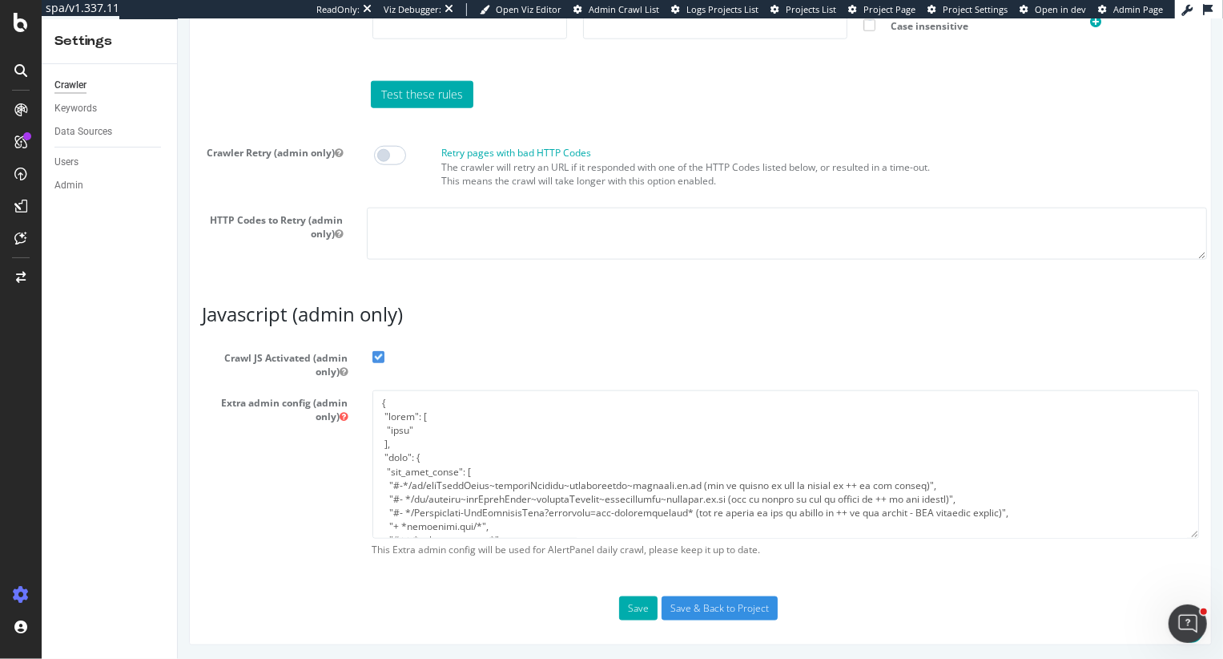
type input "heidi@botify.com"
click at [436, 441] on textarea at bounding box center [786, 464] width 828 height 148
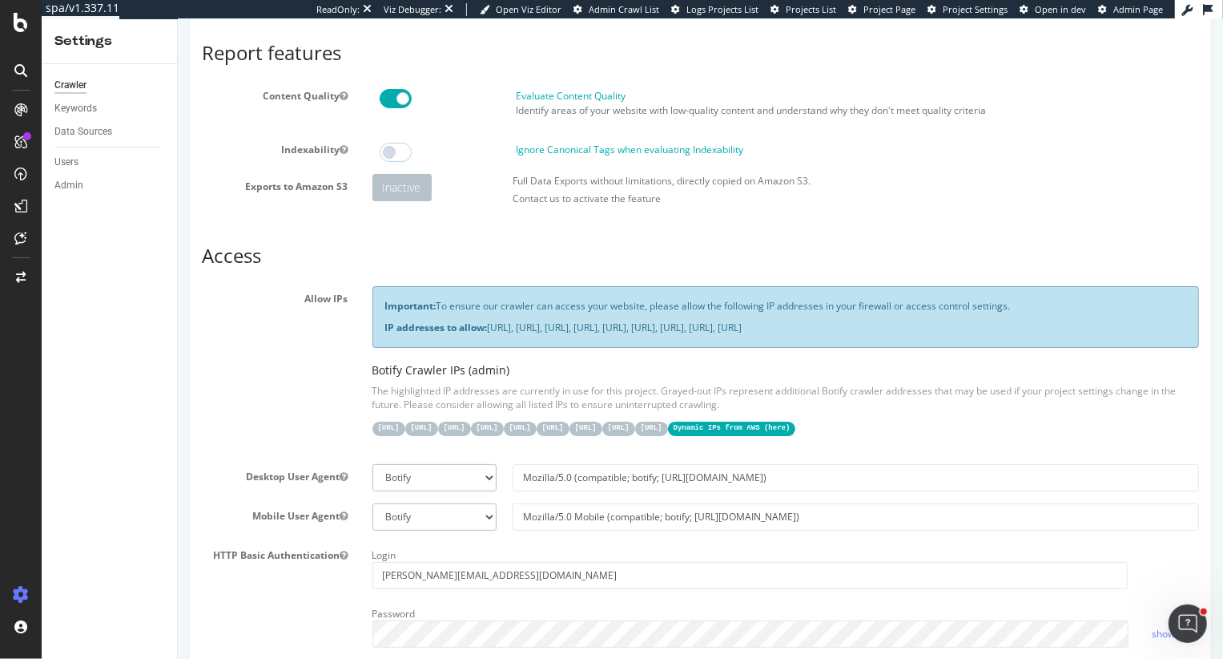
scroll to position [90, 0]
drag, startPoint x: 432, startPoint y: 305, endPoint x: 453, endPoint y: 336, distance: 37.3
click at [454, 336] on div "Important: To ensure our crawler can access your website, please allow the foll…" at bounding box center [786, 318] width 828 height 61
click at [288, 362] on div "Allow IPs Important: To ensure our crawler can access your website, please allo…" at bounding box center [700, 370] width 1022 height 165
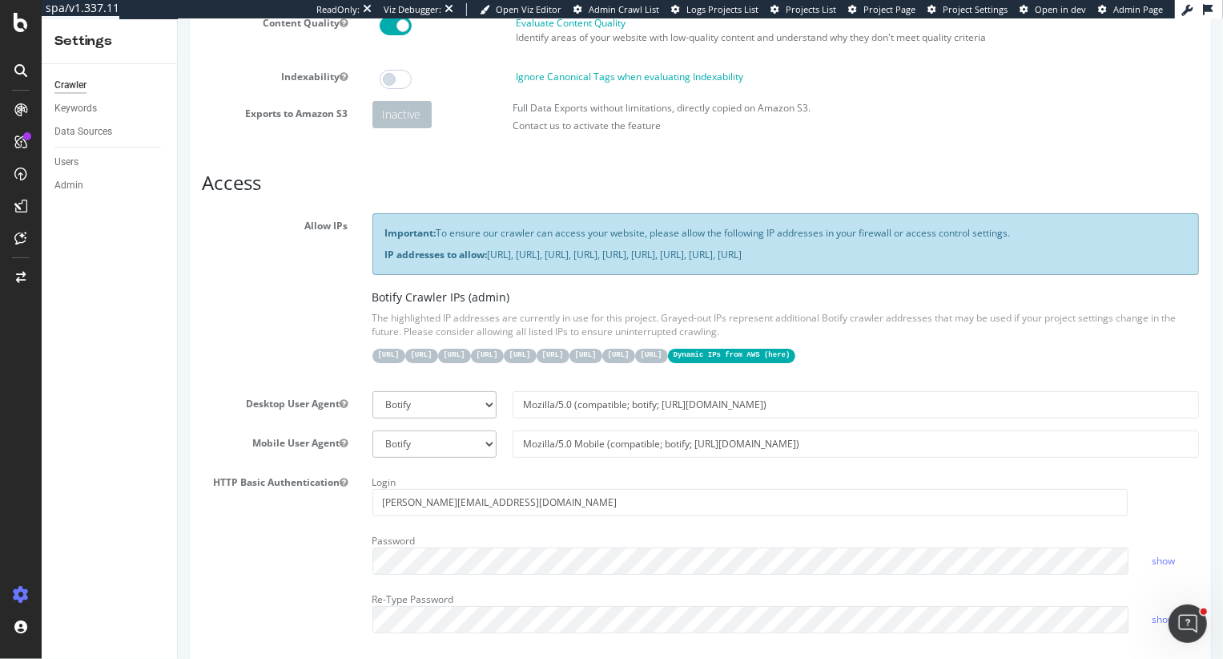
scroll to position [172, 0]
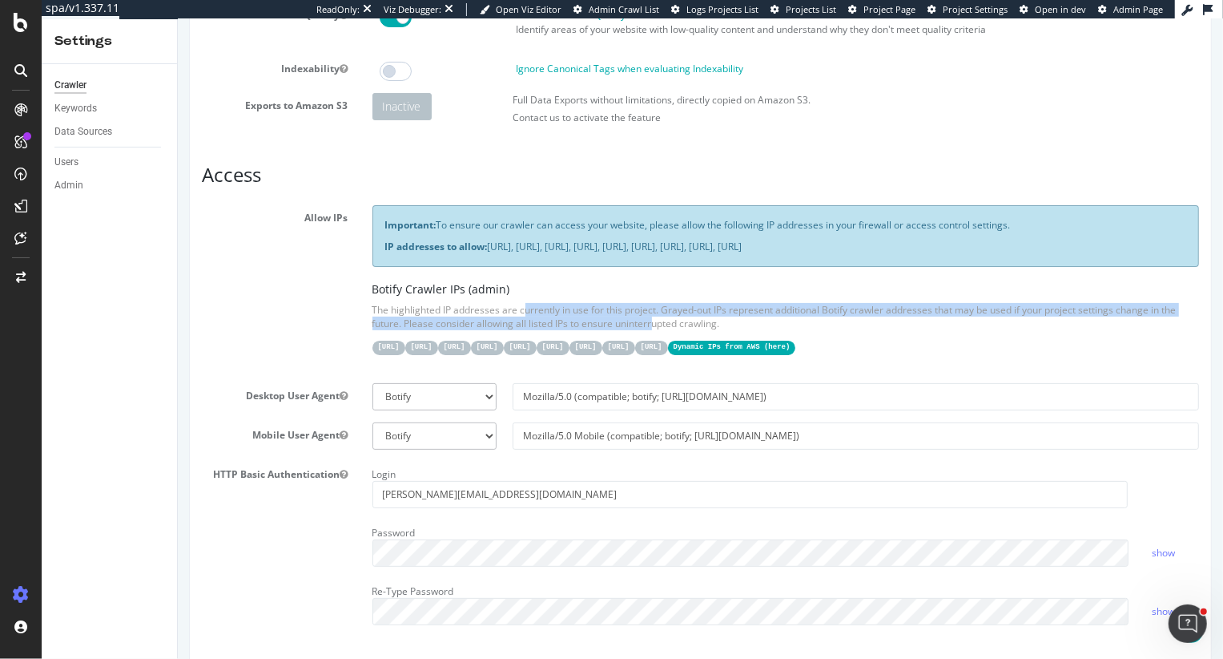
drag, startPoint x: 421, startPoint y: 303, endPoint x: 551, endPoint y: 324, distance: 132.2
click at [551, 324] on p "The highlighted IP addresses are currently in use for this project. Grayed-out …" at bounding box center [786, 316] width 828 height 27
click at [320, 324] on div "Allow IPs Important: To ensure our crawler can access your website, please allo…" at bounding box center [700, 287] width 1022 height 165
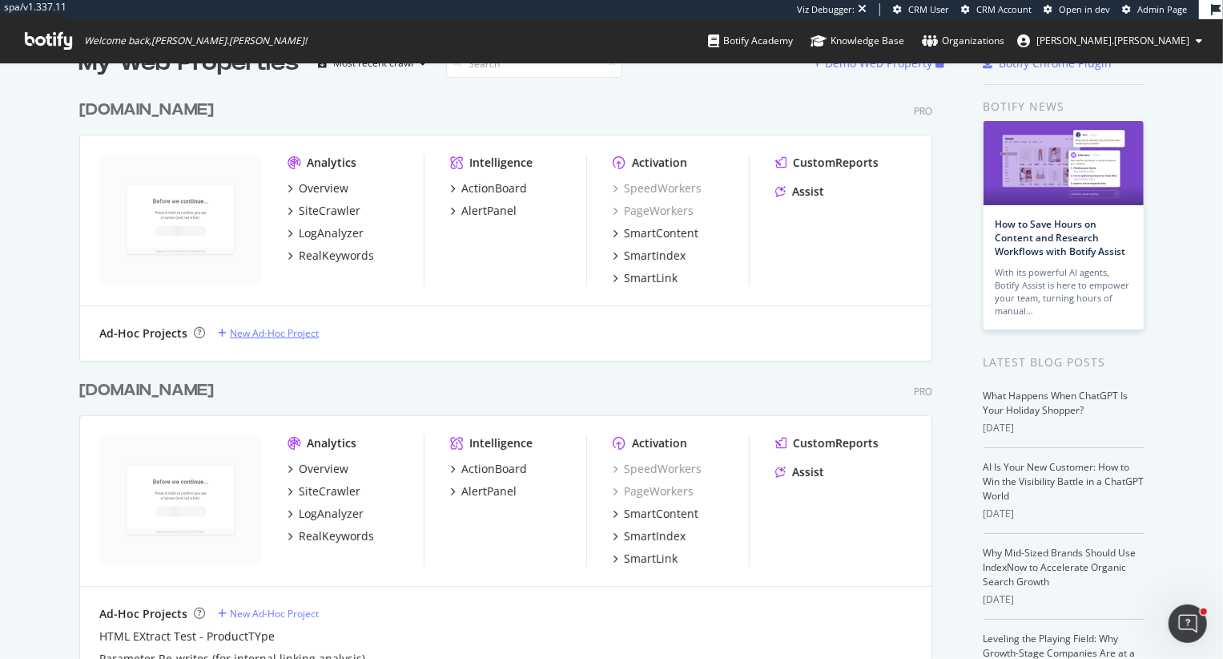
scroll to position [48, 0]
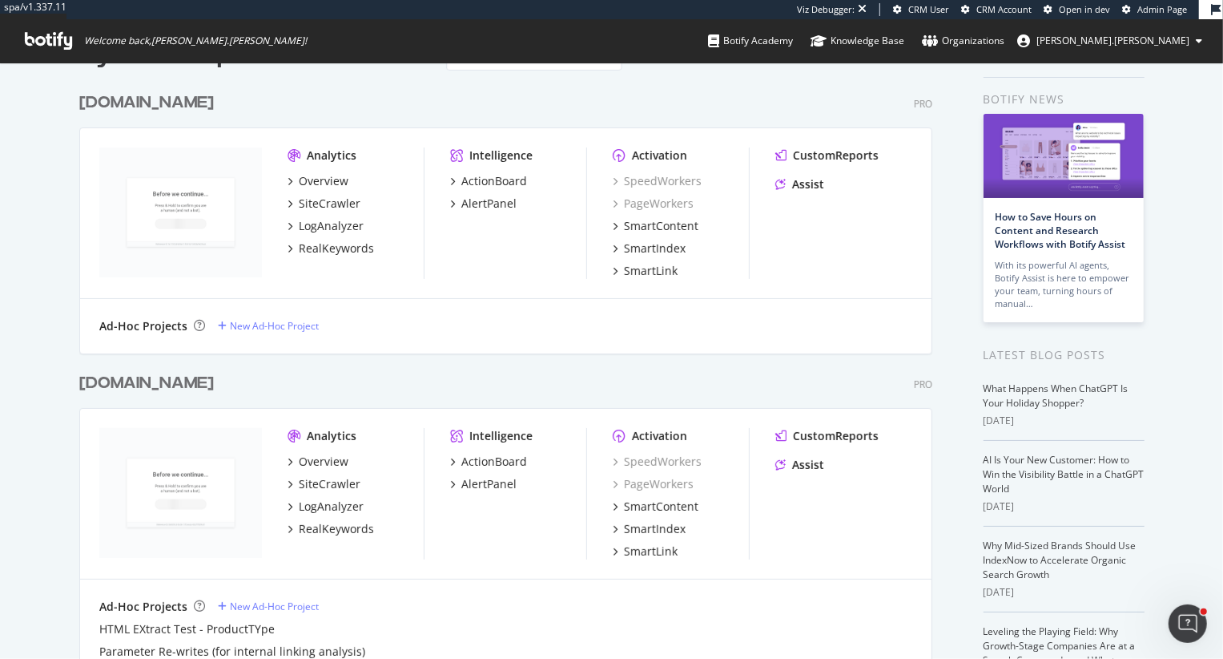
click at [31, 412] on div "My Web Properties Most recent crawl Demo Web Property www.ralphlauren.de Pro An…" at bounding box center [611, 650] width 1223 height 1272
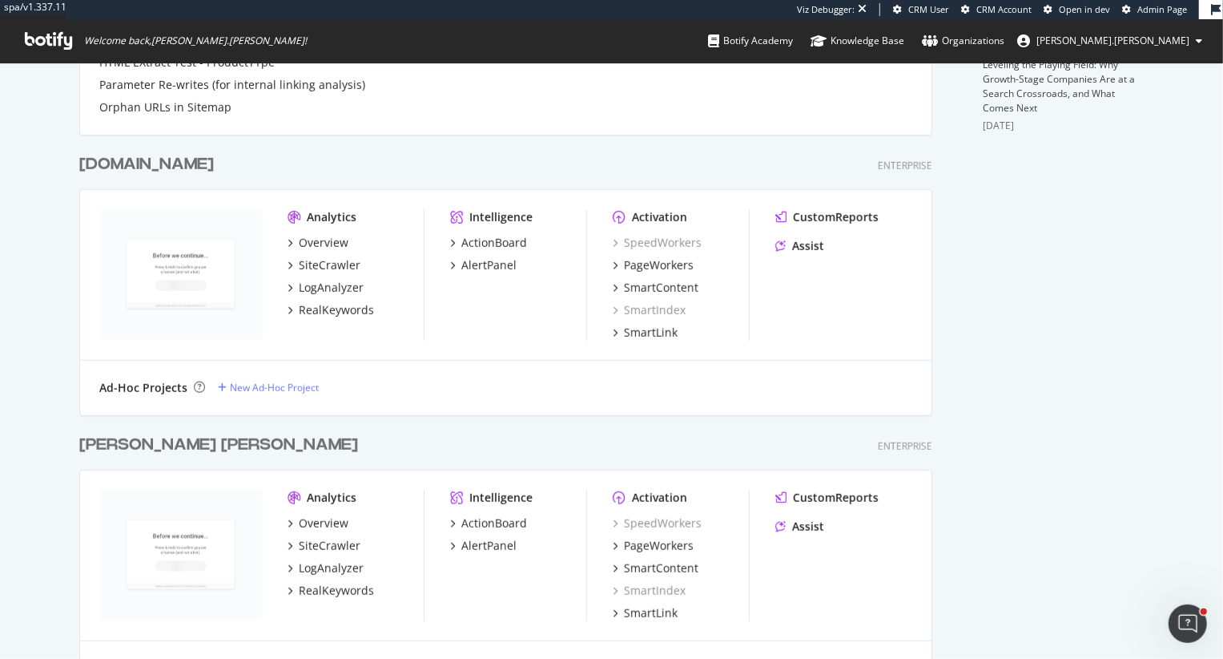
scroll to position [676, 0]
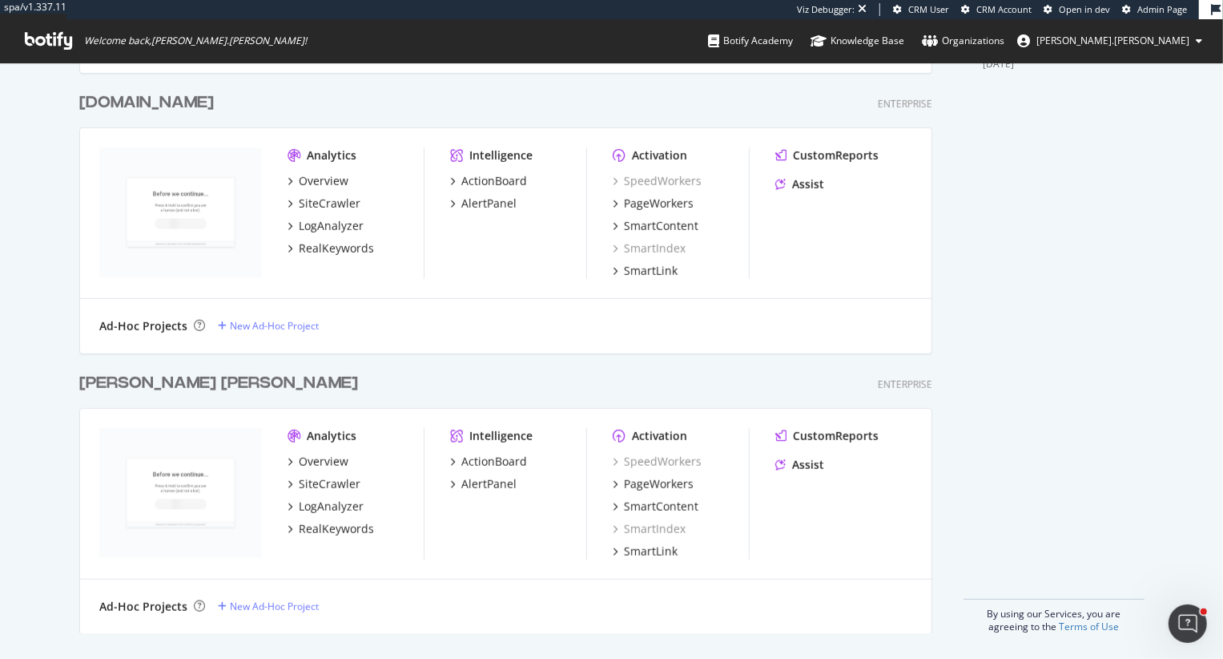
click at [328, 350] on div "Ad-Hoc Projects New Ad-Hoc Project" at bounding box center [506, 326] width 852 height 54
click at [268, 611] on div "New Ad-Hoc Project" at bounding box center [274, 606] width 89 height 14
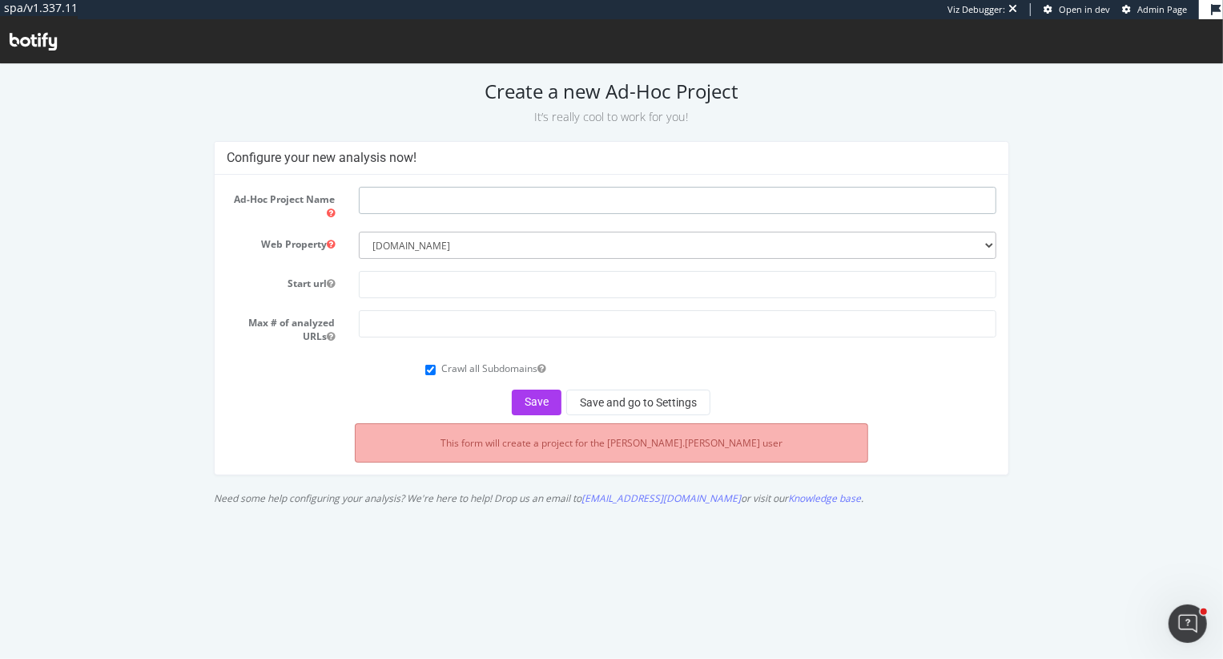
click at [396, 193] on input "text" at bounding box center [678, 199] width 638 height 27
type input "Testing for SSM"
click at [464, 293] on input "text" at bounding box center [678, 283] width 638 height 27
paste input "[URL][DOMAIN_NAME]"
type input "[URL][DOMAIN_NAME]"
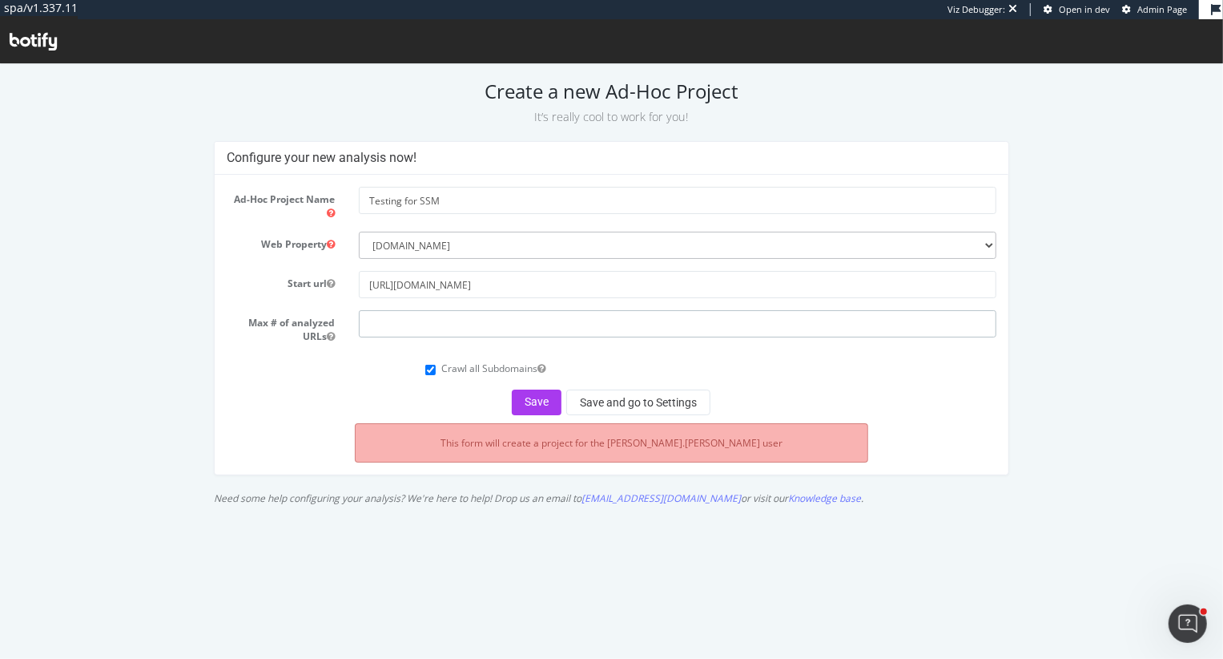
click at [409, 324] on input "number" at bounding box center [678, 322] width 638 height 27
type input "500000"
click at [537, 397] on button "Save" at bounding box center [537, 402] width 50 height 26
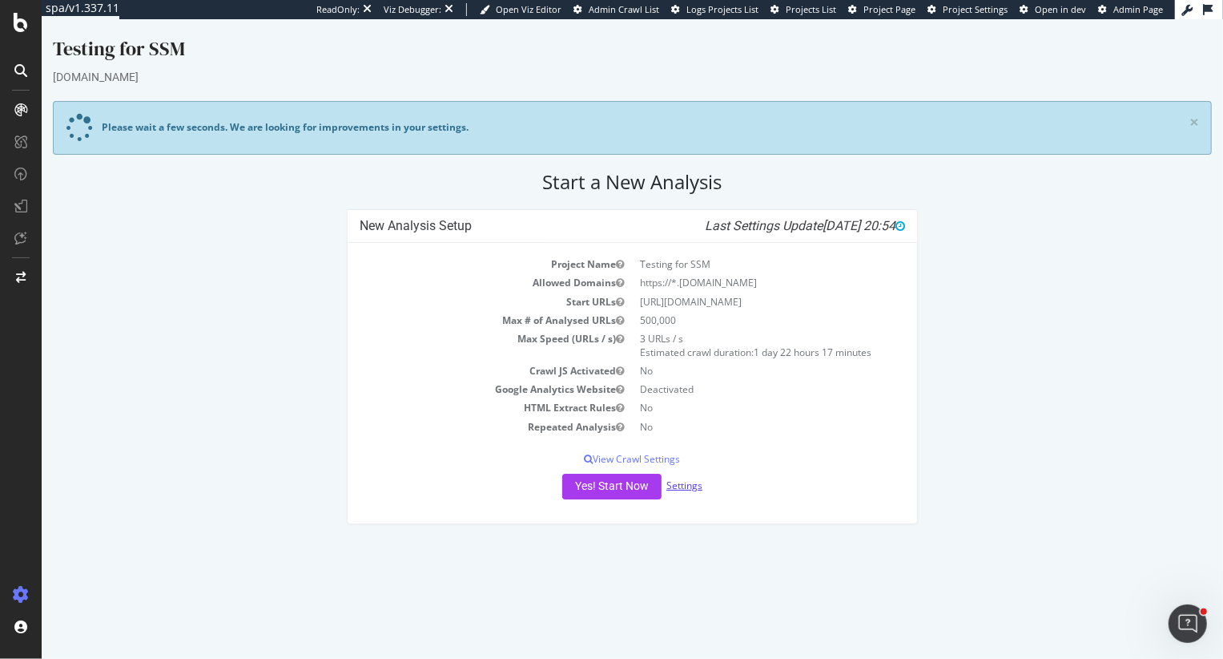
click at [686, 487] on link "Settings" at bounding box center [684, 485] width 36 height 14
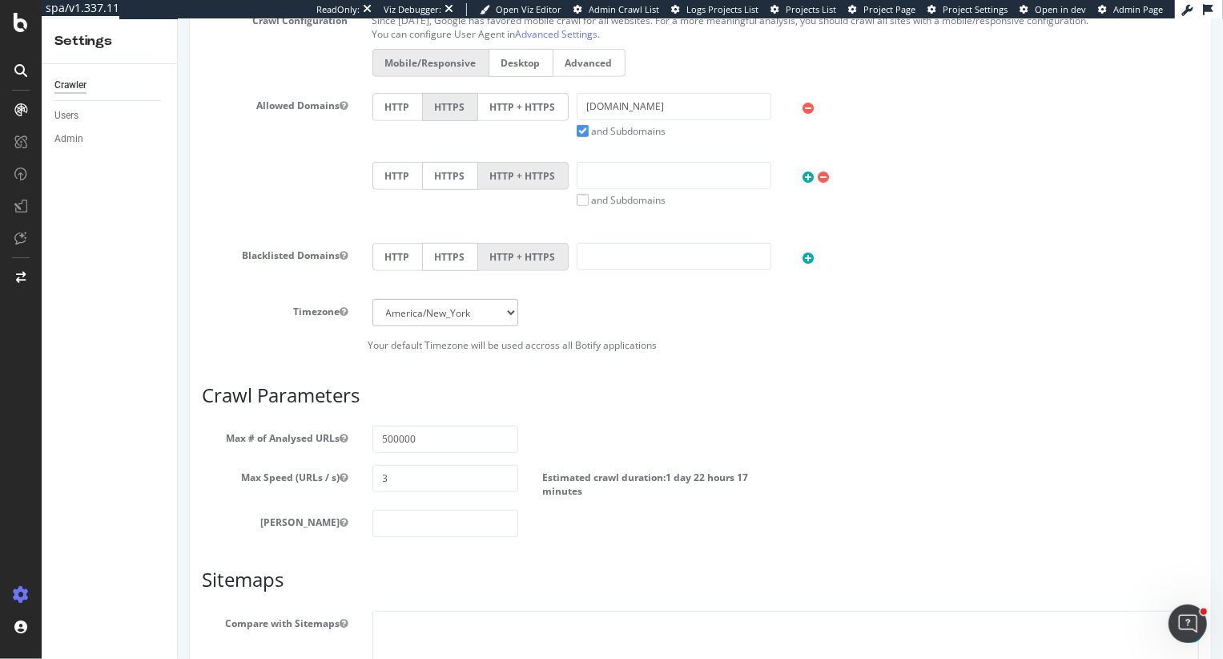
scroll to position [788, 0]
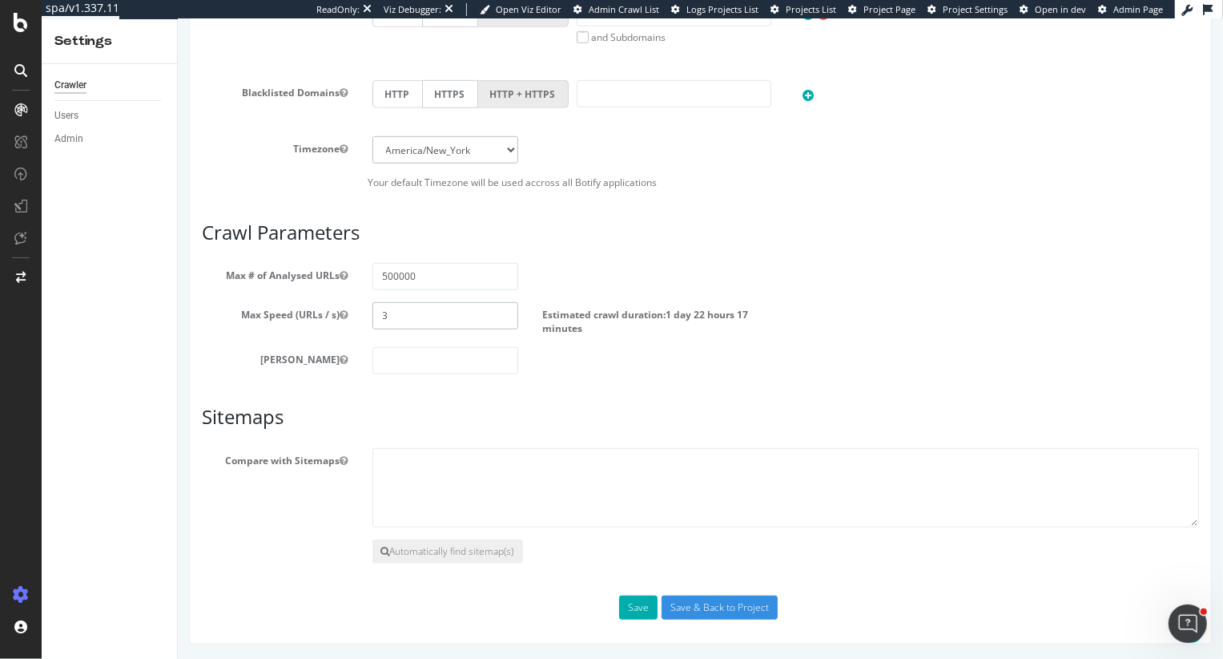
click at [397, 308] on input "3" at bounding box center [445, 315] width 147 height 27
type input "5"
click at [489, 478] on textarea at bounding box center [786, 488] width 828 height 80
click at [436, 484] on textarea at bounding box center [786, 488] width 828 height 80
paste textarea "[URL][DOMAIN_NAME]"
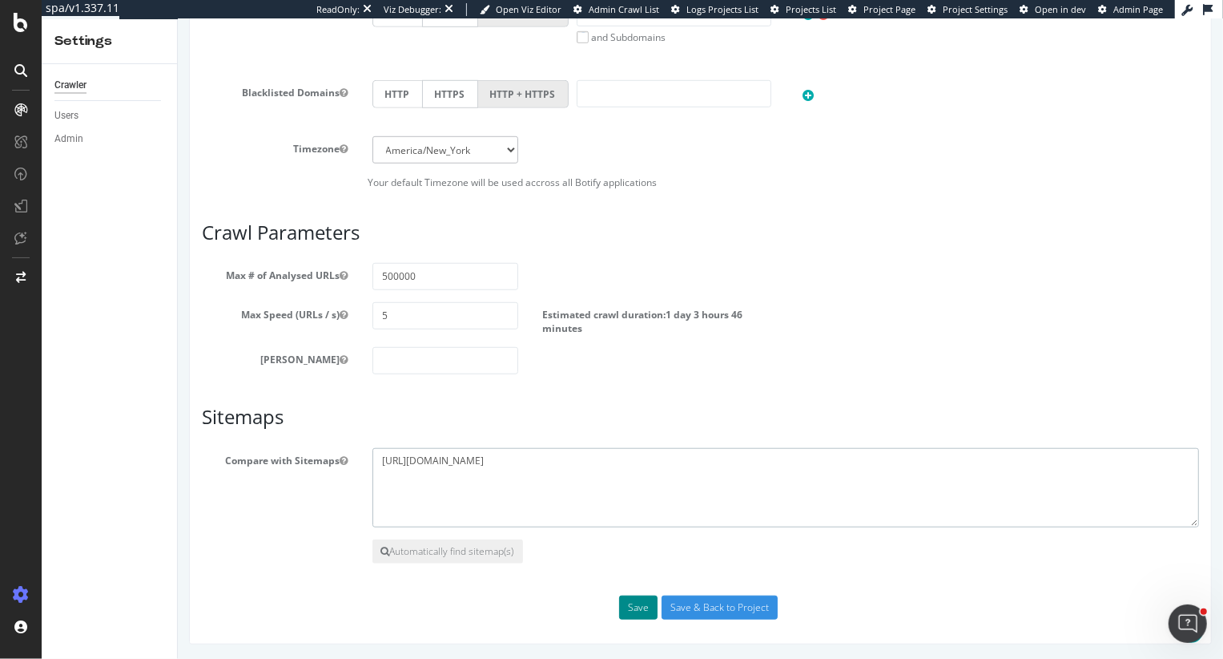
type textarea "[URL][DOMAIN_NAME]"
click at [643, 605] on button "Save" at bounding box center [638, 607] width 38 height 24
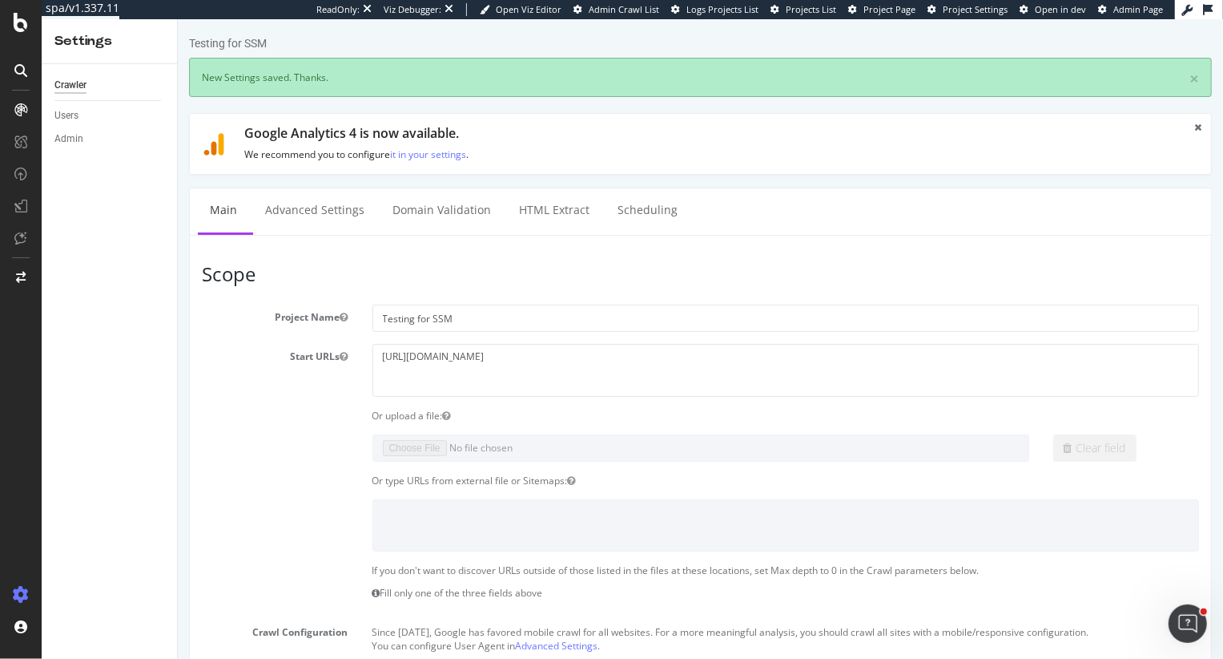
scroll to position [0, 0]
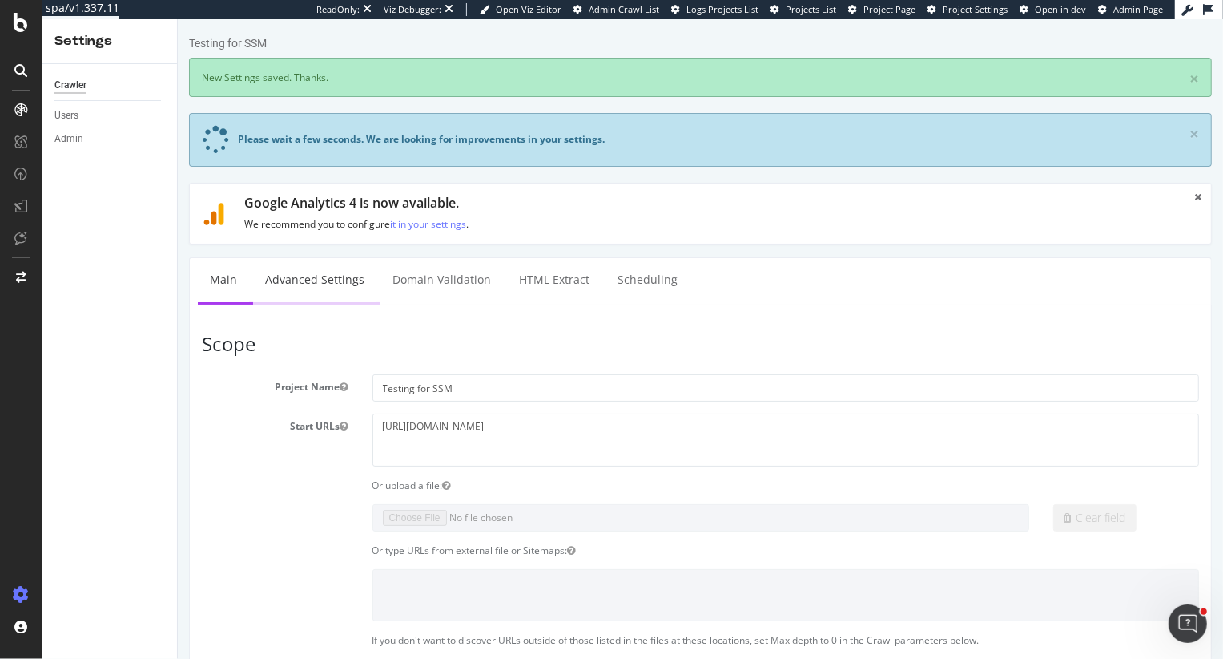
click at [285, 284] on link "Advanced Settings" at bounding box center [313, 280] width 123 height 44
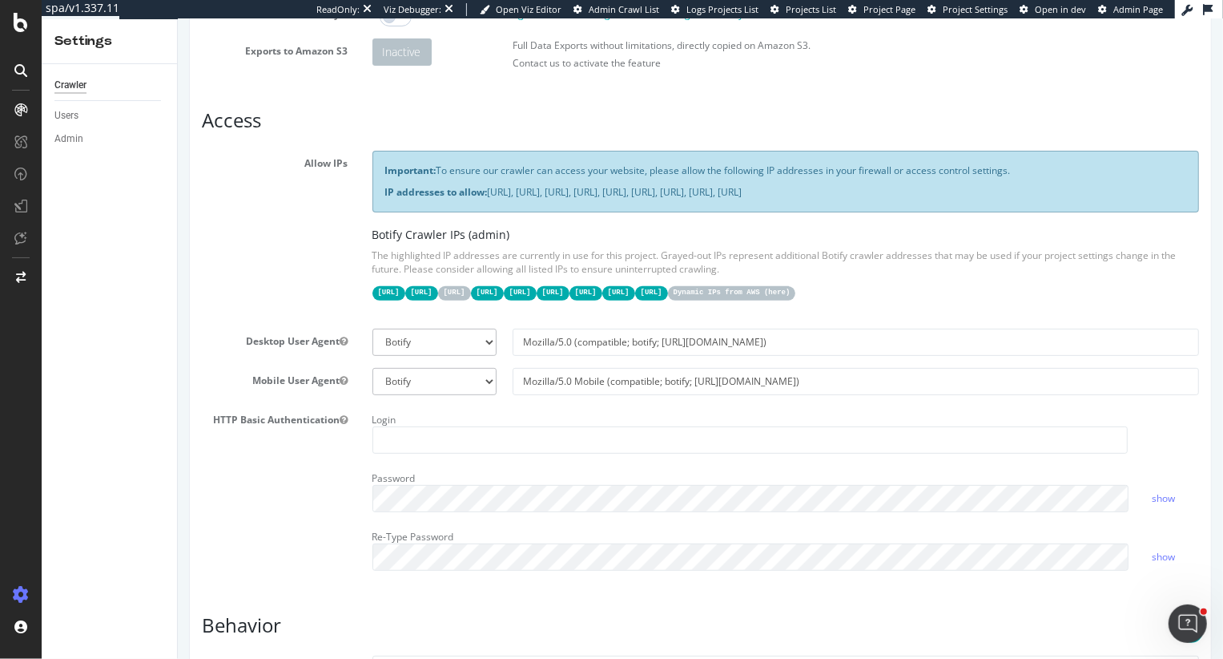
scroll to position [312, 0]
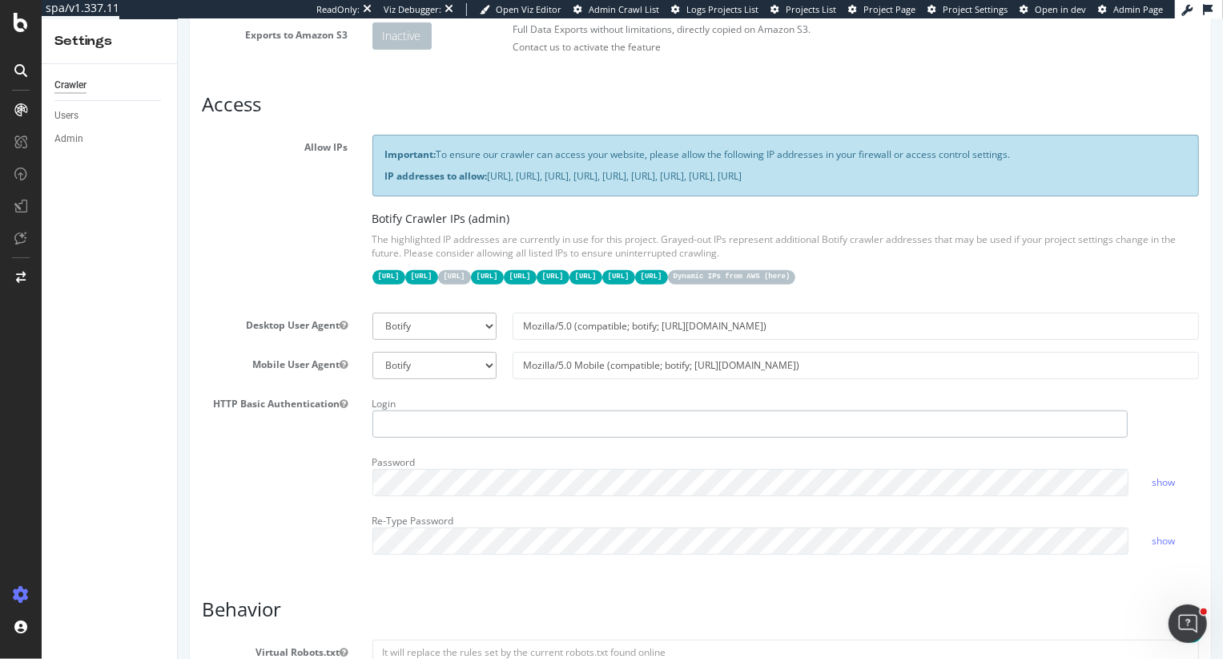
type input "[PERSON_NAME][EMAIL_ADDRESS][DOMAIN_NAME]"
drag, startPoint x: 494, startPoint y: 425, endPoint x: 265, endPoint y: 417, distance: 229.3
click at [265, 417] on div "HTTP Basic Authentication Login [PERSON_NAME][EMAIL_ADDRESS][DOMAIN_NAME] Passw…" at bounding box center [700, 478] width 1022 height 175
click at [282, 485] on div "HTTP Basic Authentication Login Password show Re-Type Password show" at bounding box center [700, 478] width 1022 height 175
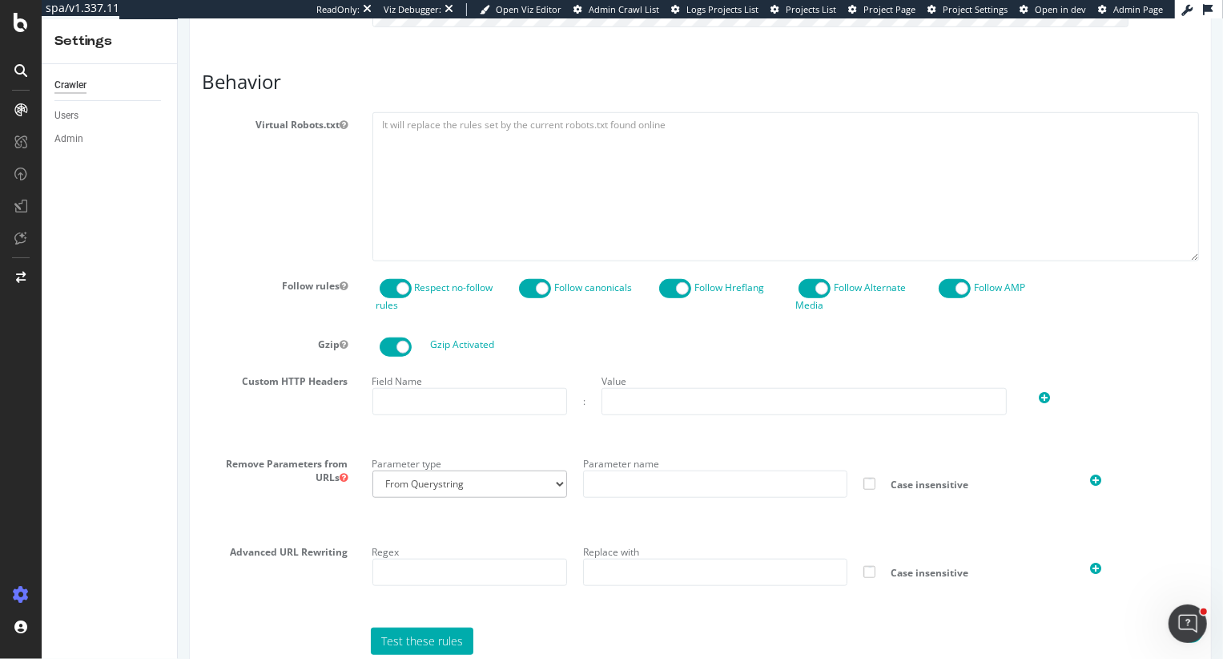
scroll to position [1386, 0]
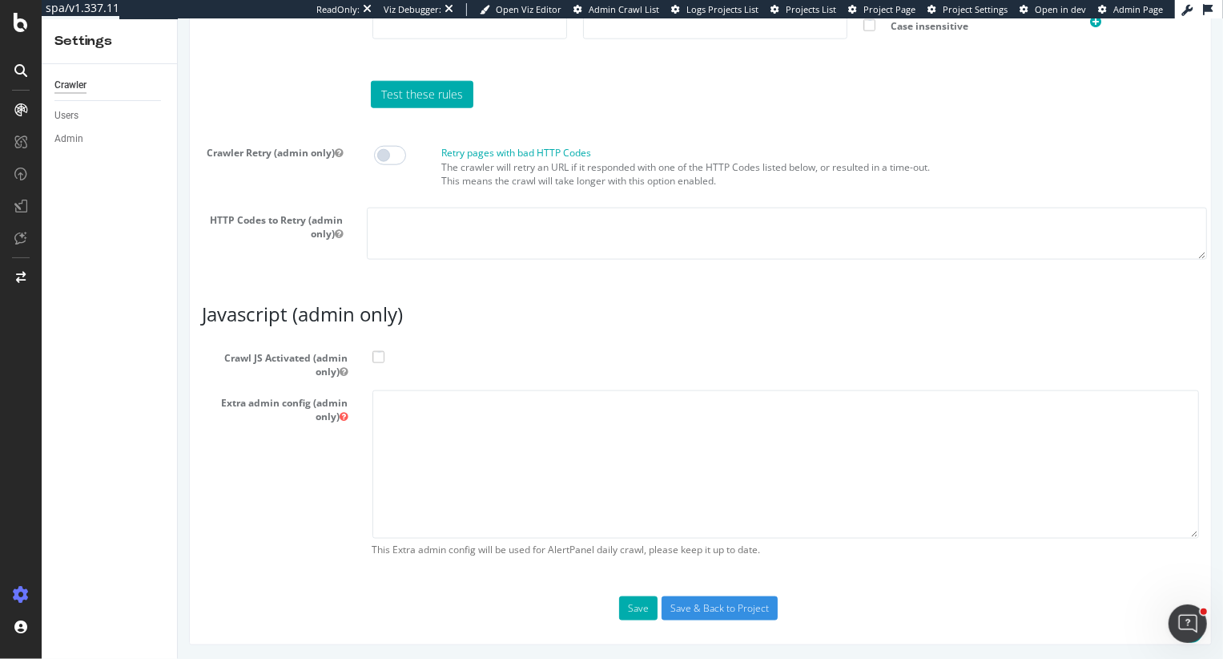
click at [455, 361] on label "Crawl JS Activated (admin only)" at bounding box center [700, 361] width 1022 height 33
click at [177, 19] on input "Crawl JS Activated (admin only)" at bounding box center [177, 19] width 0 height 0
click at [455, 452] on textarea at bounding box center [786, 464] width 828 height 148
paste textarea "{ "flags": [ "cube" ], "beta": { "pap_mini_rules": [ "#-*/js/pdpLocalFiles~prod…"
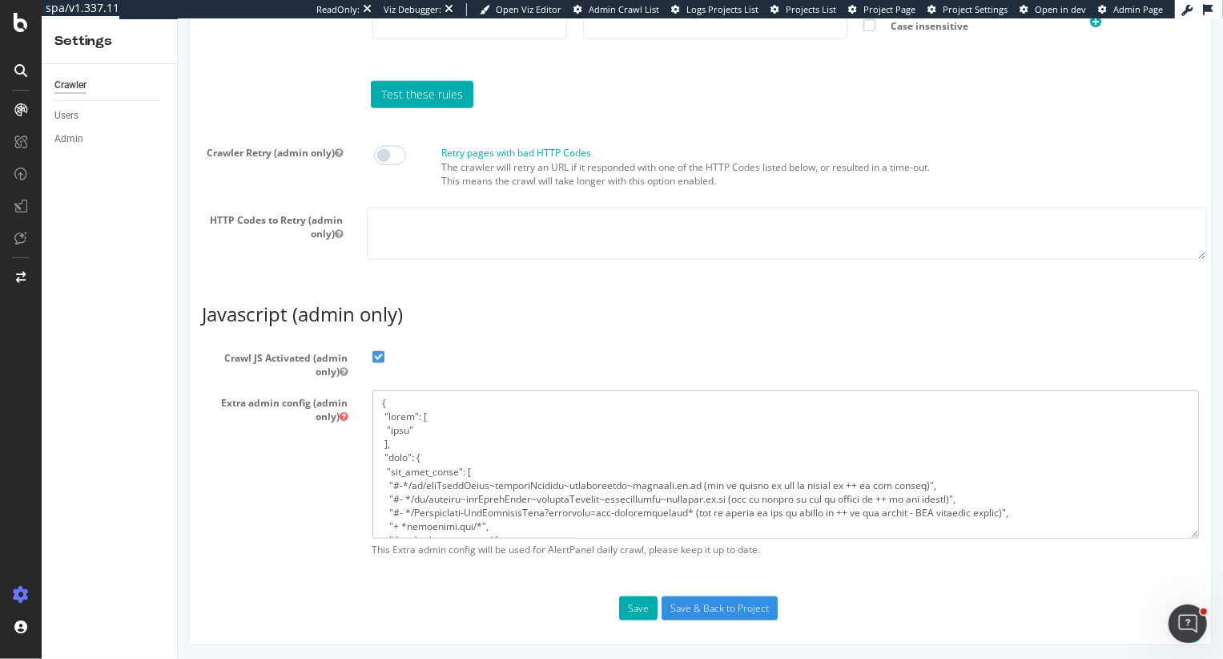
scroll to position [406, 0]
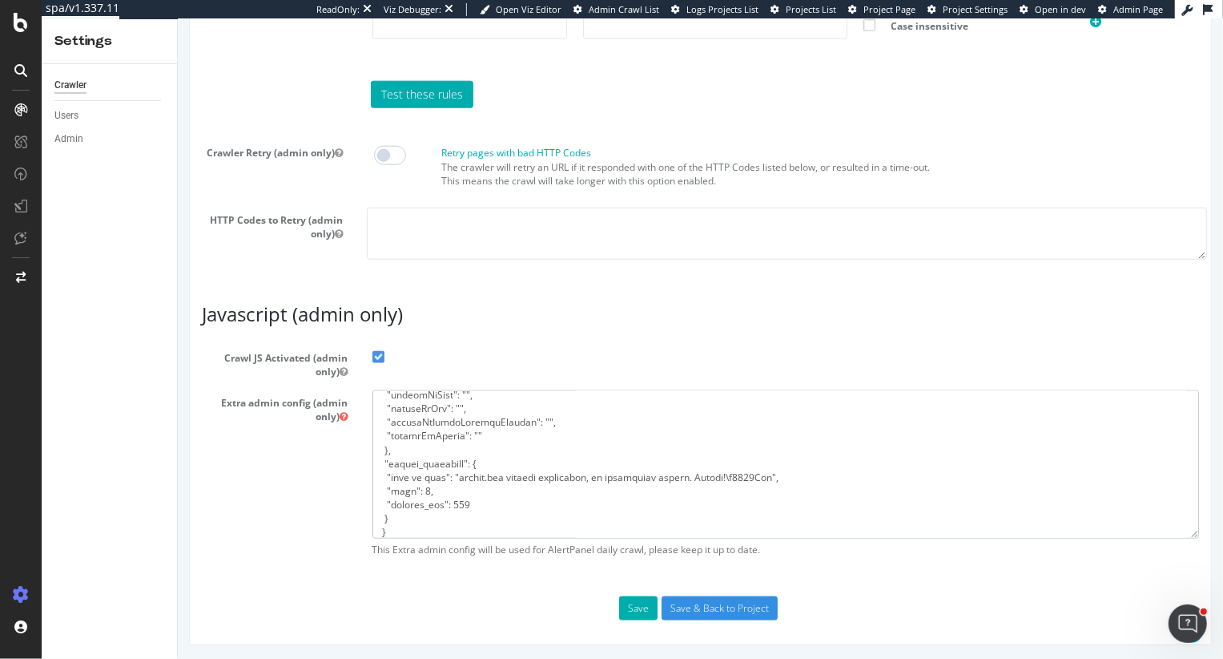
type textarea "{ "flags": [ "cube" ], "beta": { "pap_mini_rules": [ "#-*/js/pdpLocalFiles~prod…"
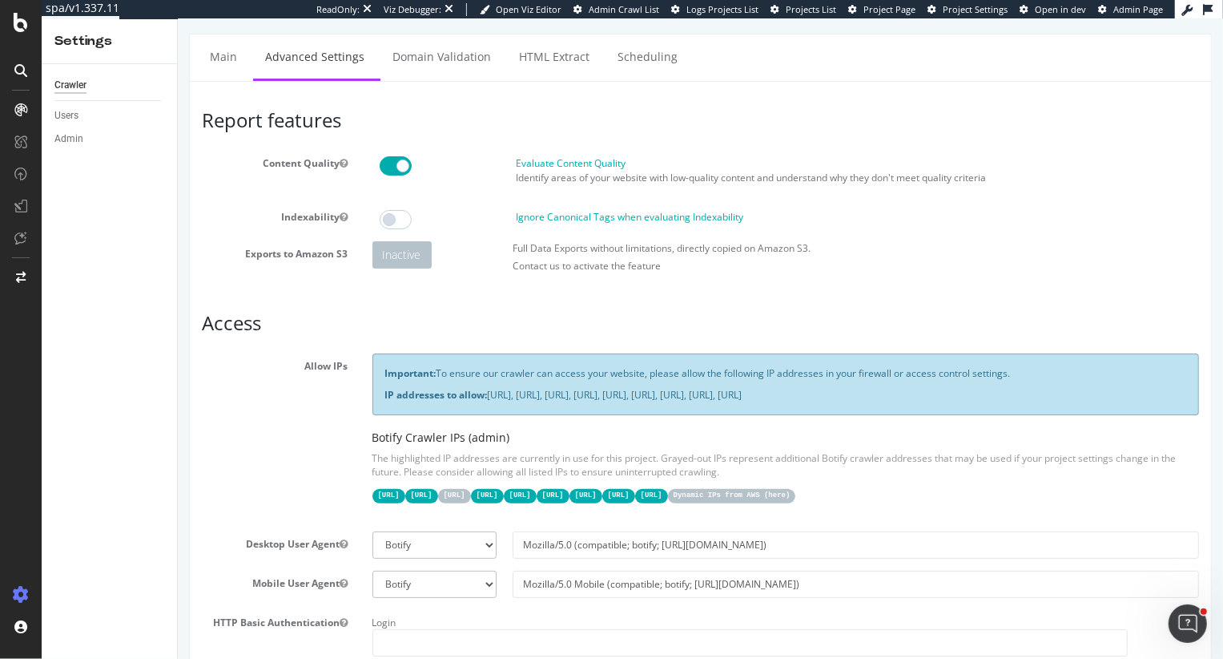
scroll to position [110, 0]
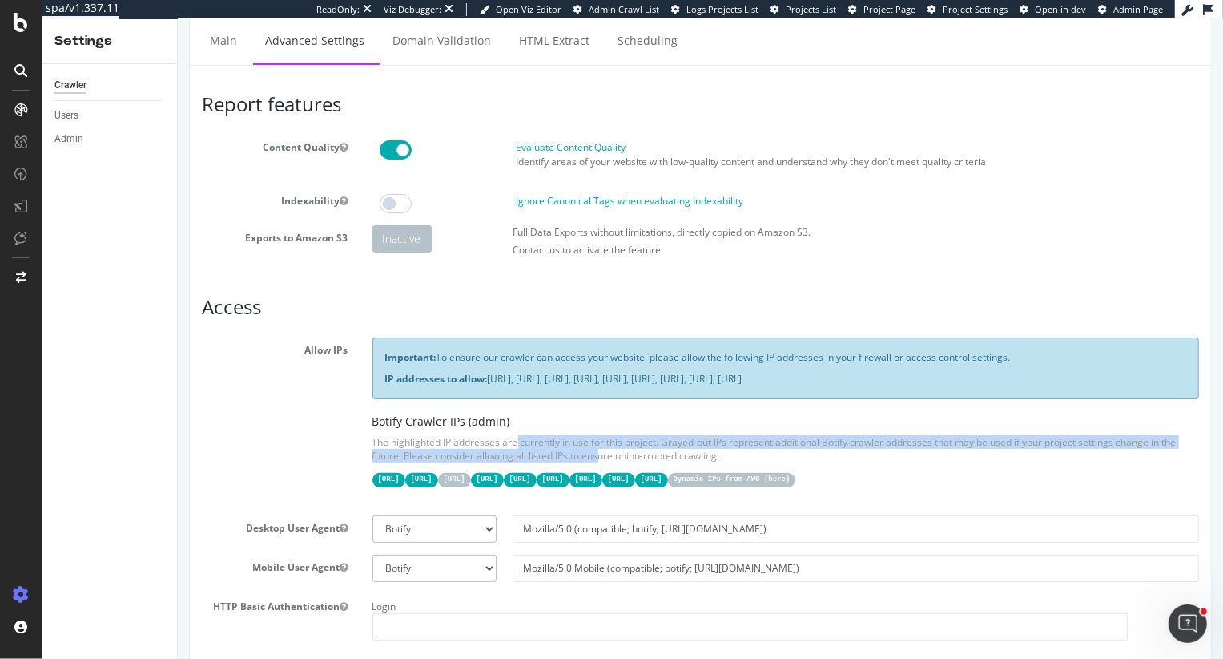
drag, startPoint x: 412, startPoint y: 441, endPoint x: 510, endPoint y: 451, distance: 99.1
click at [510, 451] on p "The highlighted IP addresses are currently in use for this project. Grayed-out …" at bounding box center [786, 448] width 828 height 27
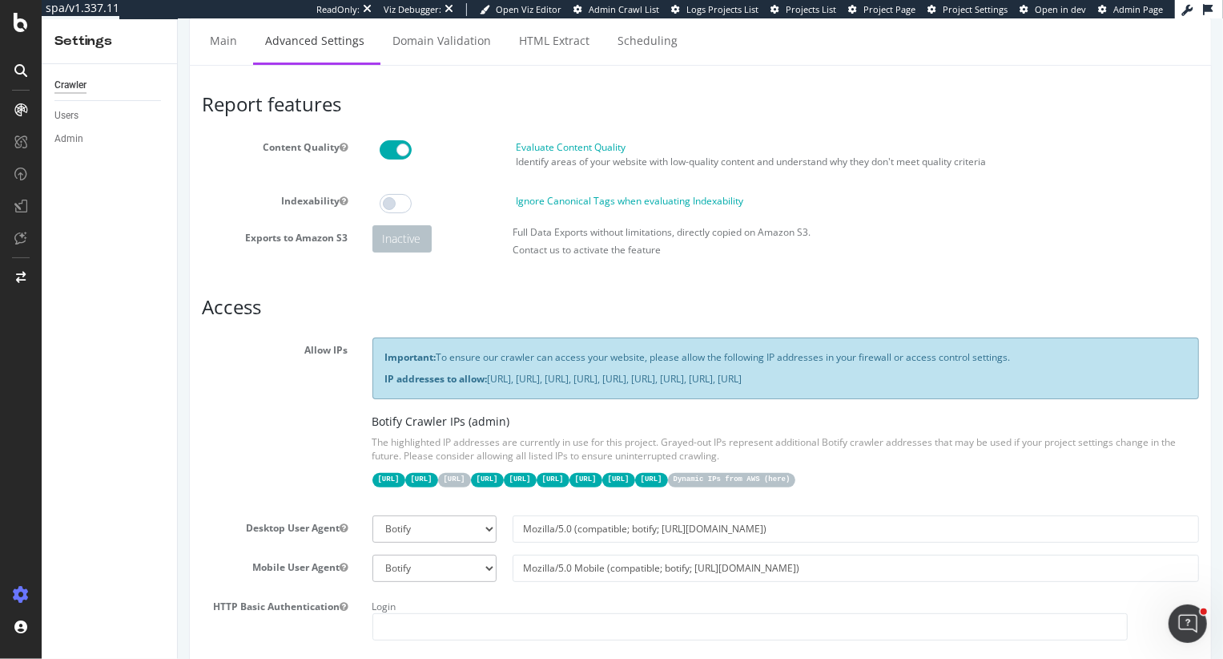
click at [796, 473] on code "Dynamic IPs from AWS ( here )" at bounding box center [731, 480] width 128 height 14
click at [780, 436] on p "The highlighted IP addresses are currently in use for this project. Grayed-out …" at bounding box center [786, 448] width 828 height 27
drag, startPoint x: 490, startPoint y: 355, endPoint x: 555, endPoint y: 386, distance: 72.0
click at [556, 386] on div "Important: To ensure our crawler can access your website, please allow the foll…" at bounding box center [786, 367] width 828 height 61
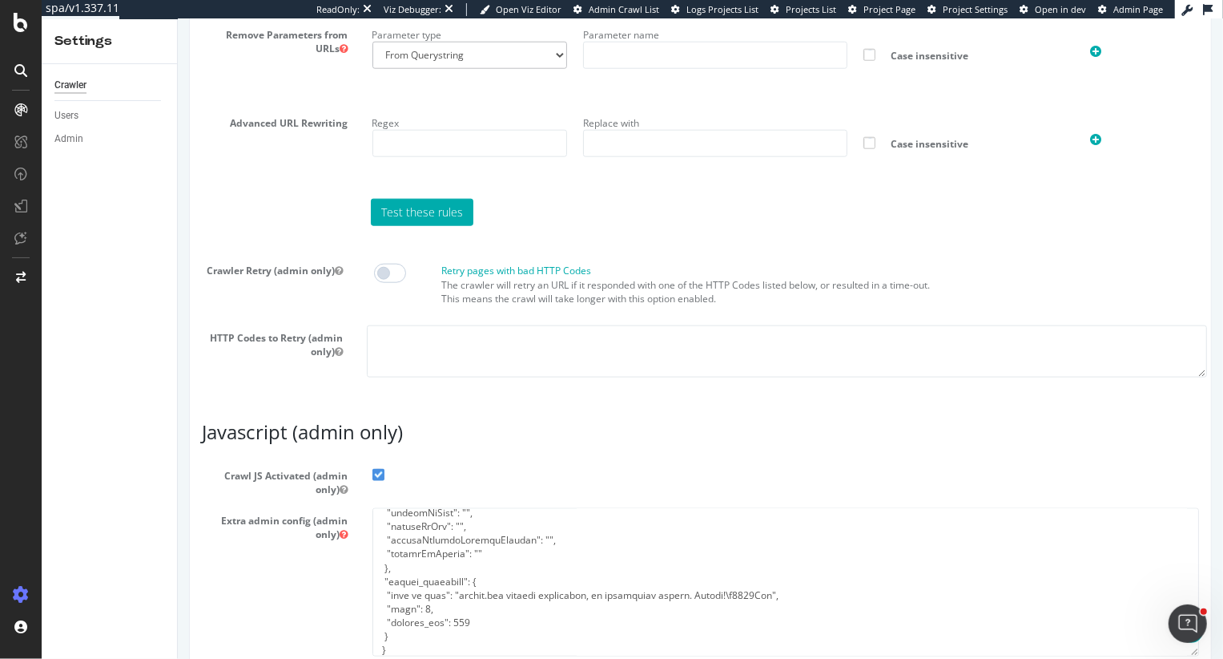
scroll to position [1386, 0]
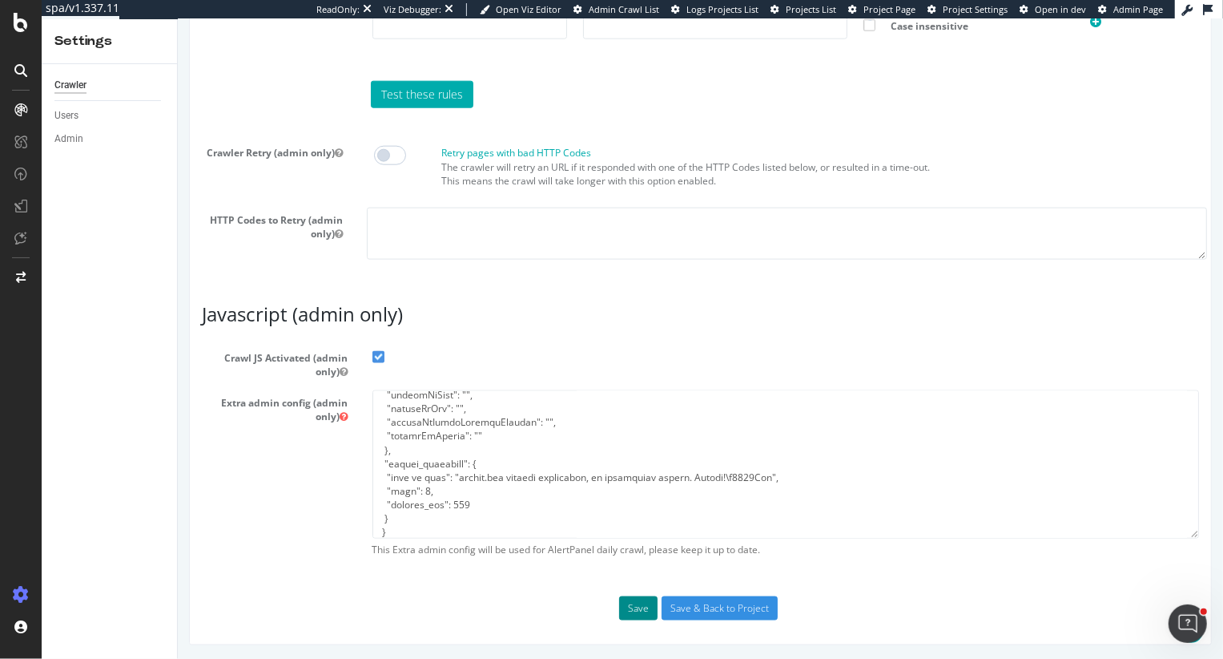
click at [628, 608] on button "Save" at bounding box center [638, 608] width 38 height 24
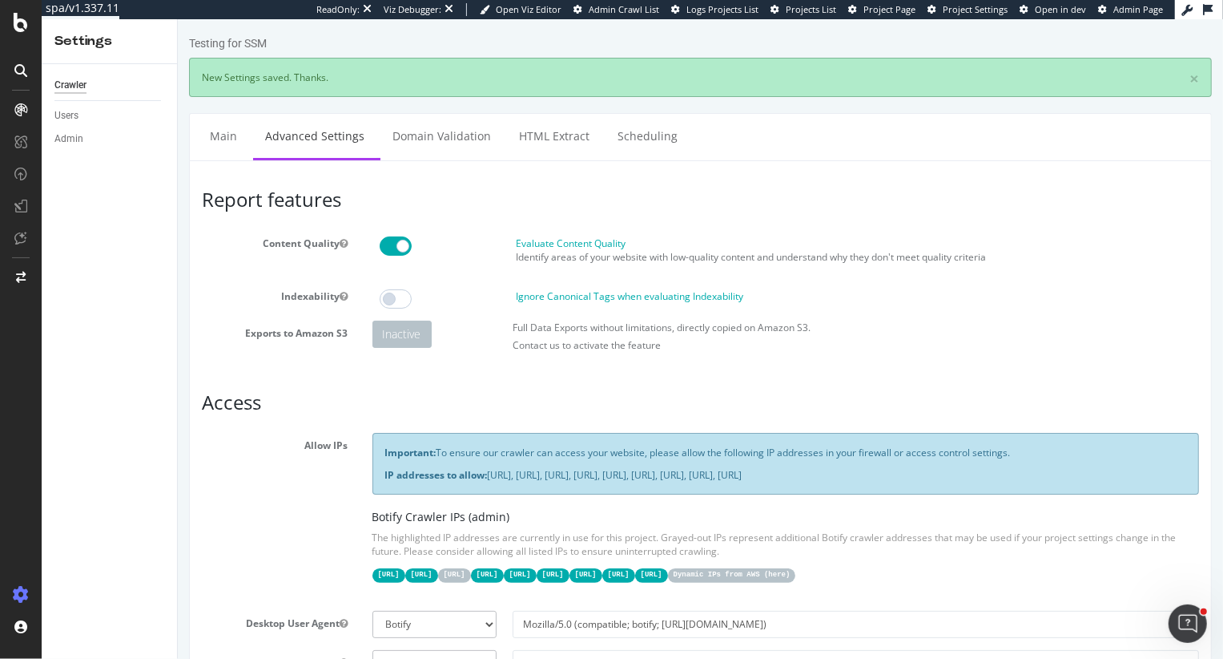
scroll to position [0, 0]
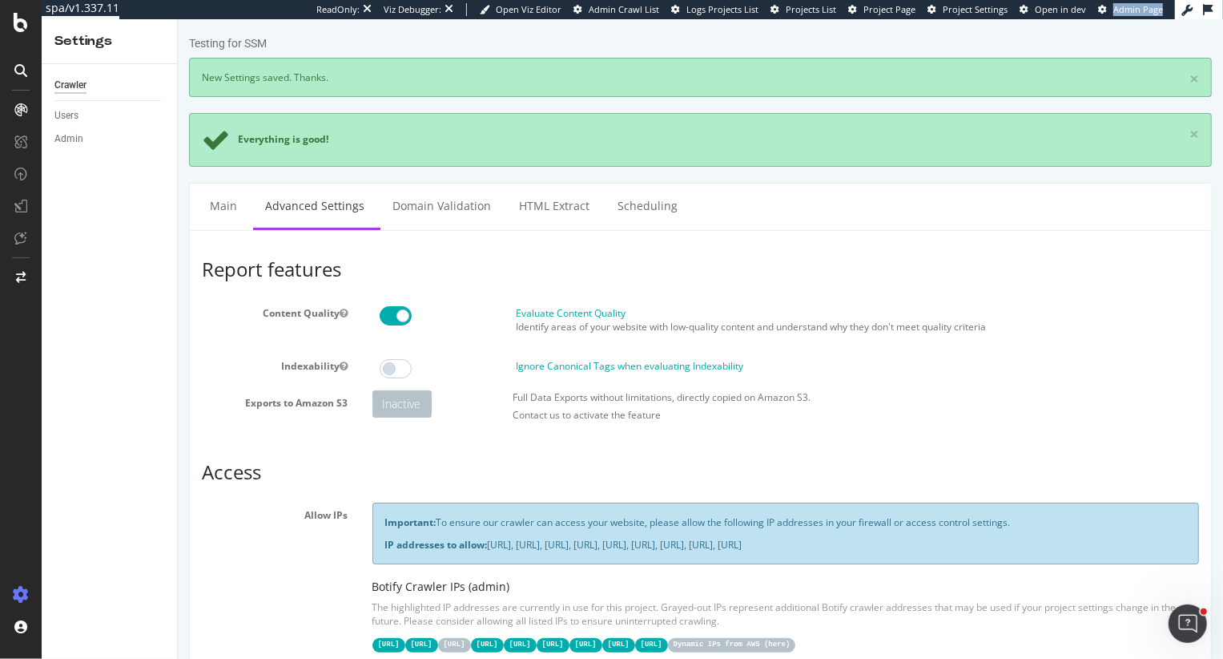
type input "[PERSON_NAME][EMAIL_ADDRESS][DOMAIN_NAME]"
click at [950, 294] on article "Report features Content Quality Evaluate Content Quality Identify areas of your…" at bounding box center [699, 344] width 997 height 171
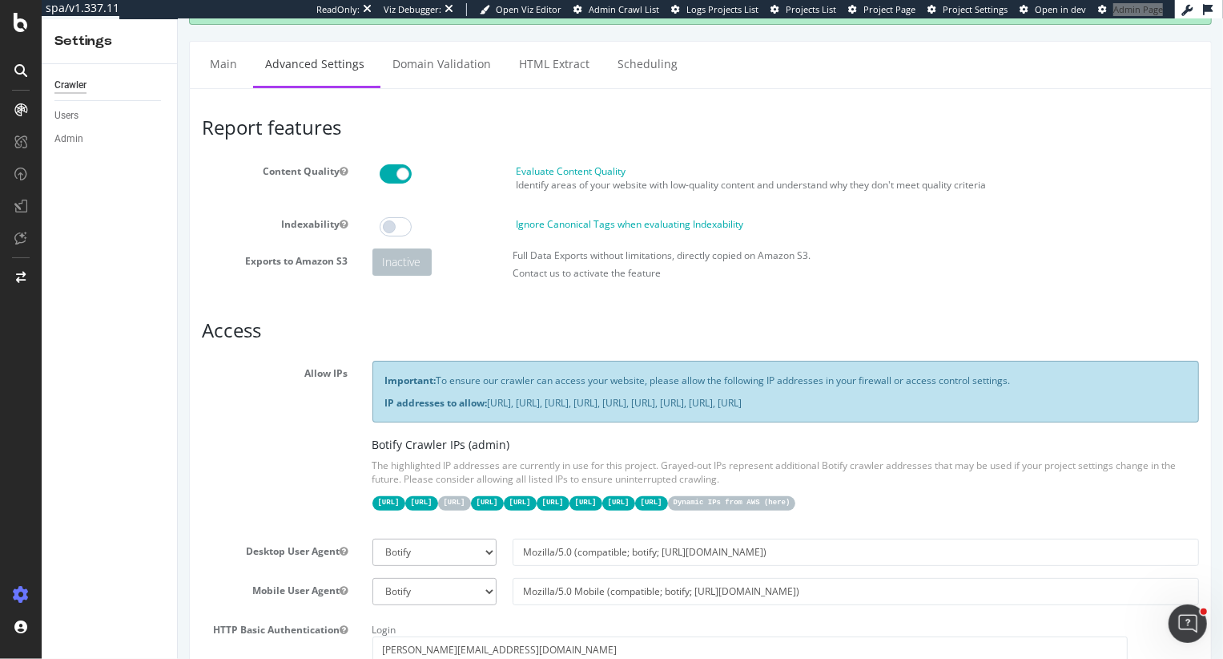
scroll to position [147, 0]
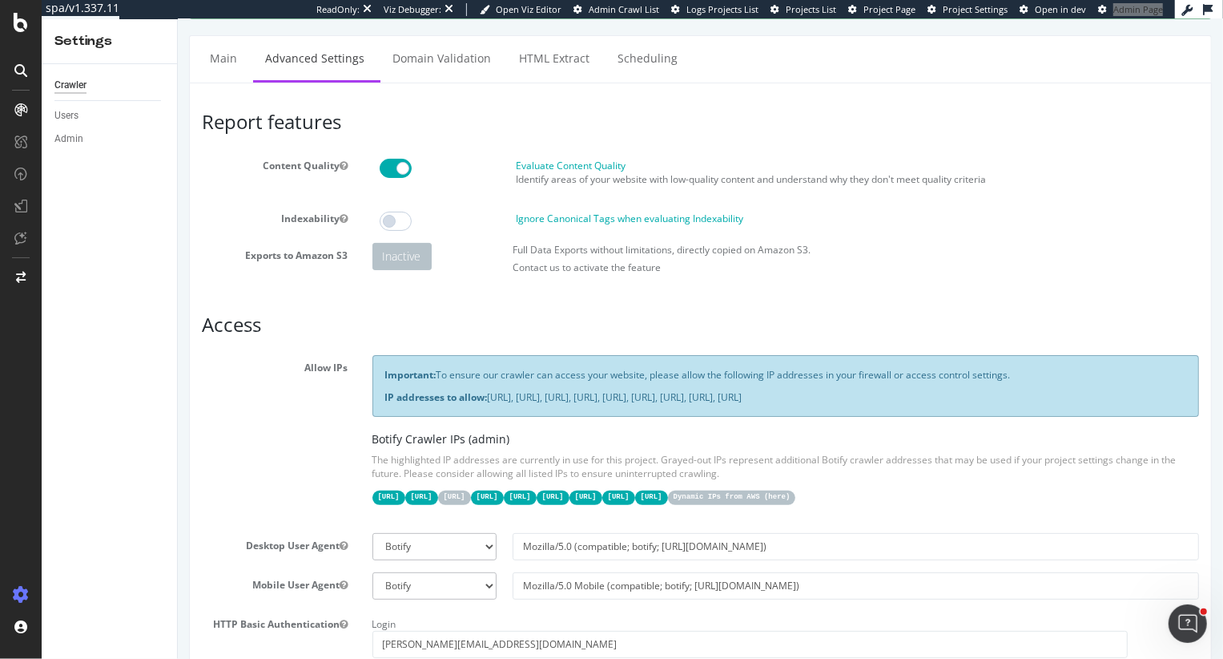
drag, startPoint x: 486, startPoint y: 371, endPoint x: 943, endPoint y: 407, distance: 458.9
click at [944, 408] on div "Important: To ensure our crawler can access your website, please allow the foll…" at bounding box center [786, 385] width 828 height 61
click at [780, 314] on h3 "Access" at bounding box center [699, 324] width 997 height 21
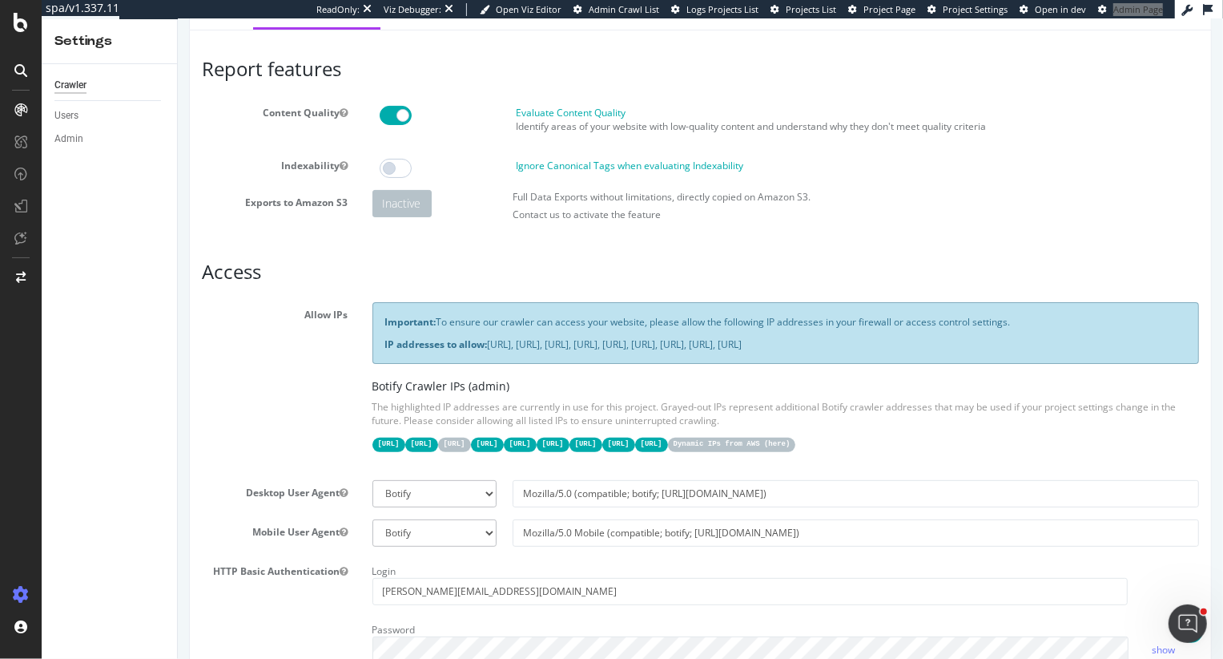
scroll to position [0, 0]
